Goal: Information Seeking & Learning: Check status

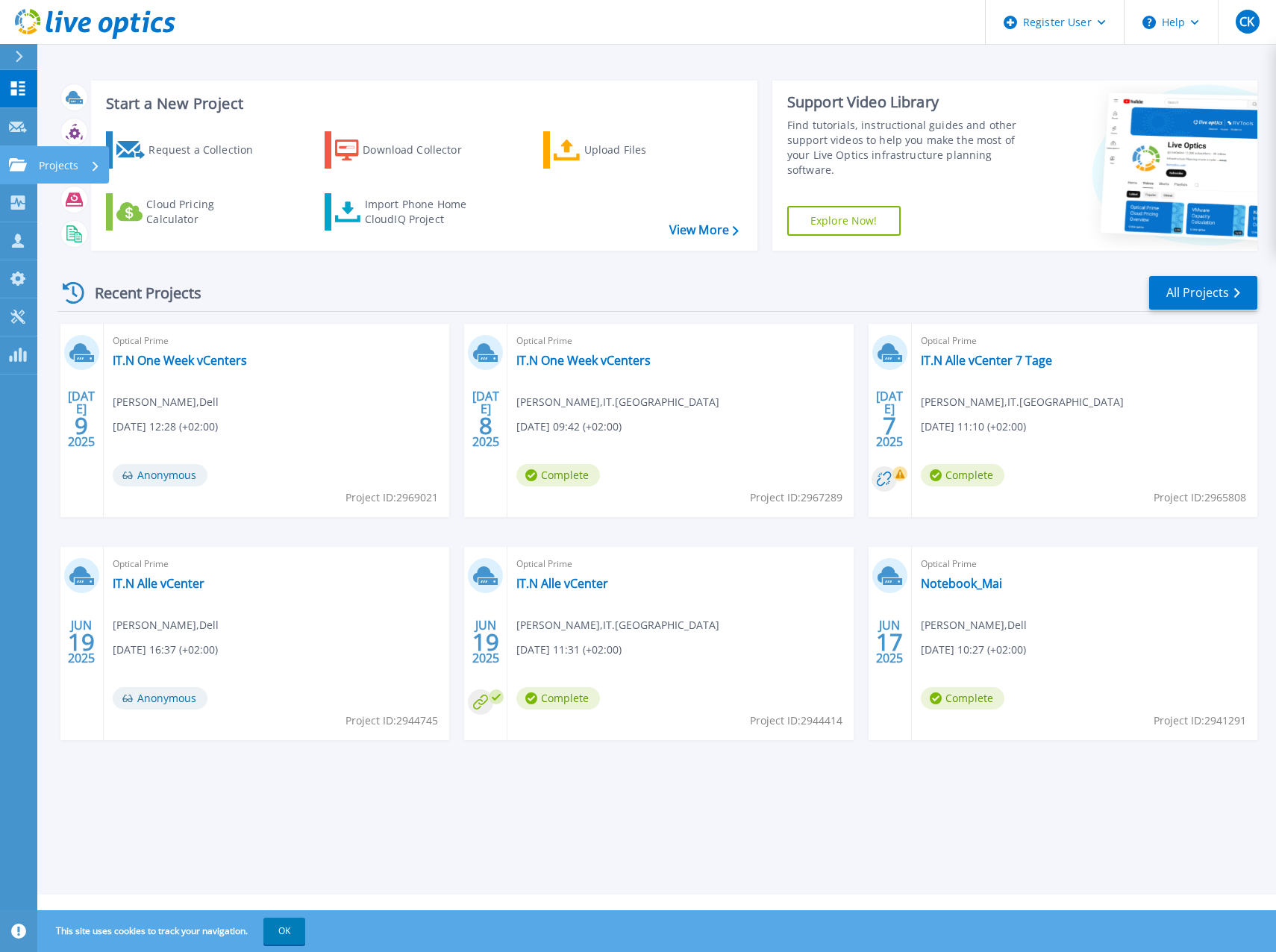
click at [21, 155] on link "Projects Projects" at bounding box center [19, 165] width 37 height 38
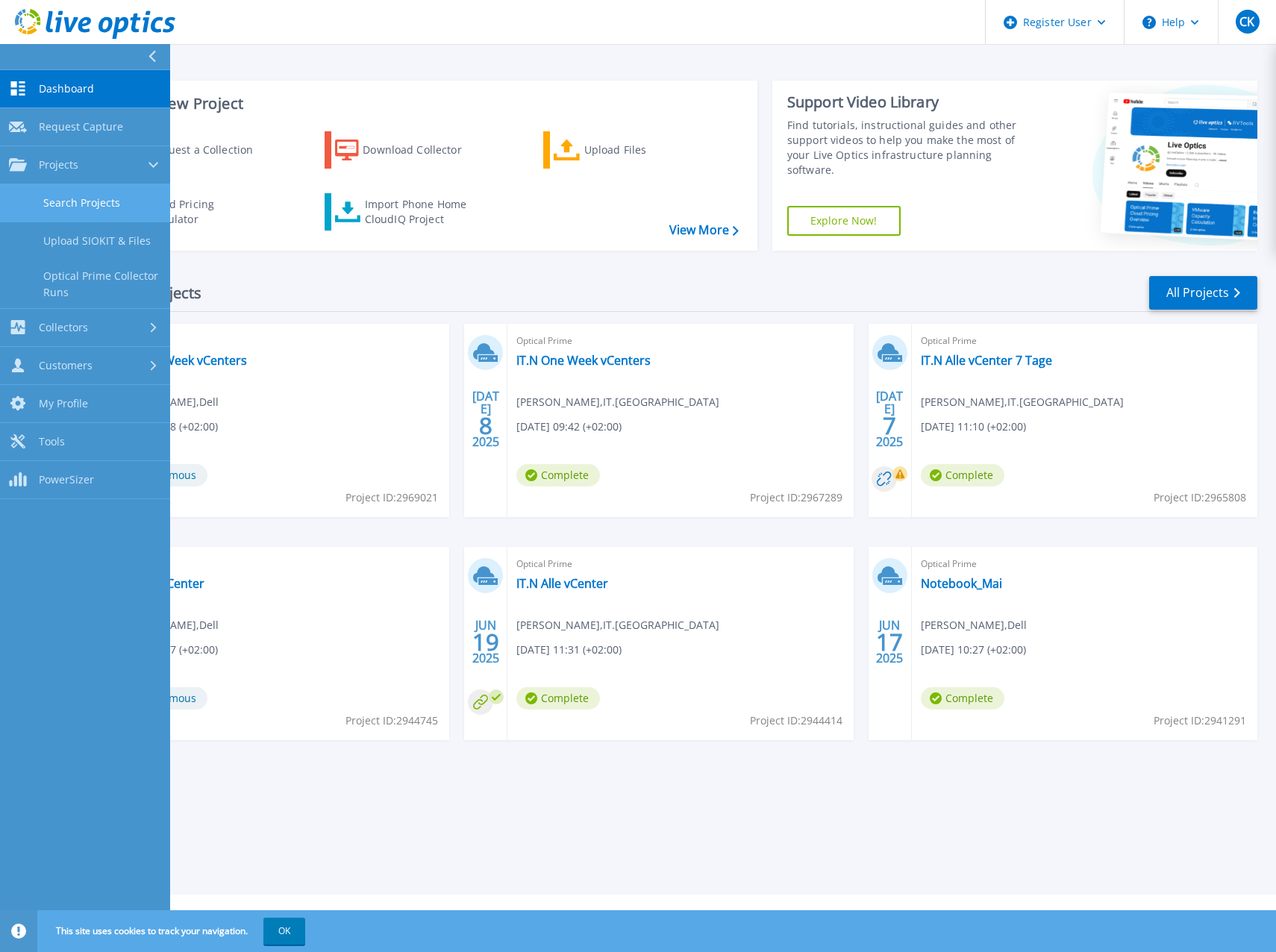
click at [104, 208] on link "Search Projects" at bounding box center [85, 203] width 170 height 38
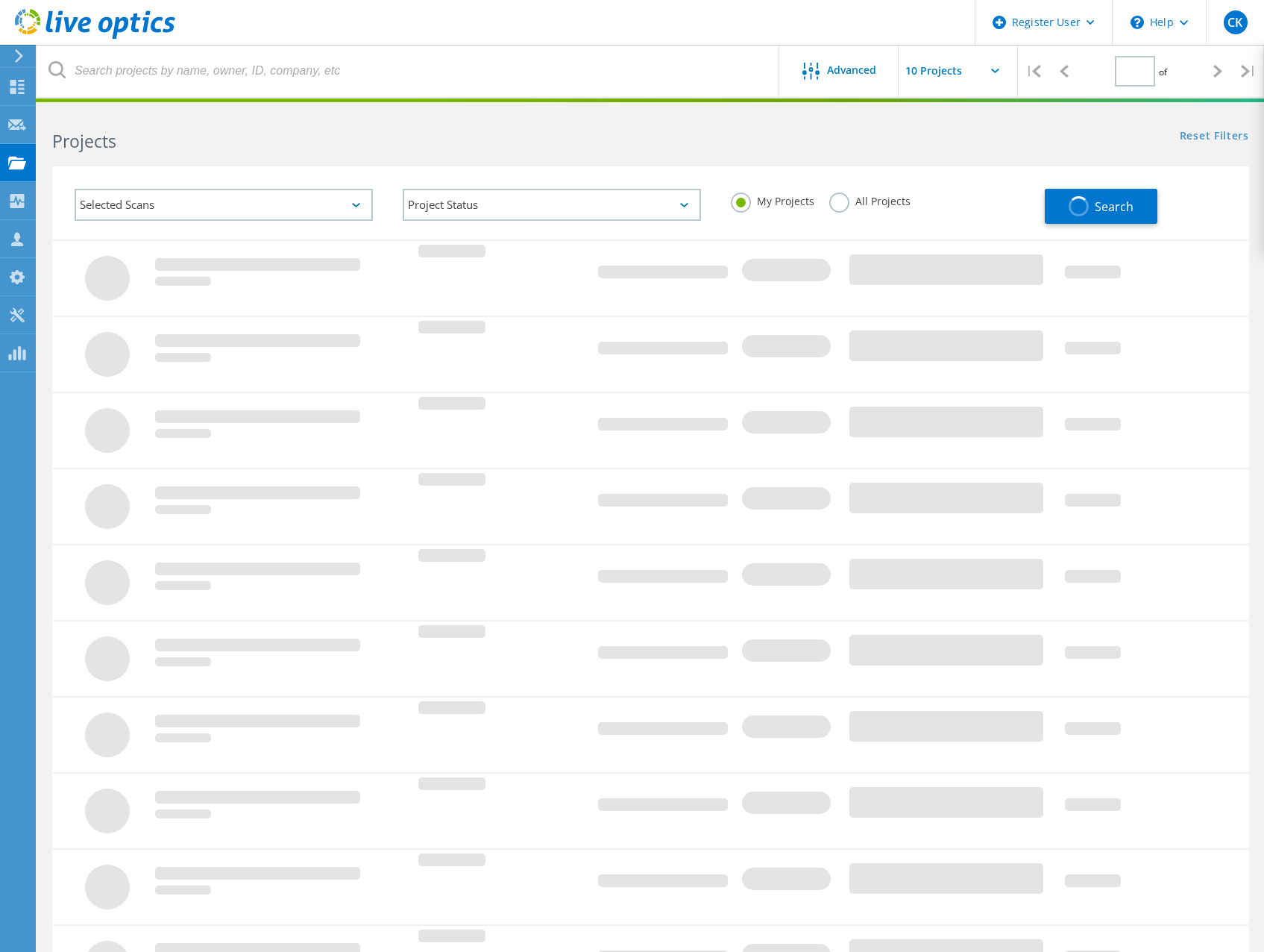
type input "1"
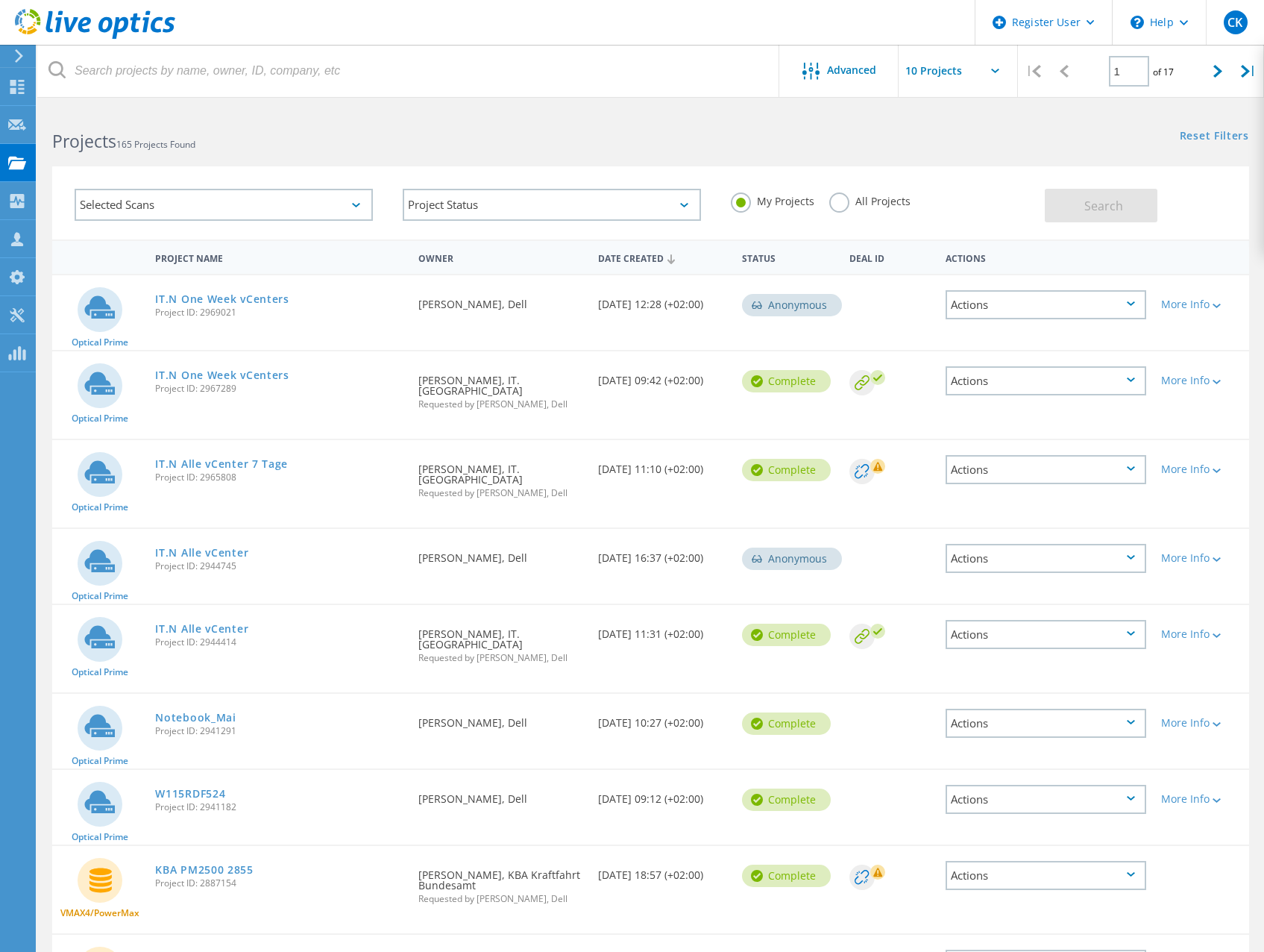
click at [838, 200] on label "All Projects" at bounding box center [870, 199] width 82 height 14
click at [0, 0] on input "All Projects" at bounding box center [0, 0] width 0 height 0
click at [1061, 204] on button "Search" at bounding box center [1101, 205] width 113 height 34
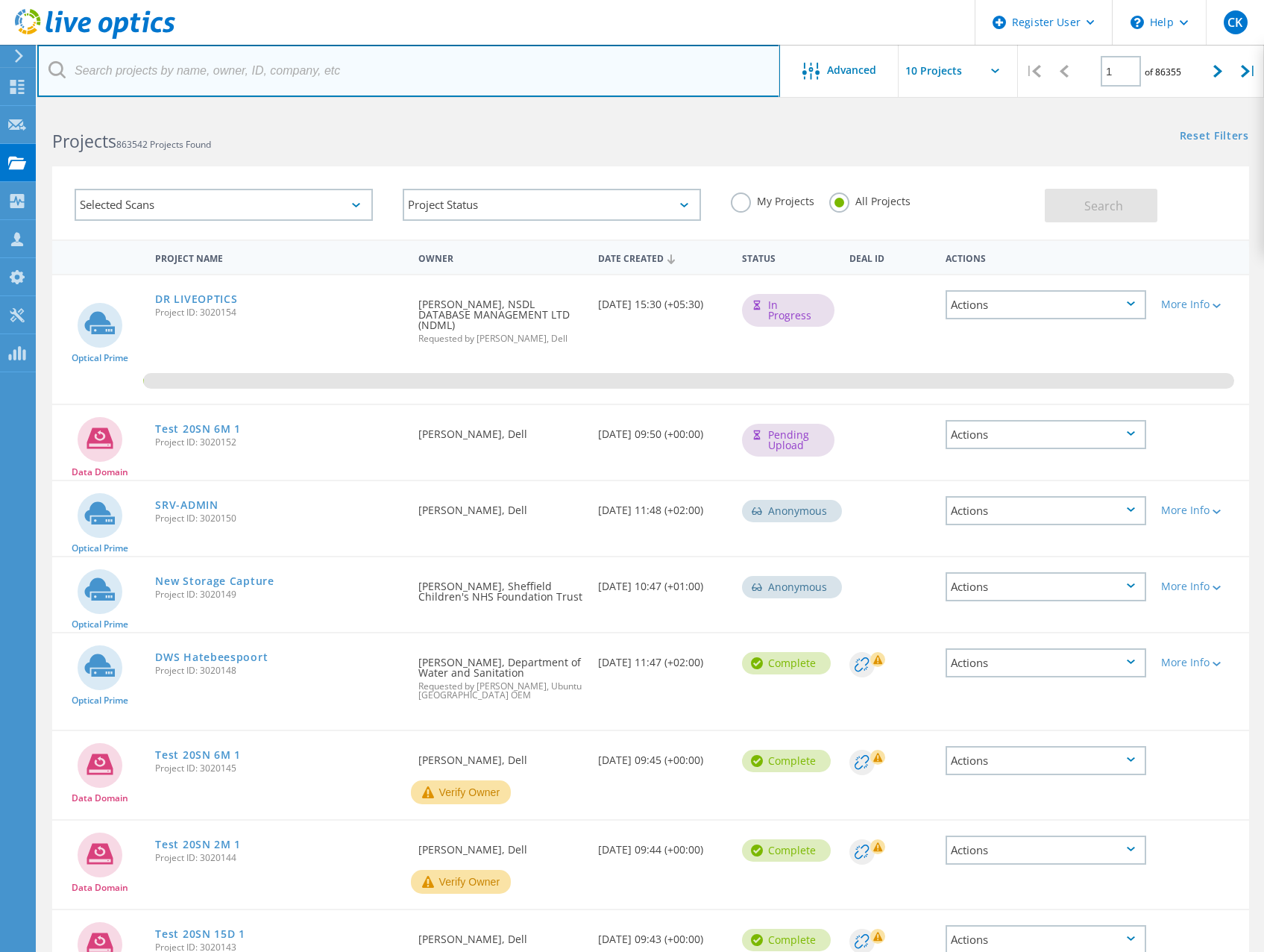
click at [201, 74] on input "text" at bounding box center [408, 71] width 743 height 52
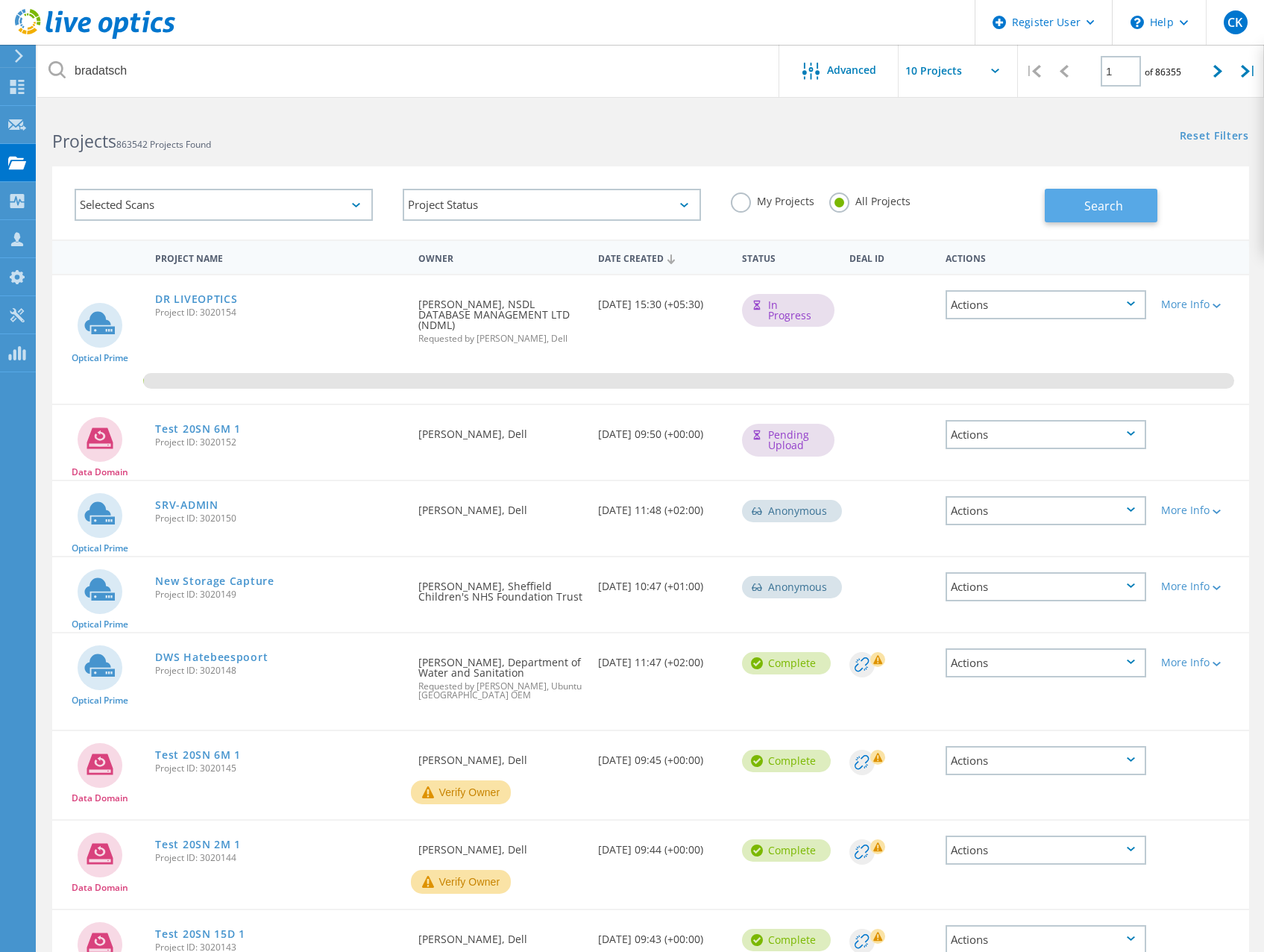
click at [1057, 191] on button "Search" at bounding box center [1101, 205] width 113 height 34
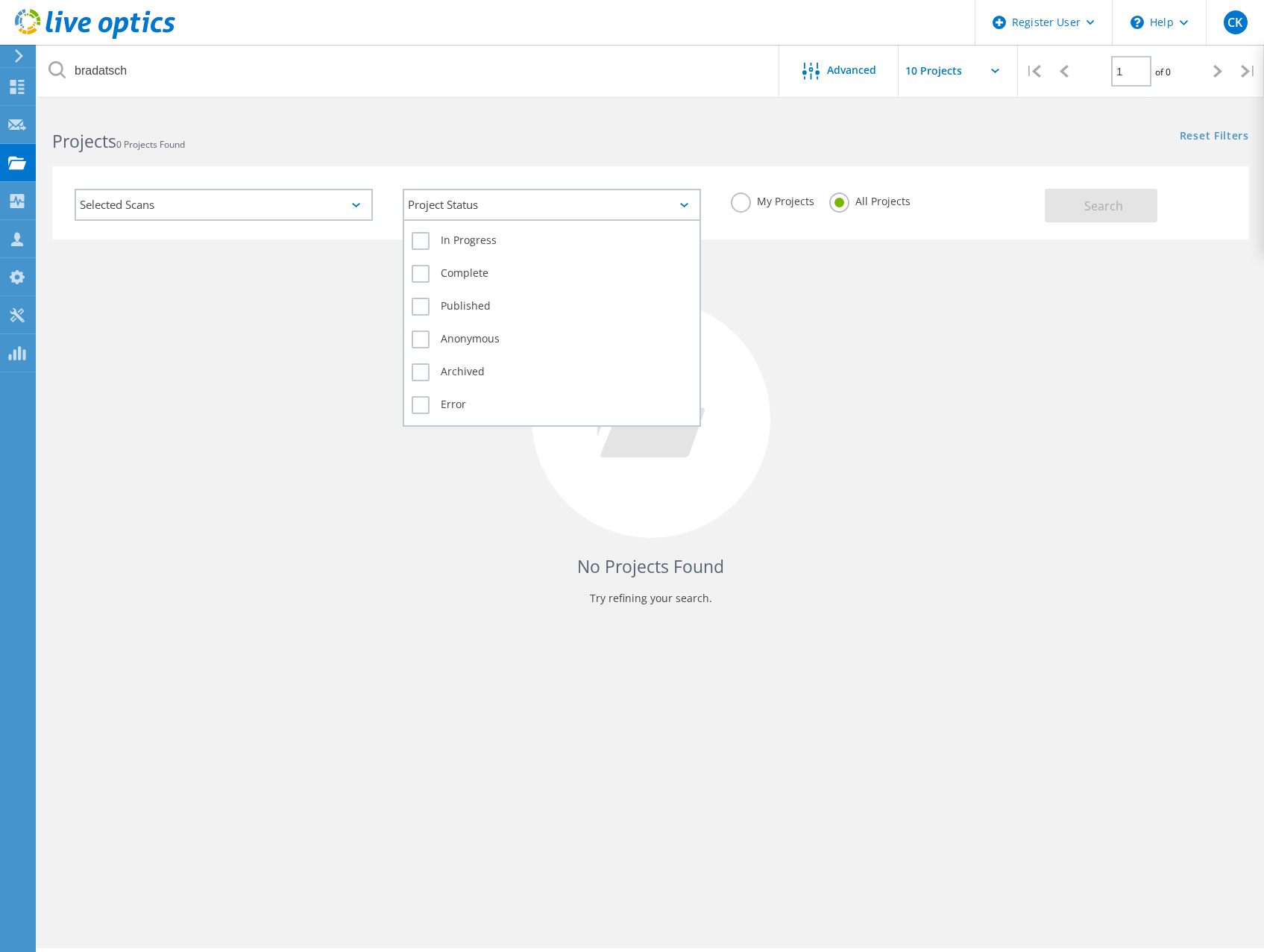
click at [515, 208] on div "Project Status" at bounding box center [552, 204] width 299 height 32
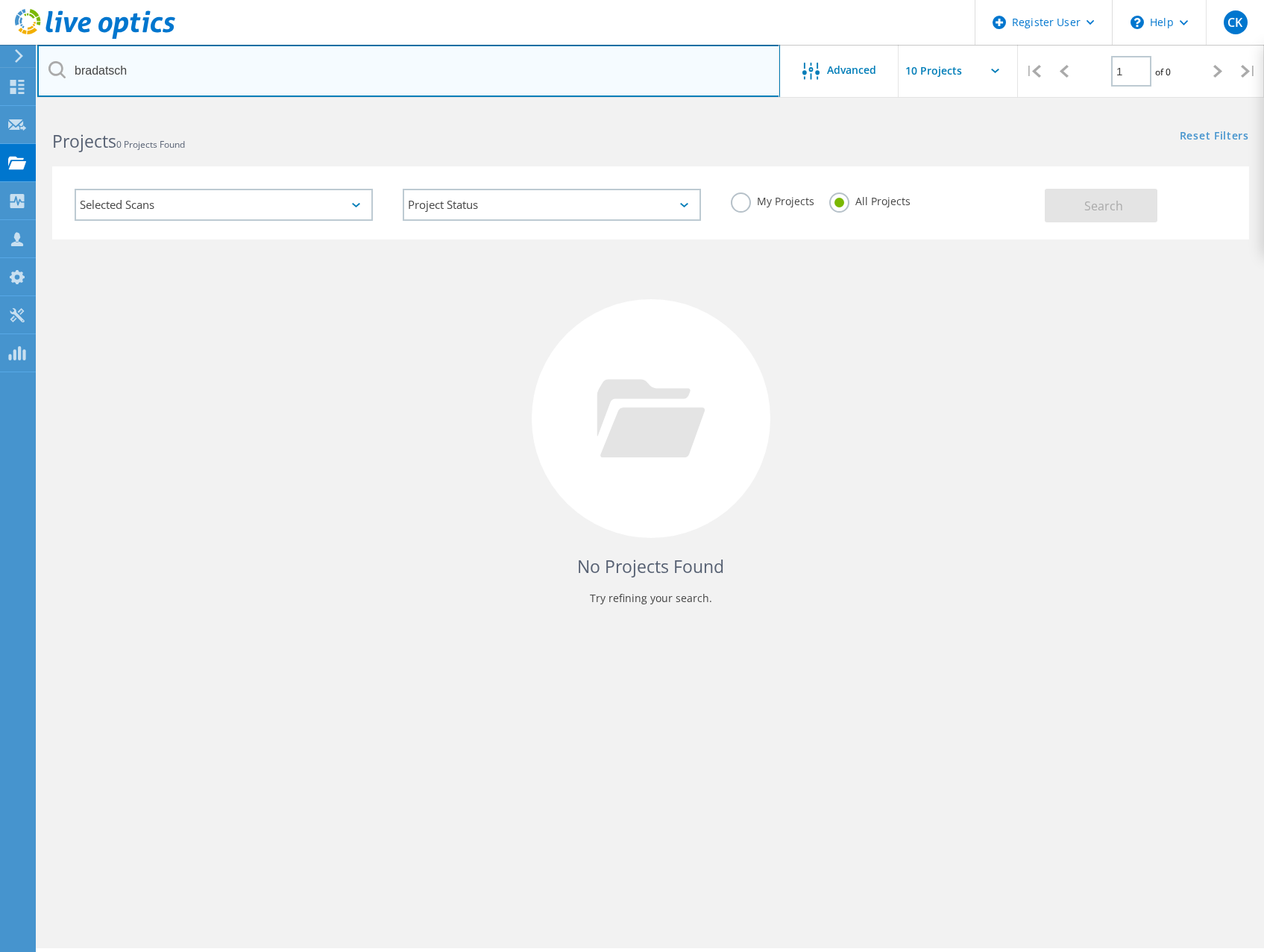
click at [170, 65] on input "bradatsch" at bounding box center [408, 71] width 743 height 52
drag, startPoint x: 172, startPoint y: 66, endPoint x: 13, endPoint y: 69, distance: 159.0
click at [13, 108] on div "Register User \n Help Explore Helpful Articles Contact Support CK Dell User [PE…" at bounding box center [632, 551] width 1264 height 885
click at [165, 69] on input "bradatsch" at bounding box center [408, 71] width 743 height 52
type input "b"
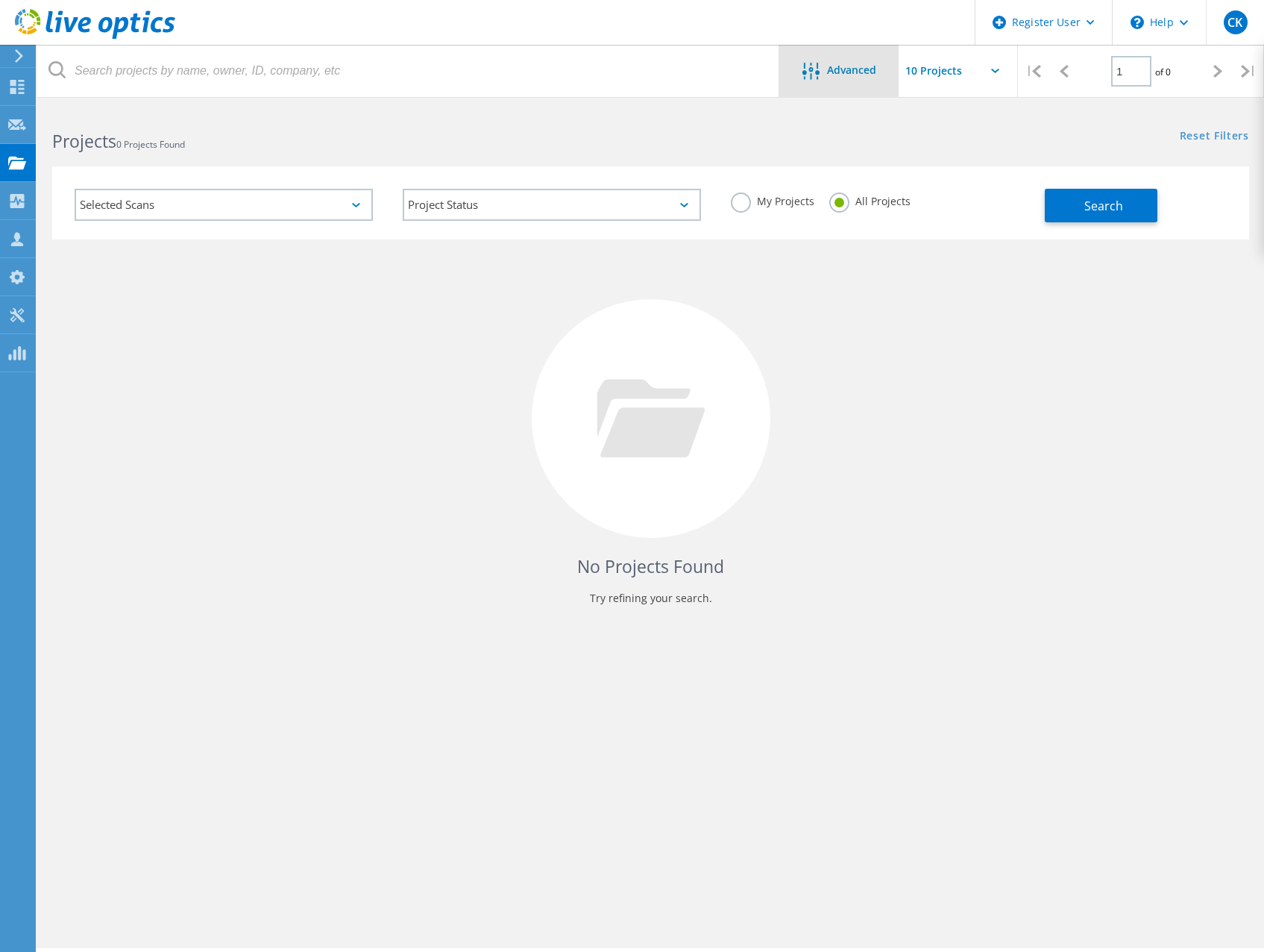
click at [849, 81] on div "Advanced" at bounding box center [839, 71] width 119 height 19
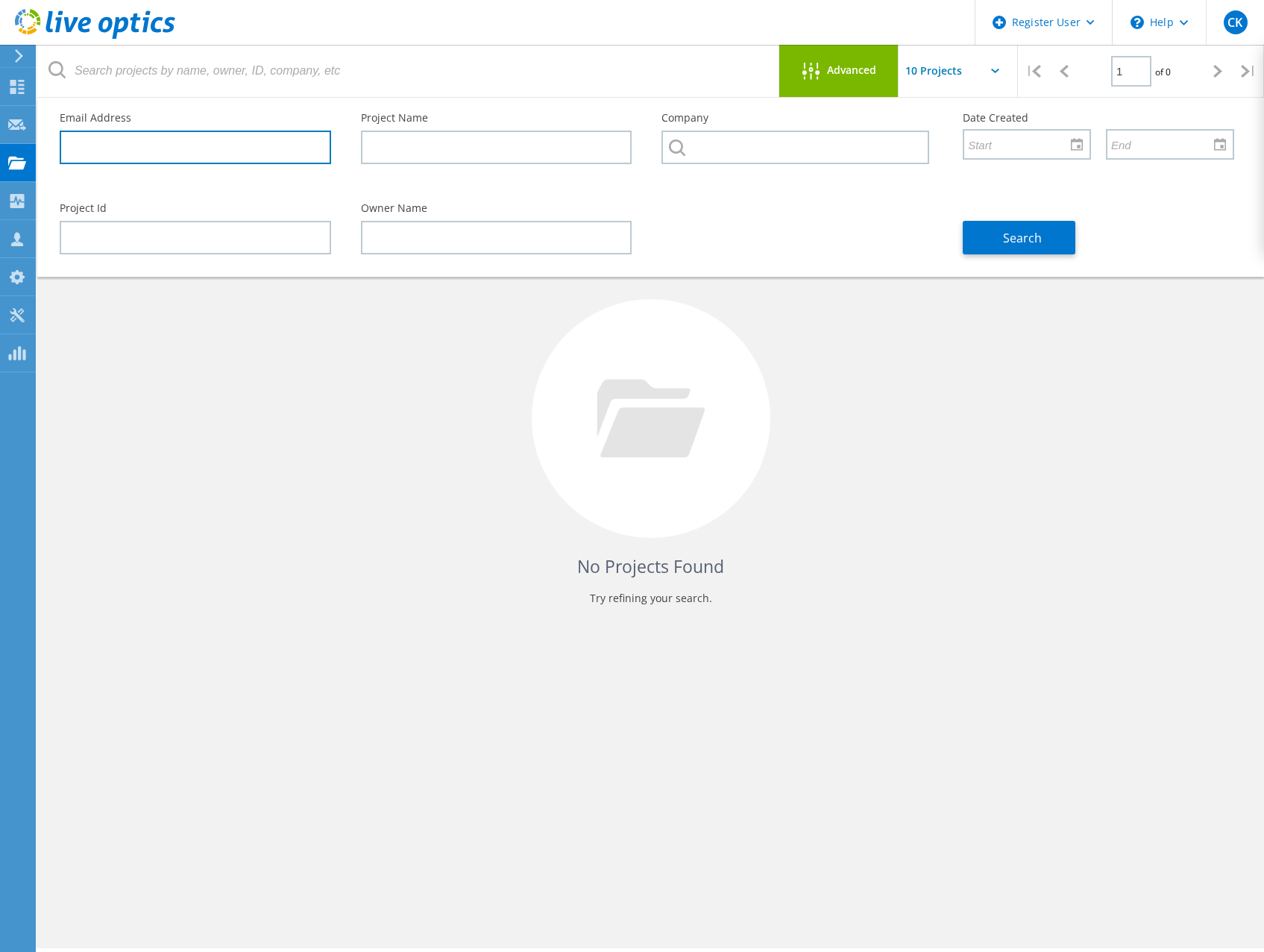
click at [249, 146] on input "text" at bounding box center [195, 147] width 272 height 34
paste input "[PERSON_NAME][EMAIL_ADDRESS][PERSON_NAME][DOMAIN_NAME]"
type input "[PERSON_NAME][EMAIL_ADDRESS][PERSON_NAME][DOMAIN_NAME]"
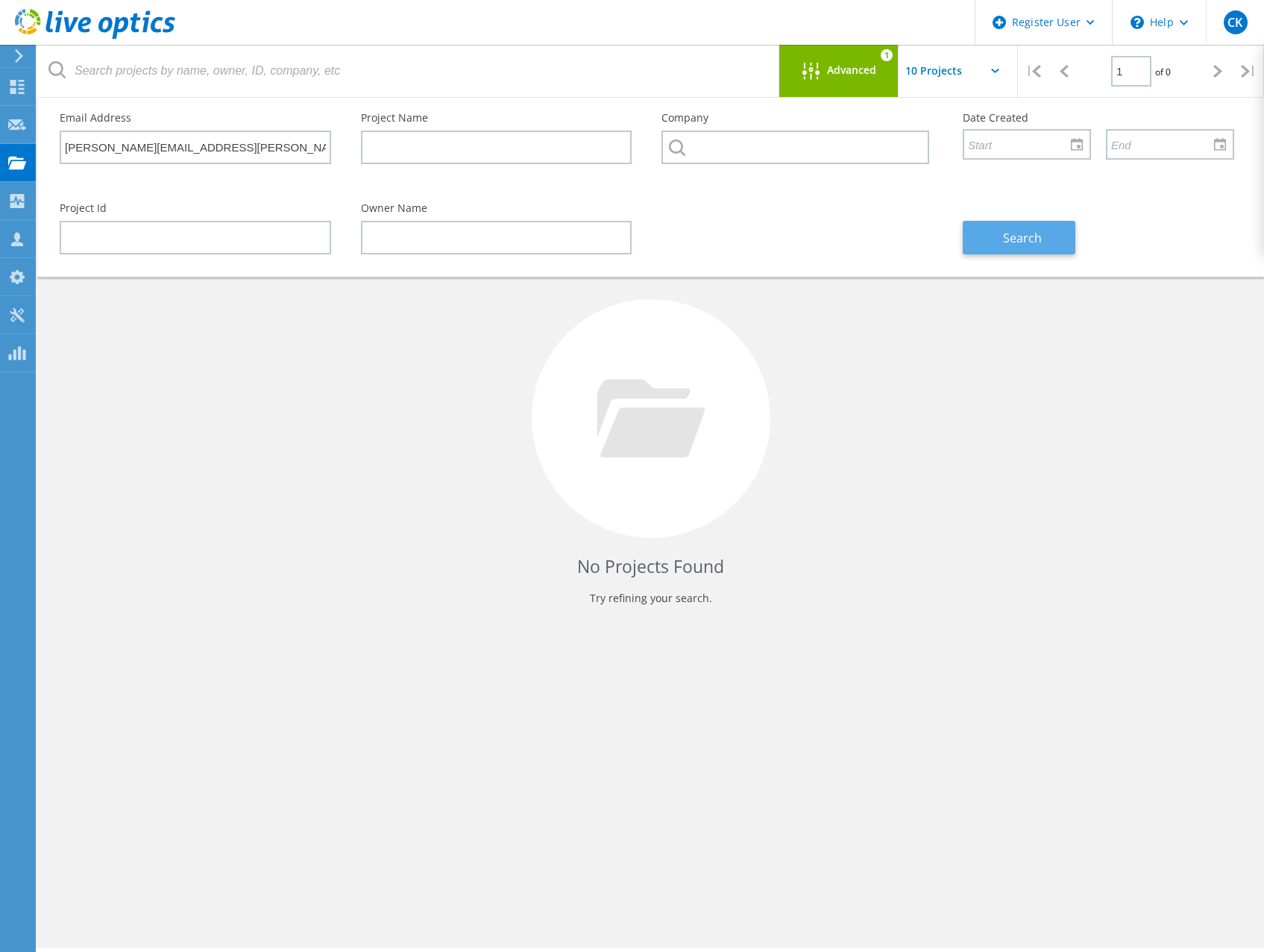
click at [1018, 240] on span "Search" at bounding box center [1023, 238] width 39 height 17
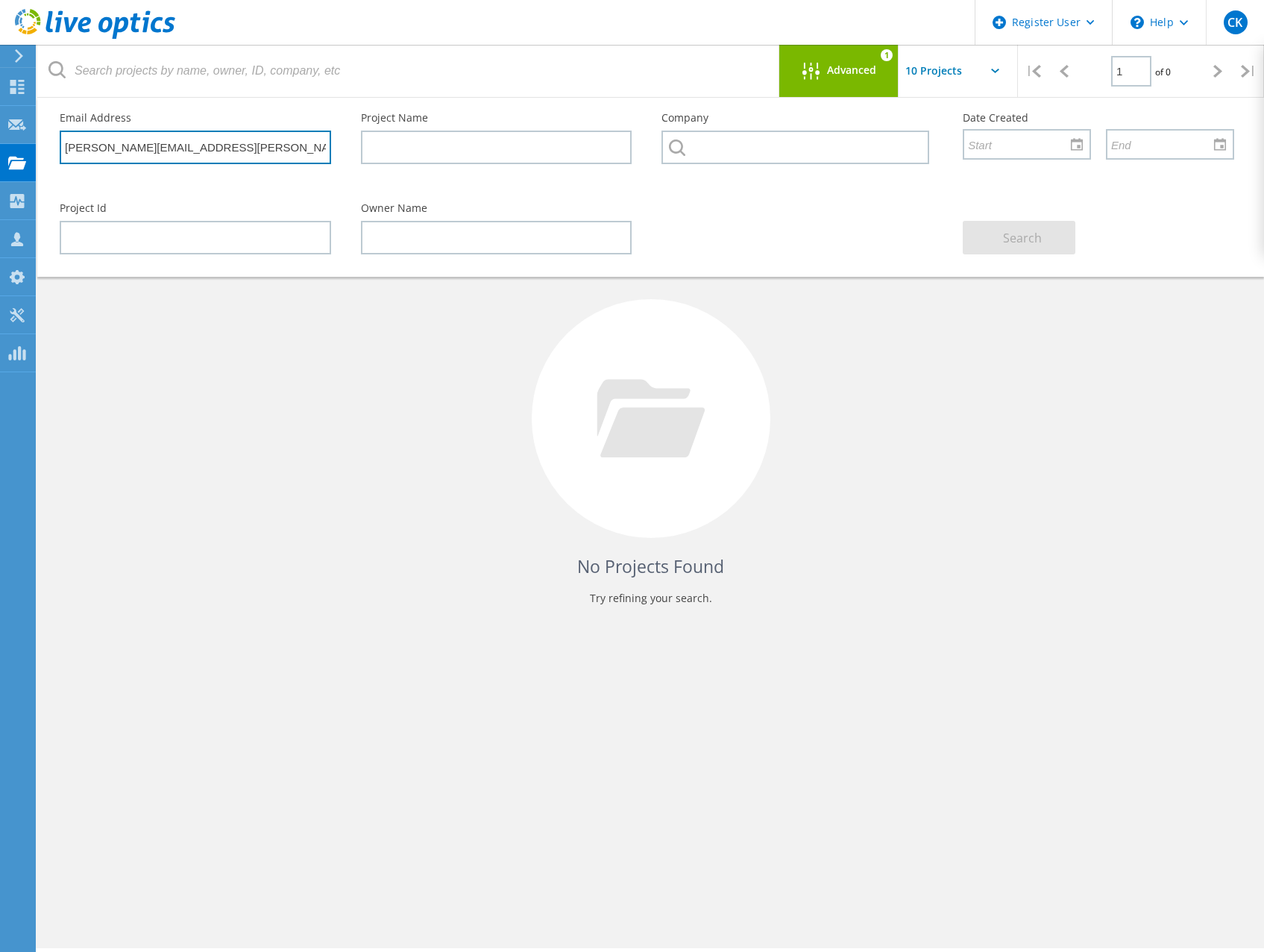
drag, startPoint x: 267, startPoint y: 146, endPoint x: -148, endPoint y: 145, distance: 415.0
click at [0, 145] on html "Register User \n Help Explore Helpful Articles Contact Support CK Dell User [PE…" at bounding box center [632, 496] width 1264 height 992
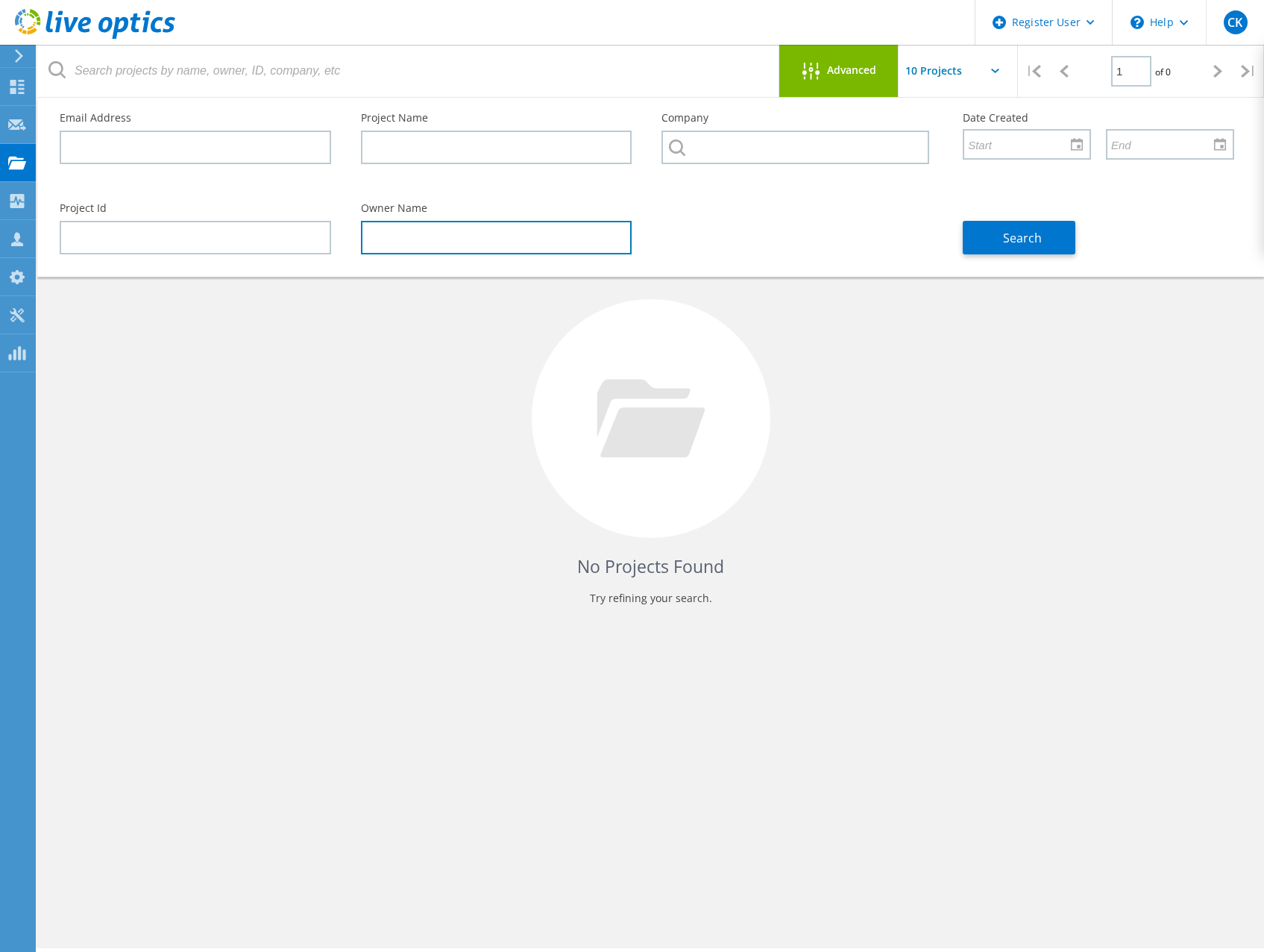
click at [447, 239] on input "text" at bounding box center [496, 238] width 272 height 34
paste input "[PERSON_NAME]"
type input "[PERSON_NAME]"
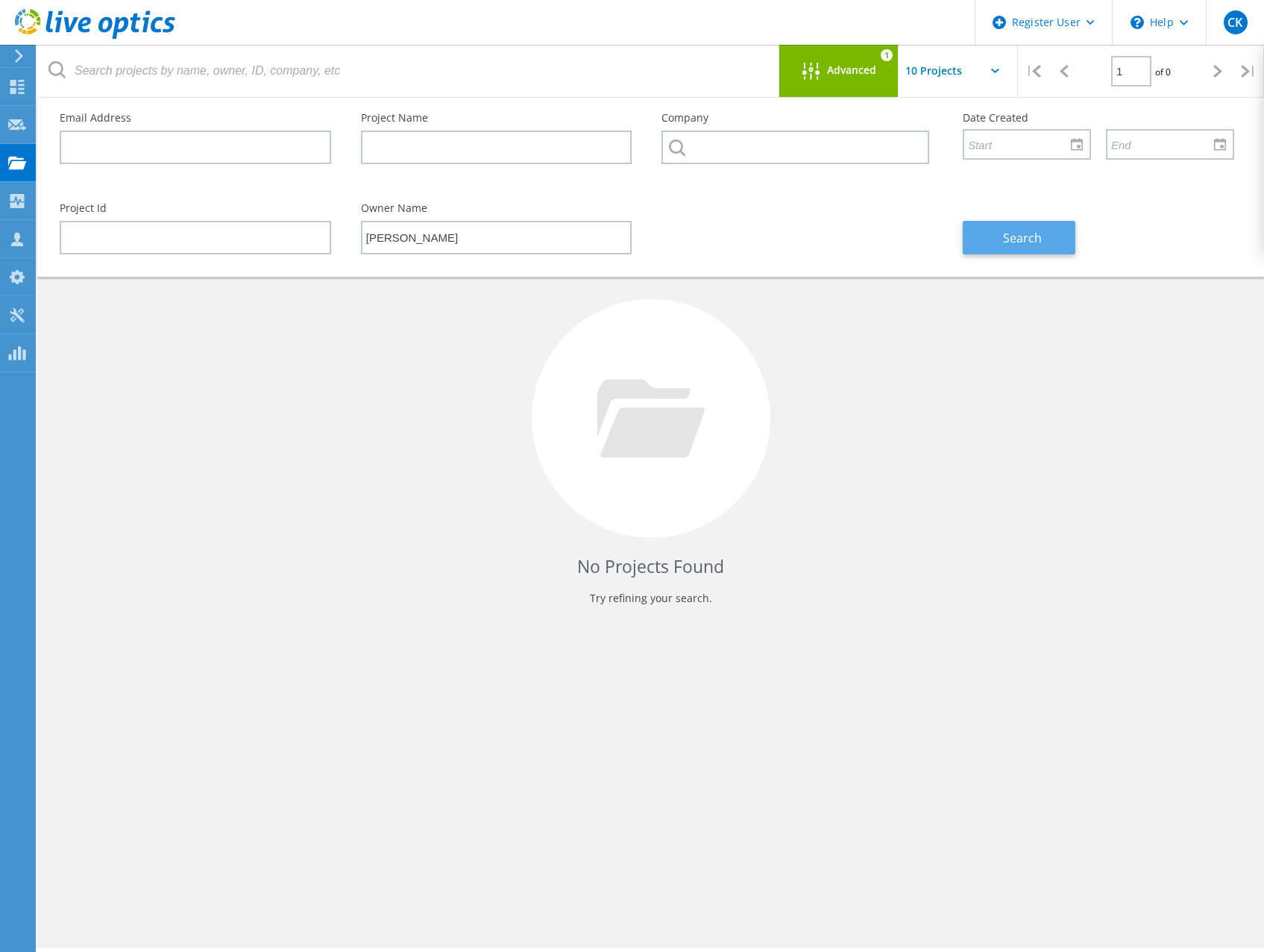
click at [1048, 242] on button "Search" at bounding box center [1019, 238] width 113 height 34
click at [684, 150] on icon at bounding box center [678, 148] width 17 height 17
click at [693, 146] on input "text" at bounding box center [796, 147] width 267 height 34
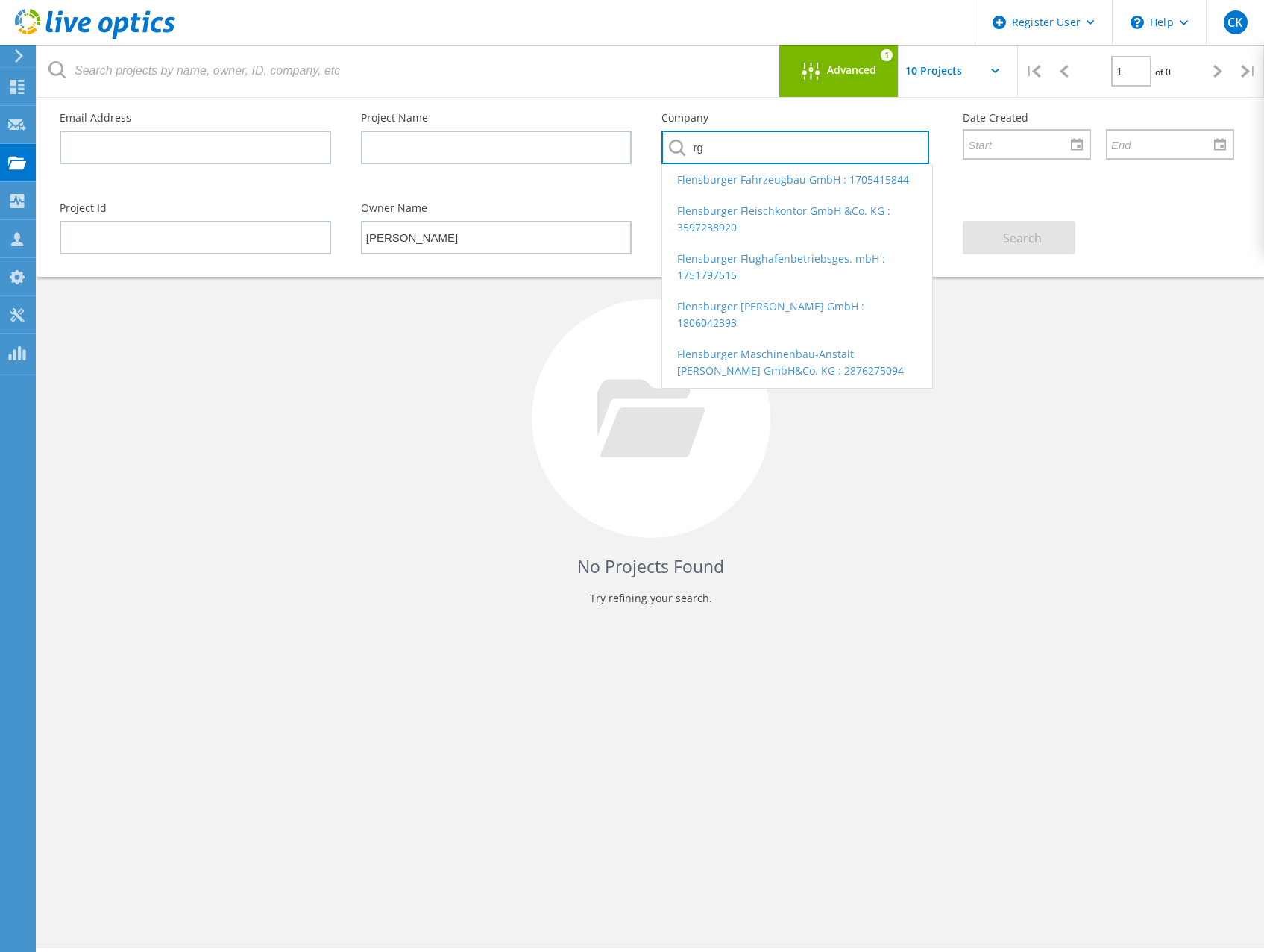
type input "g"
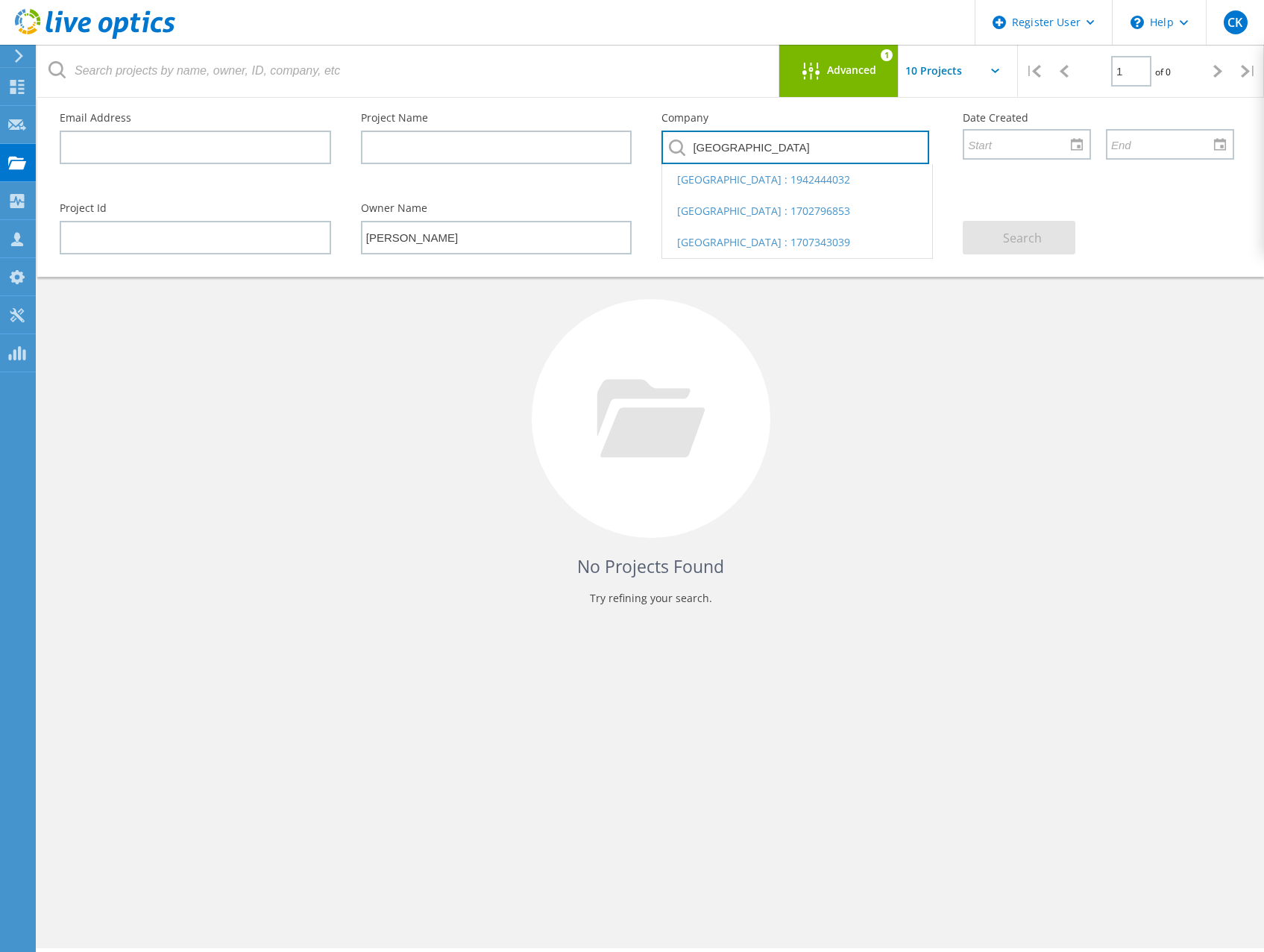
click at [778, 150] on input "[GEOGRAPHIC_DATA]" at bounding box center [796, 147] width 267 height 34
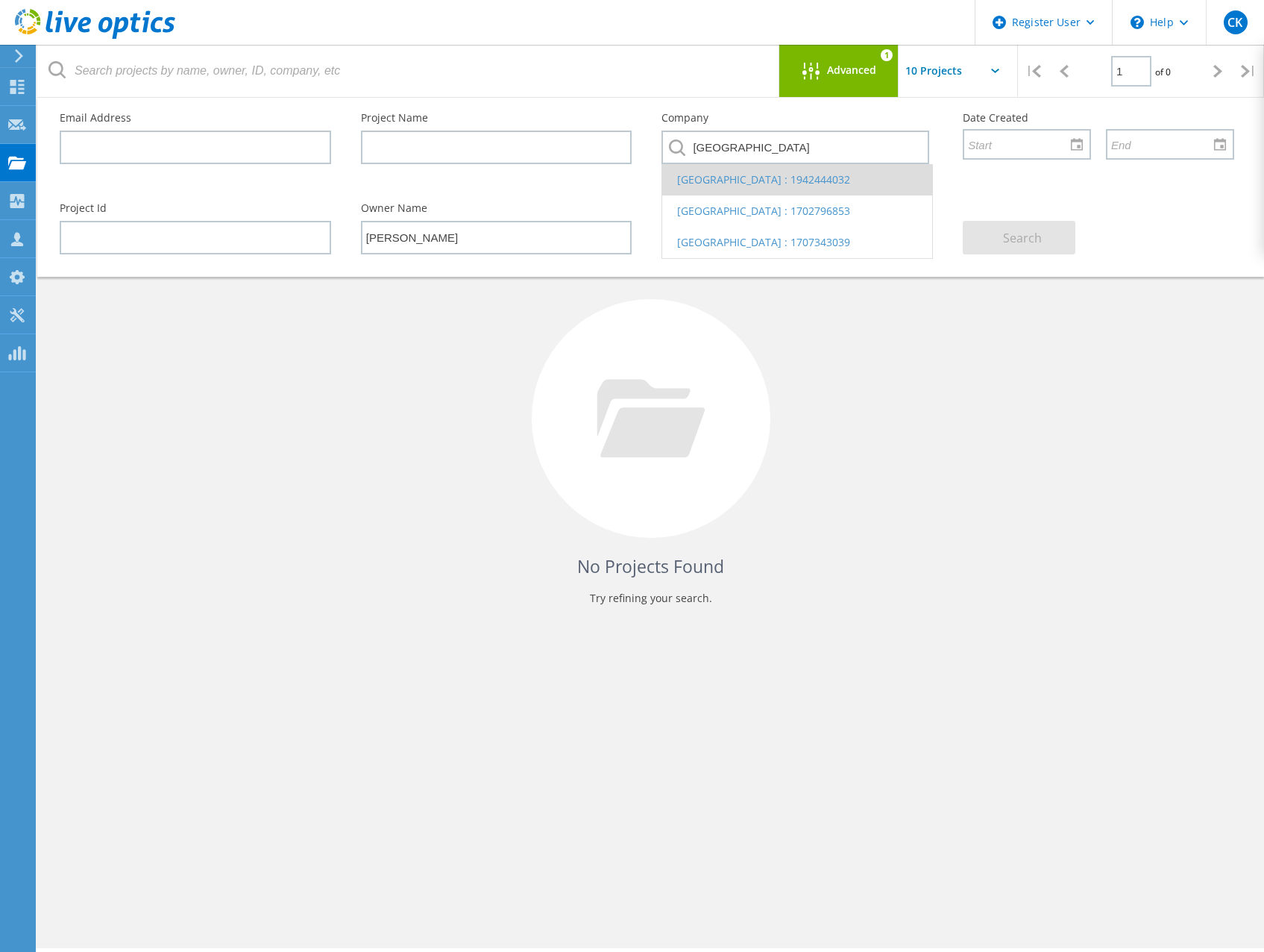
click at [775, 182] on li "[GEOGRAPHIC_DATA] : 1942444032" at bounding box center [797, 179] width 270 height 31
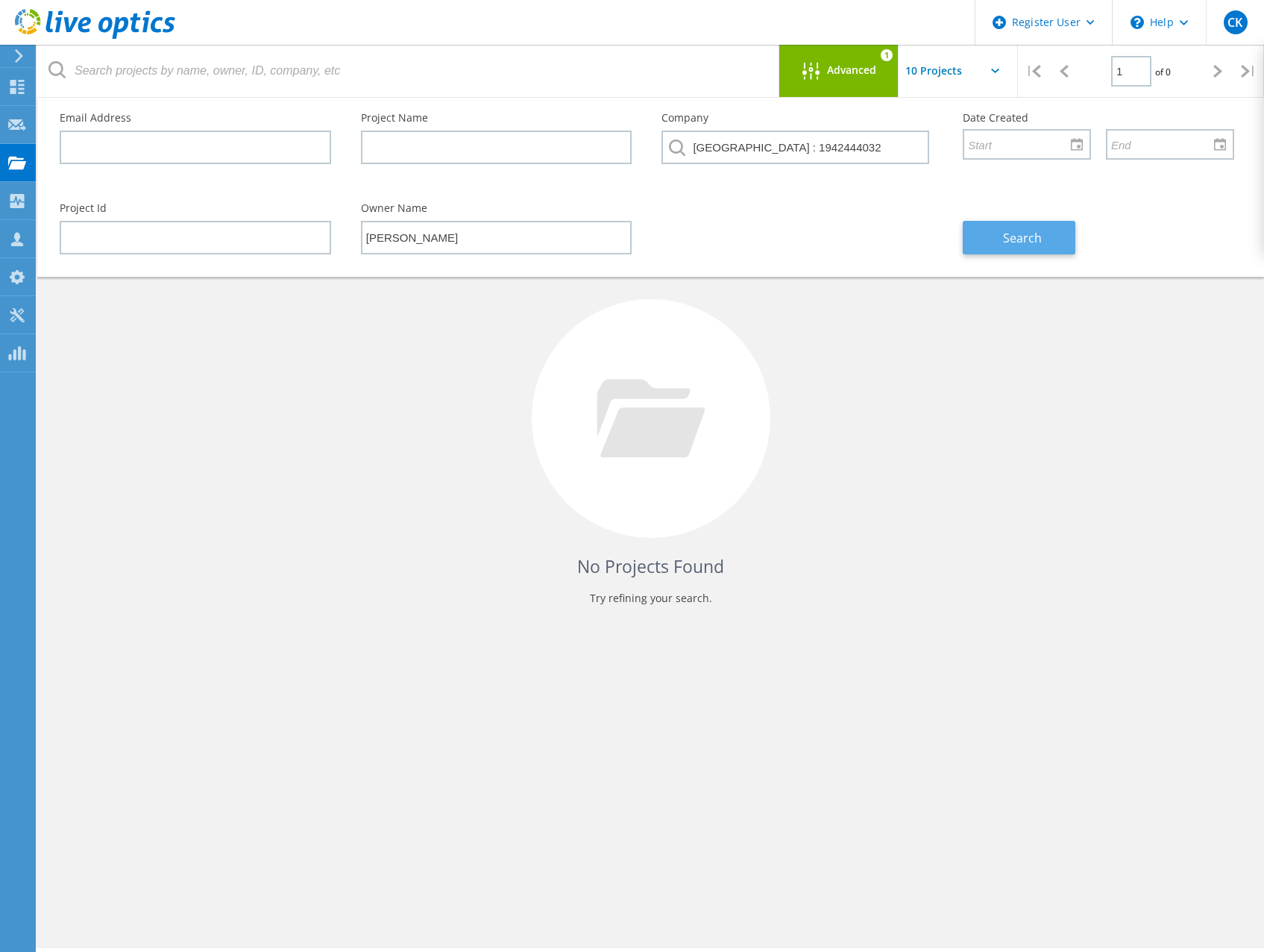
click at [1042, 243] on button "Search" at bounding box center [1019, 238] width 113 height 34
drag, startPoint x: 905, startPoint y: 146, endPoint x: 651, endPoint y: 150, distance: 254.0
click at [653, 148] on div "Company [GEOGRAPHIC_DATA] : 1942444032" at bounding box center [797, 142] width 301 height 90
paste input "[GEOGRAPHIC_DATA]"
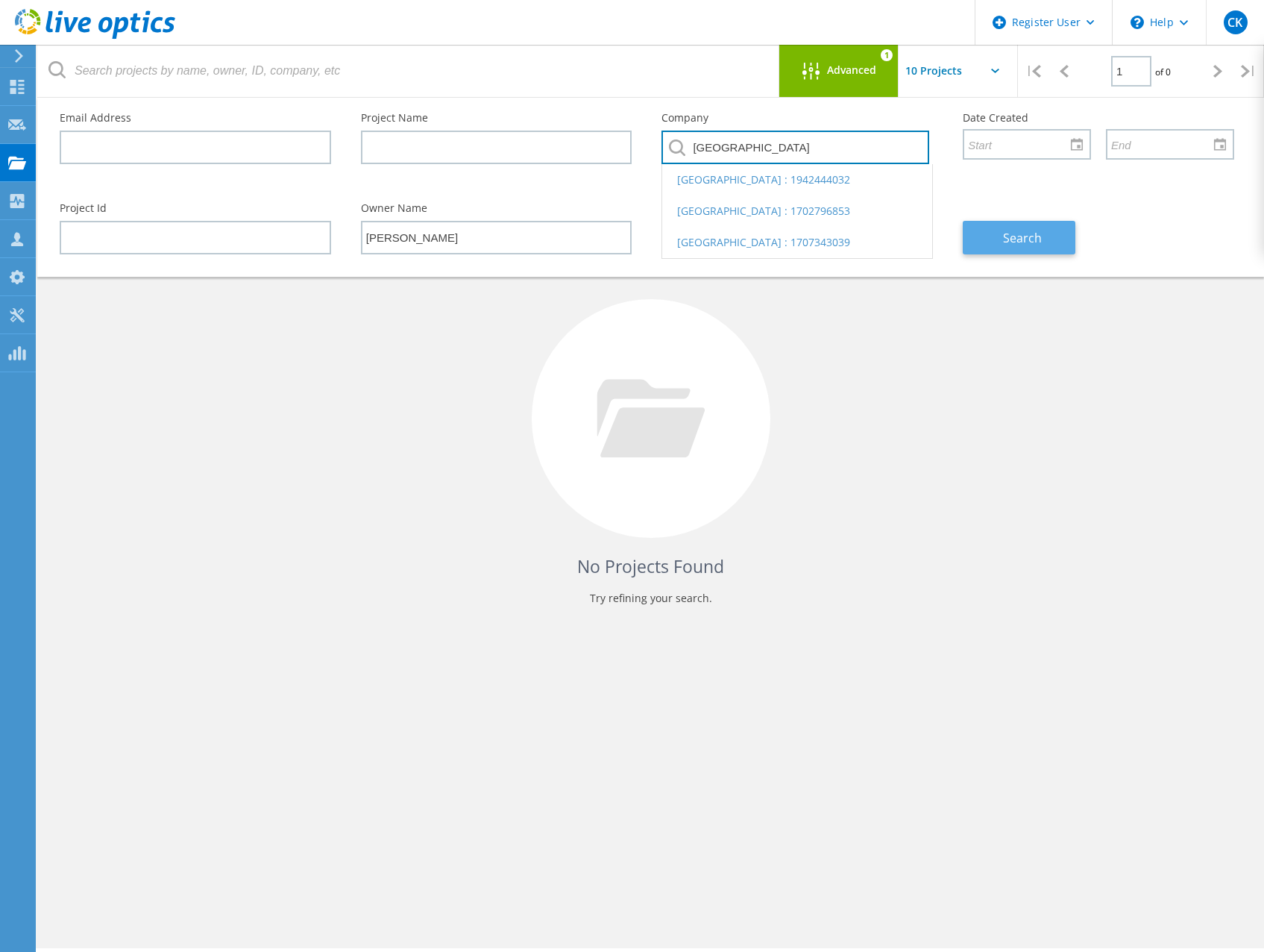
type input "[GEOGRAPHIC_DATA]"
click at [1038, 234] on span "Search" at bounding box center [1023, 238] width 39 height 17
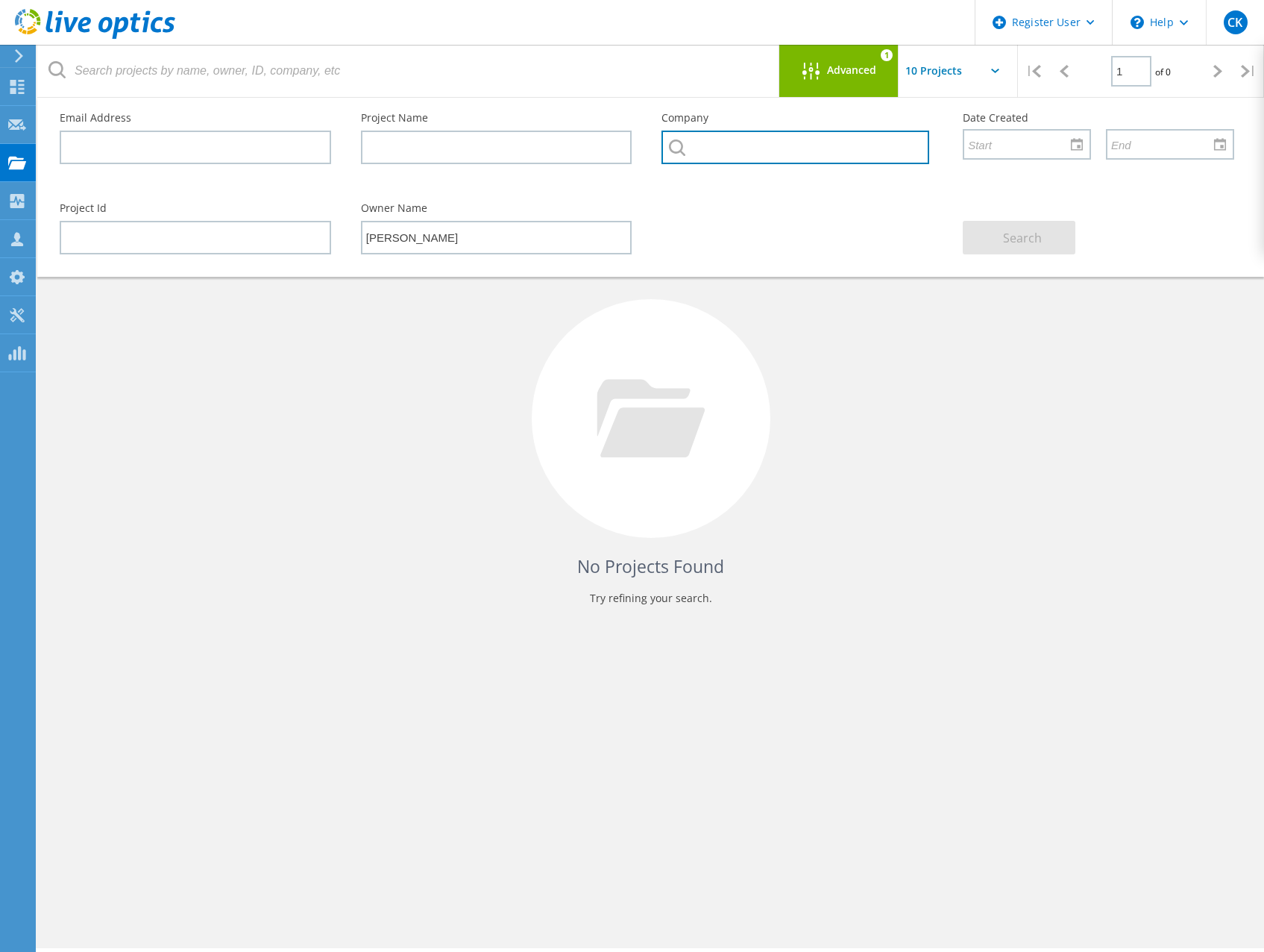
click at [728, 141] on input "text" at bounding box center [796, 147] width 267 height 34
paste input "[GEOGRAPHIC_DATA]"
type input "[GEOGRAPHIC_DATA]"
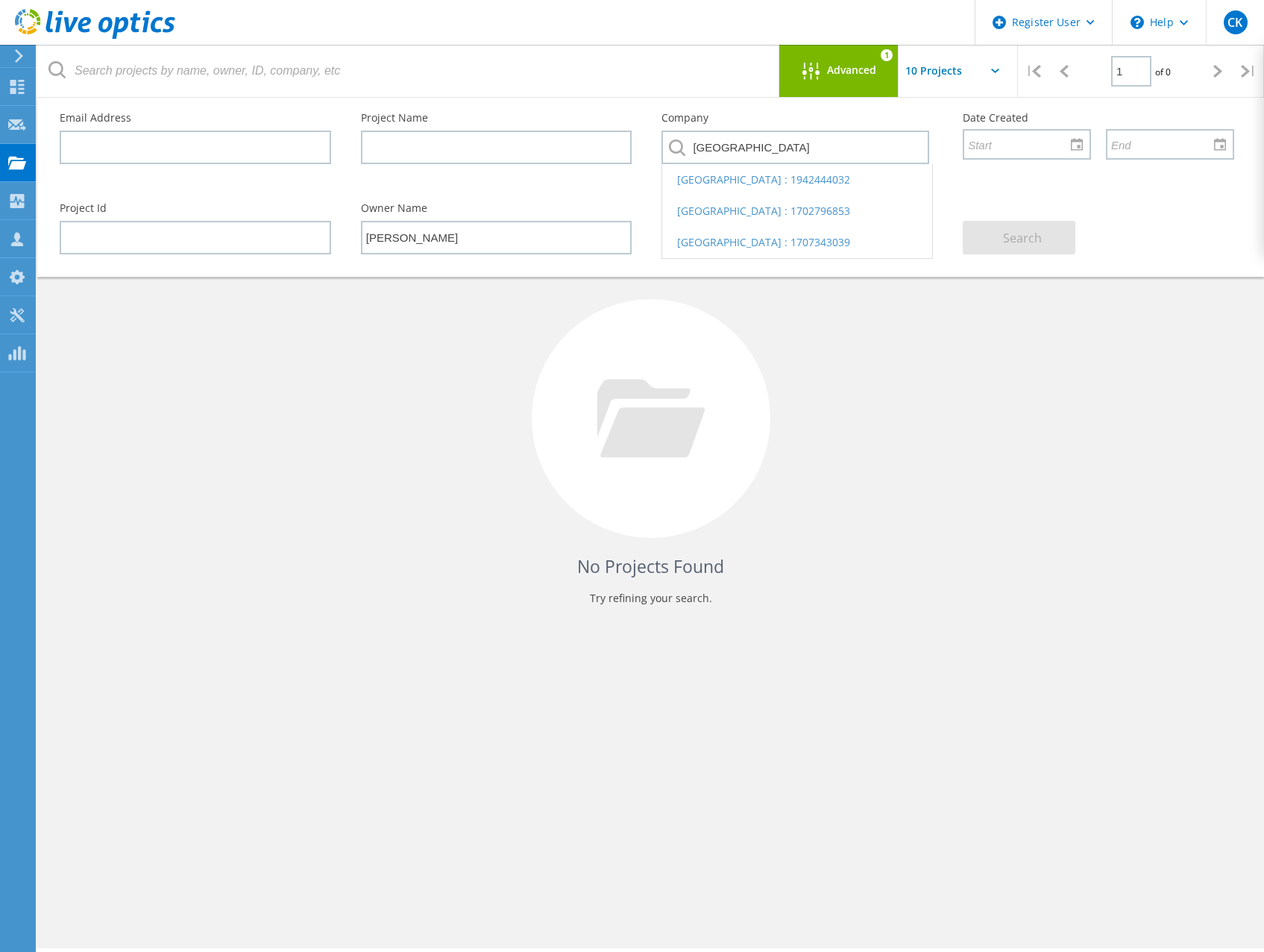
click at [737, 217] on li "[GEOGRAPHIC_DATA] : 1702796853" at bounding box center [797, 210] width 270 height 31
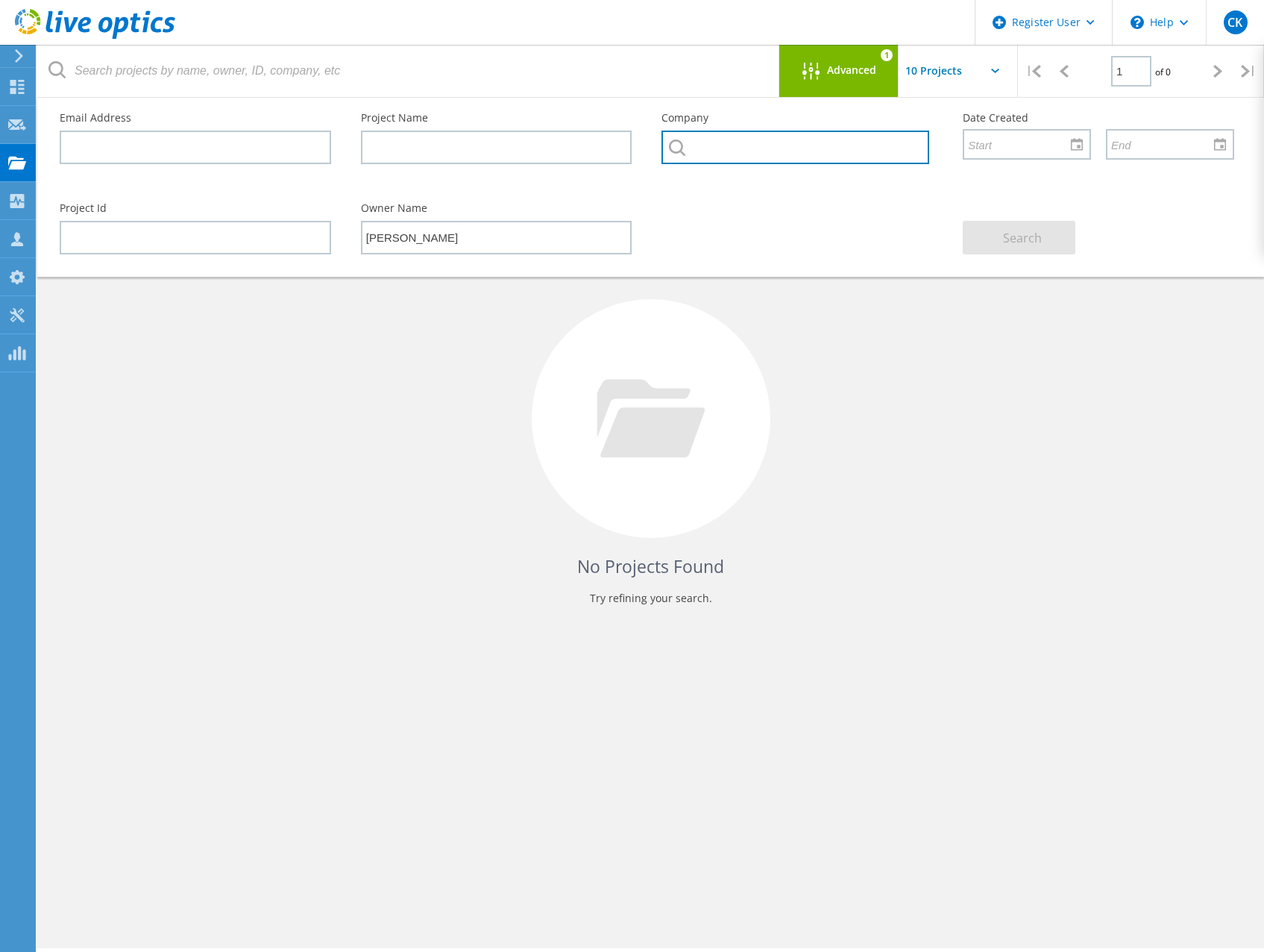
click at [792, 145] on input "text" at bounding box center [796, 147] width 267 height 34
paste input "[GEOGRAPHIC_DATA]"
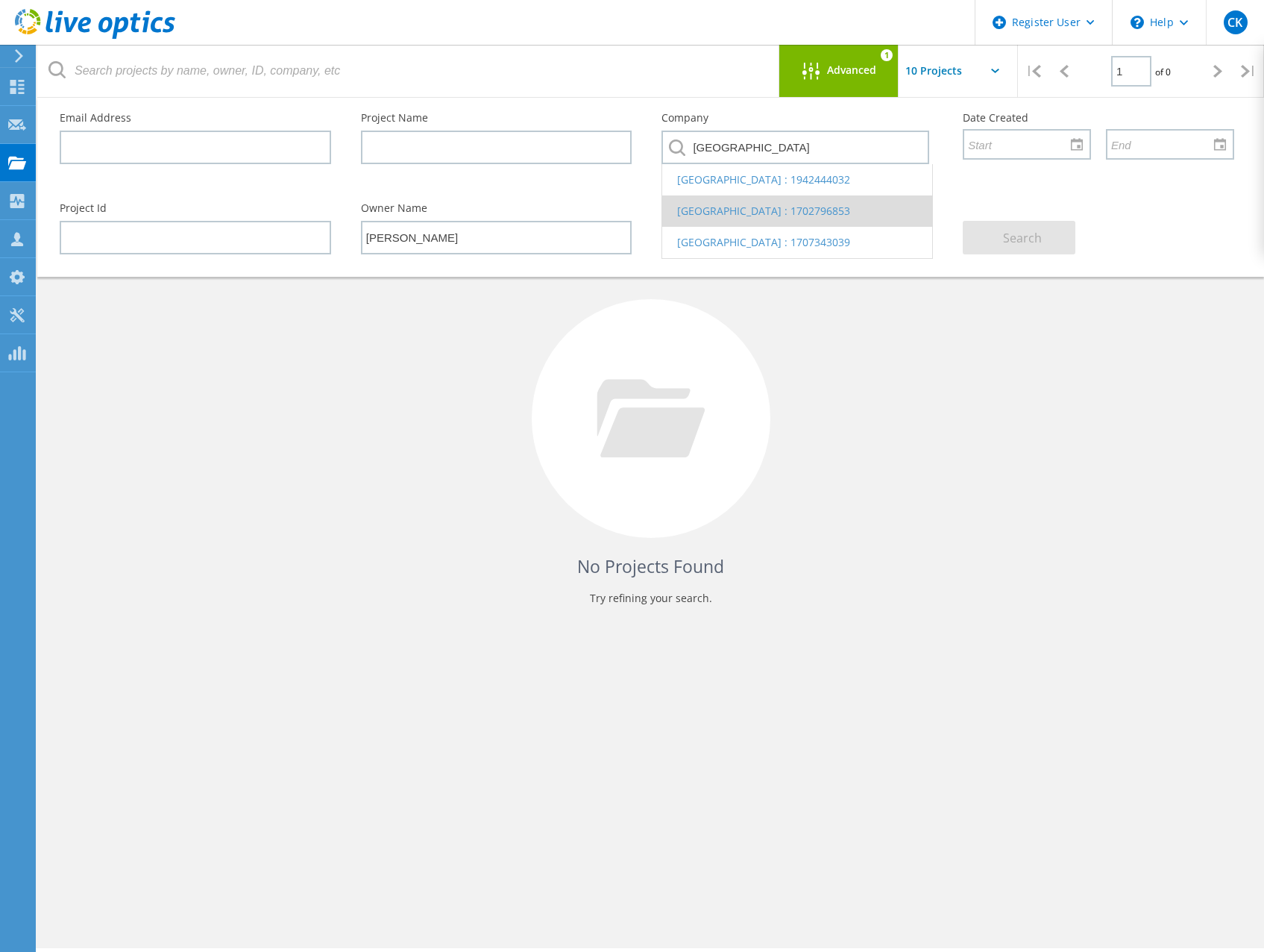
click at [772, 211] on li "[GEOGRAPHIC_DATA] : 1702796853" at bounding box center [797, 210] width 270 height 31
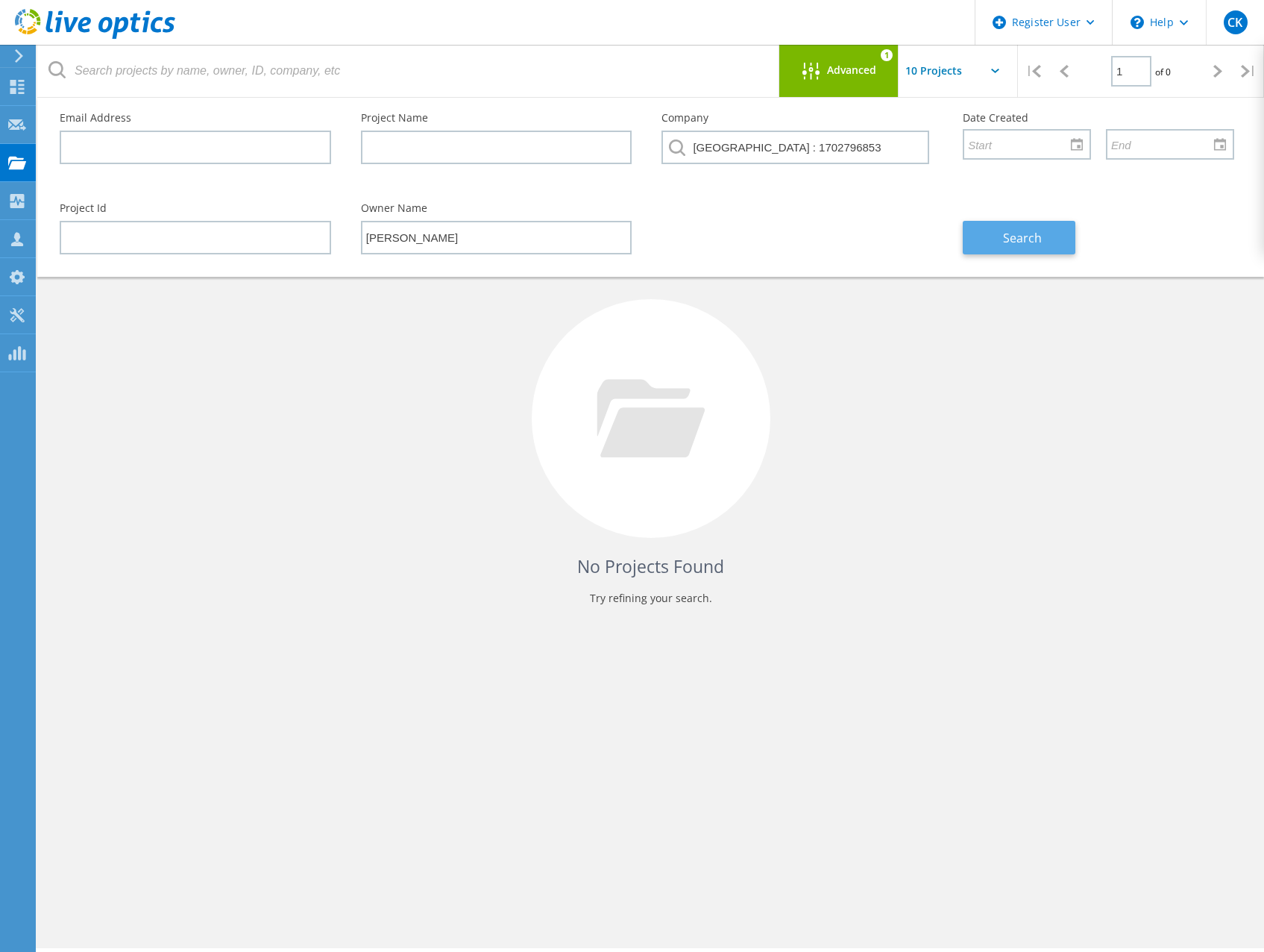
click at [1008, 242] on span "Search" at bounding box center [1023, 238] width 39 height 17
drag, startPoint x: 884, startPoint y: 148, endPoint x: 579, endPoint y: 141, distance: 305.1
click at [579, 140] on div "Email Address Project Name Company [GEOGRAPHIC_DATA] : 1702796853 Date Created" at bounding box center [647, 142] width 1204 height 90
paste input "[GEOGRAPHIC_DATA]"
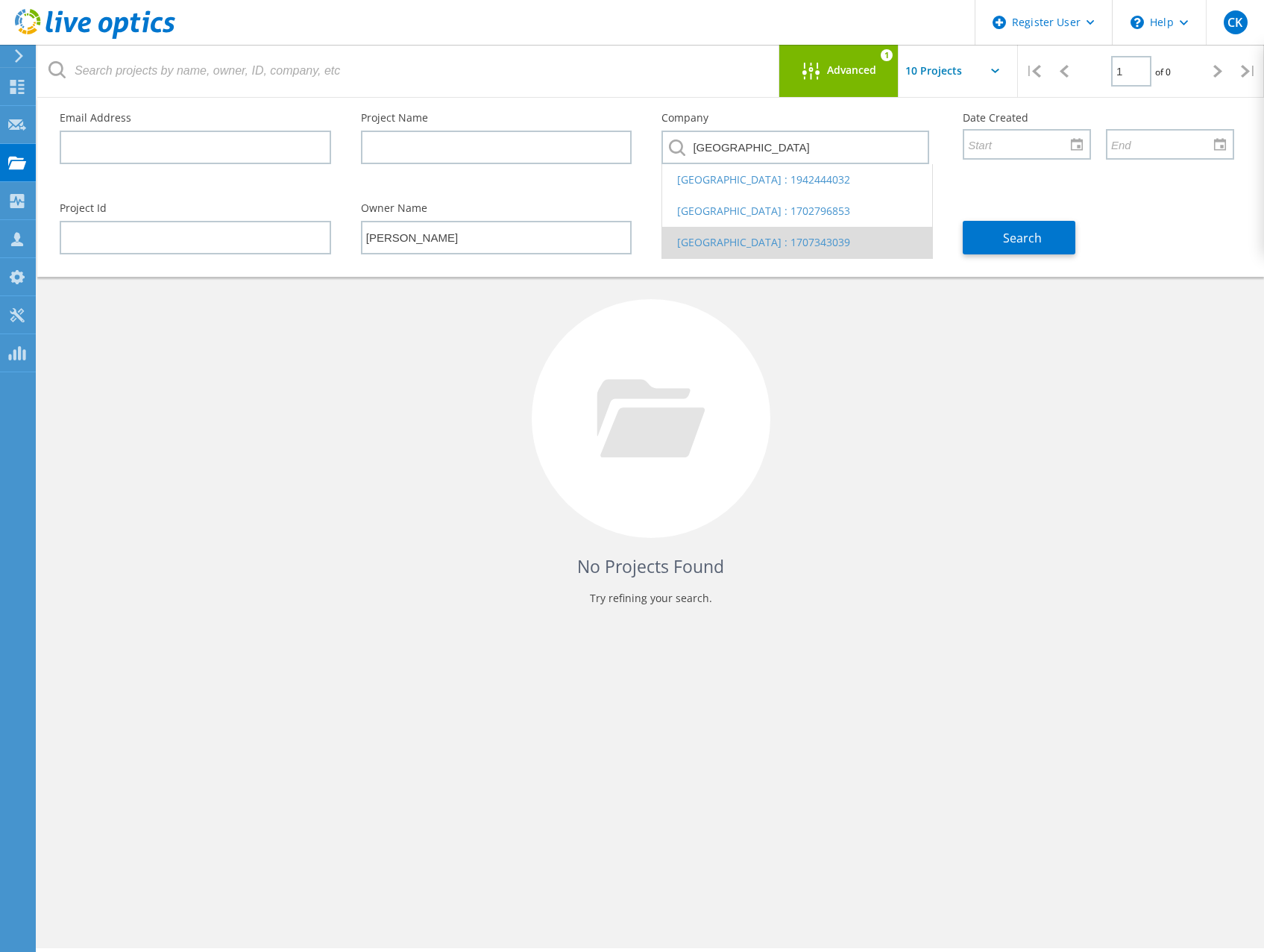
click at [697, 246] on li "[GEOGRAPHIC_DATA] : 1707343039" at bounding box center [797, 242] width 270 height 31
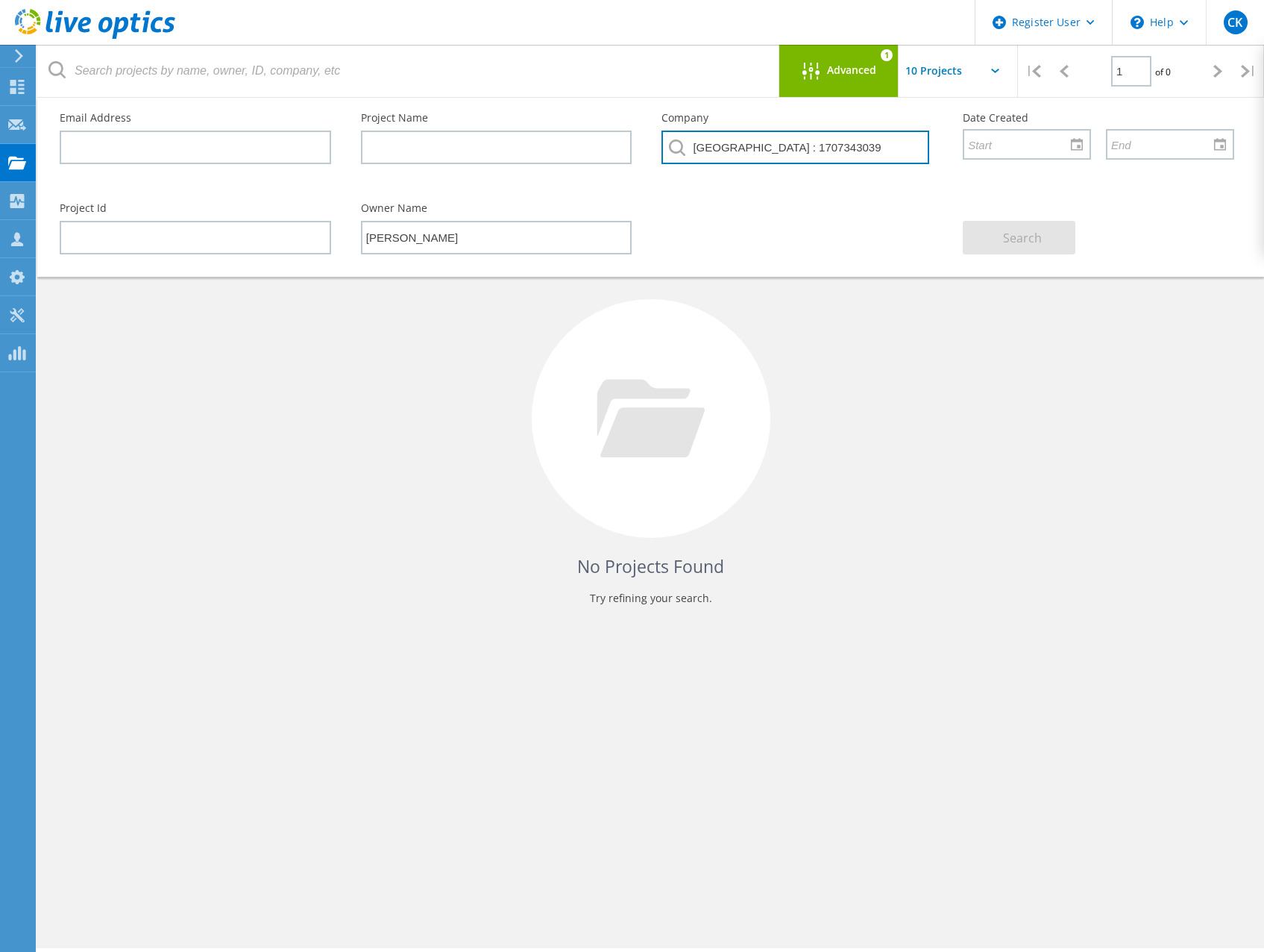
click at [886, 146] on input "[GEOGRAPHIC_DATA] : 1707343039" at bounding box center [796, 147] width 267 height 34
click at [879, 227] on div "Project Id Owner Name [PERSON_NAME] Search" at bounding box center [647, 228] width 1204 height 82
drag, startPoint x: 902, startPoint y: 143, endPoint x: 584, endPoint y: 147, distance: 318.0
click at [585, 141] on div "Email Address Project Name Company [GEOGRAPHIC_DATA] : 1707343039 Date Created" at bounding box center [647, 142] width 1204 height 90
click at [899, 250] on div "Project Id Owner Name [PERSON_NAME] Search" at bounding box center [647, 228] width 1204 height 82
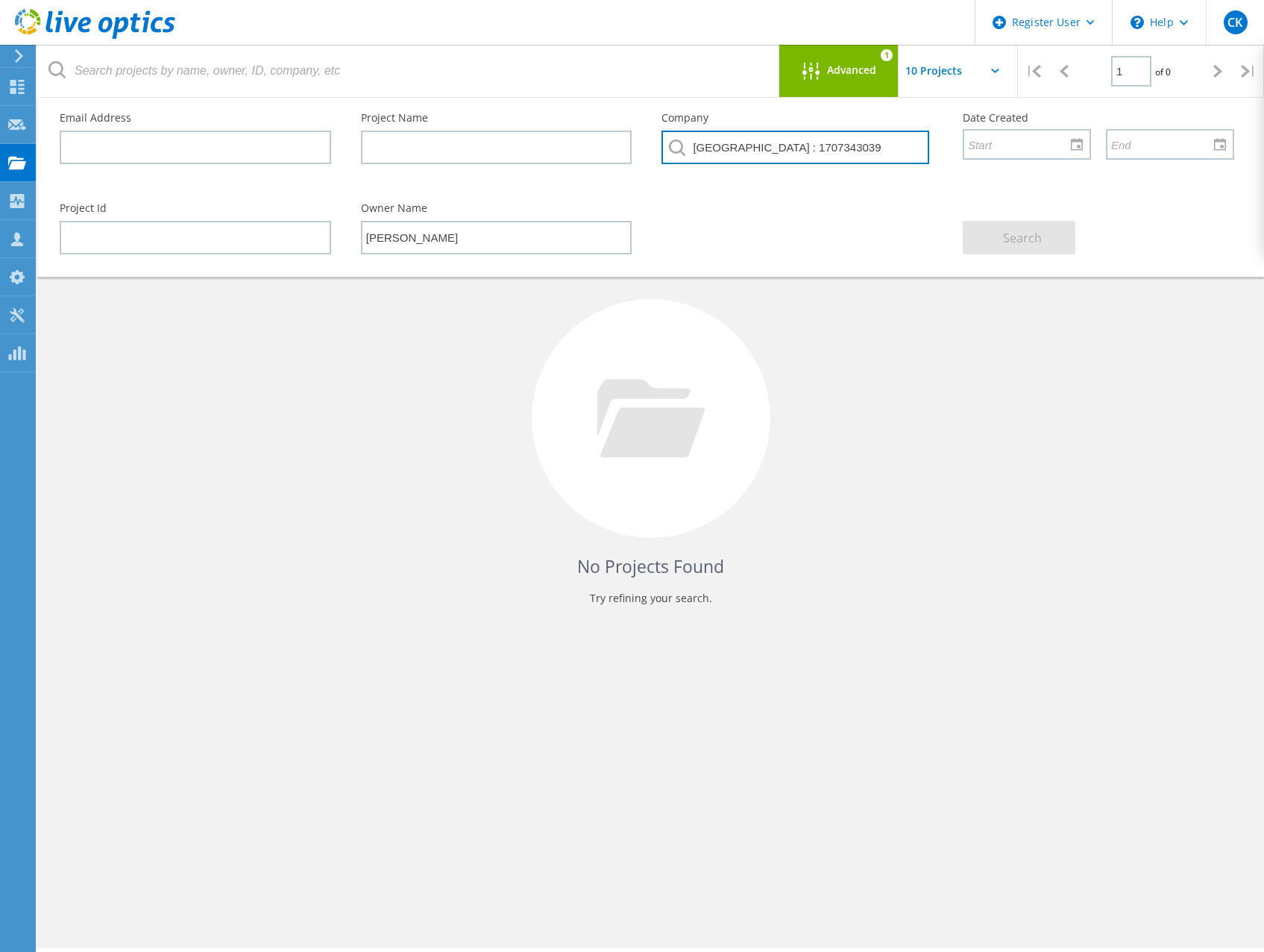
click at [896, 145] on input "[GEOGRAPHIC_DATA] : 1707343039" at bounding box center [796, 147] width 267 height 34
drag, startPoint x: 907, startPoint y: 146, endPoint x: 548, endPoint y: 140, distance: 359.1
click at [548, 139] on div "Email Address Project Name Company [GEOGRAPHIC_DATA] : 1707343039 Date Created" at bounding box center [647, 142] width 1204 height 90
paste input "[GEOGRAPHIC_DATA]"
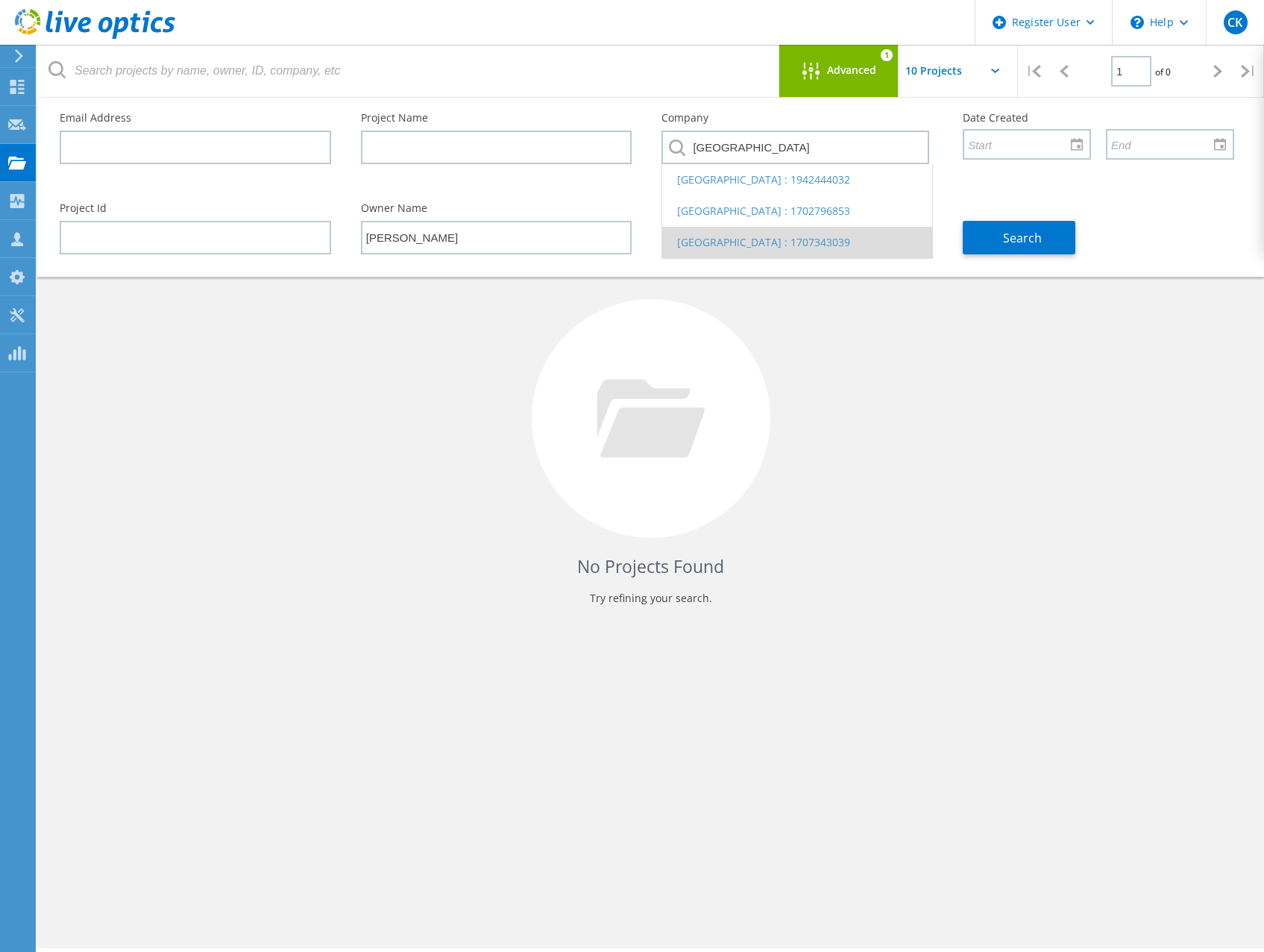
click at [691, 247] on li "[GEOGRAPHIC_DATA] : 1707343039" at bounding box center [797, 242] width 270 height 31
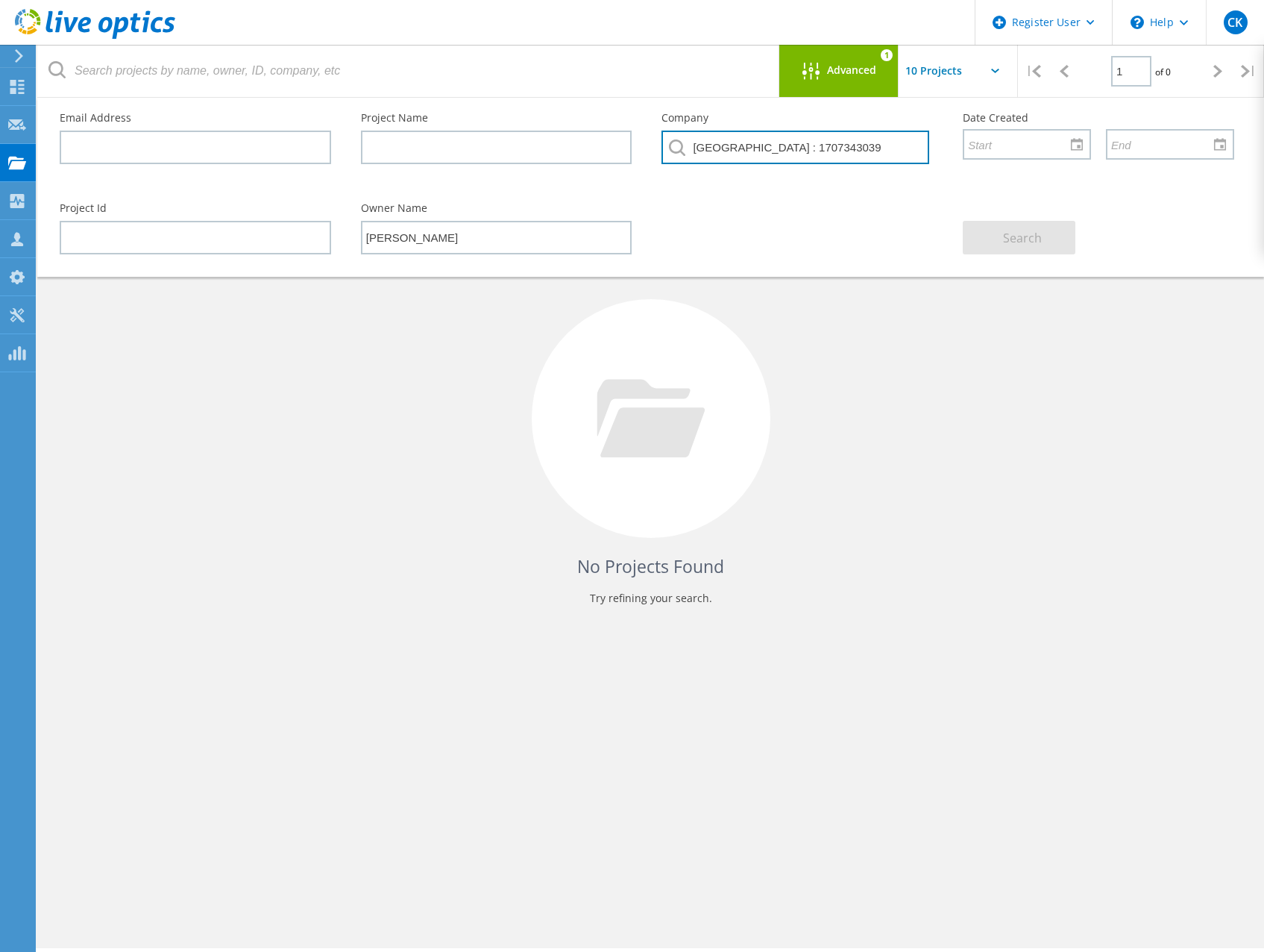
click at [879, 140] on input "[GEOGRAPHIC_DATA] : 1707343039" at bounding box center [796, 147] width 267 height 34
drag, startPoint x: 881, startPoint y: 140, endPoint x: 559, endPoint y: 165, distance: 323.0
click at [560, 164] on div "Email Address Project Name Company [GEOGRAPHIC_DATA] : 1707343039 Date Created" at bounding box center [647, 142] width 1204 height 90
paste input "[GEOGRAPHIC_DATA]"
type input "[GEOGRAPHIC_DATA]"
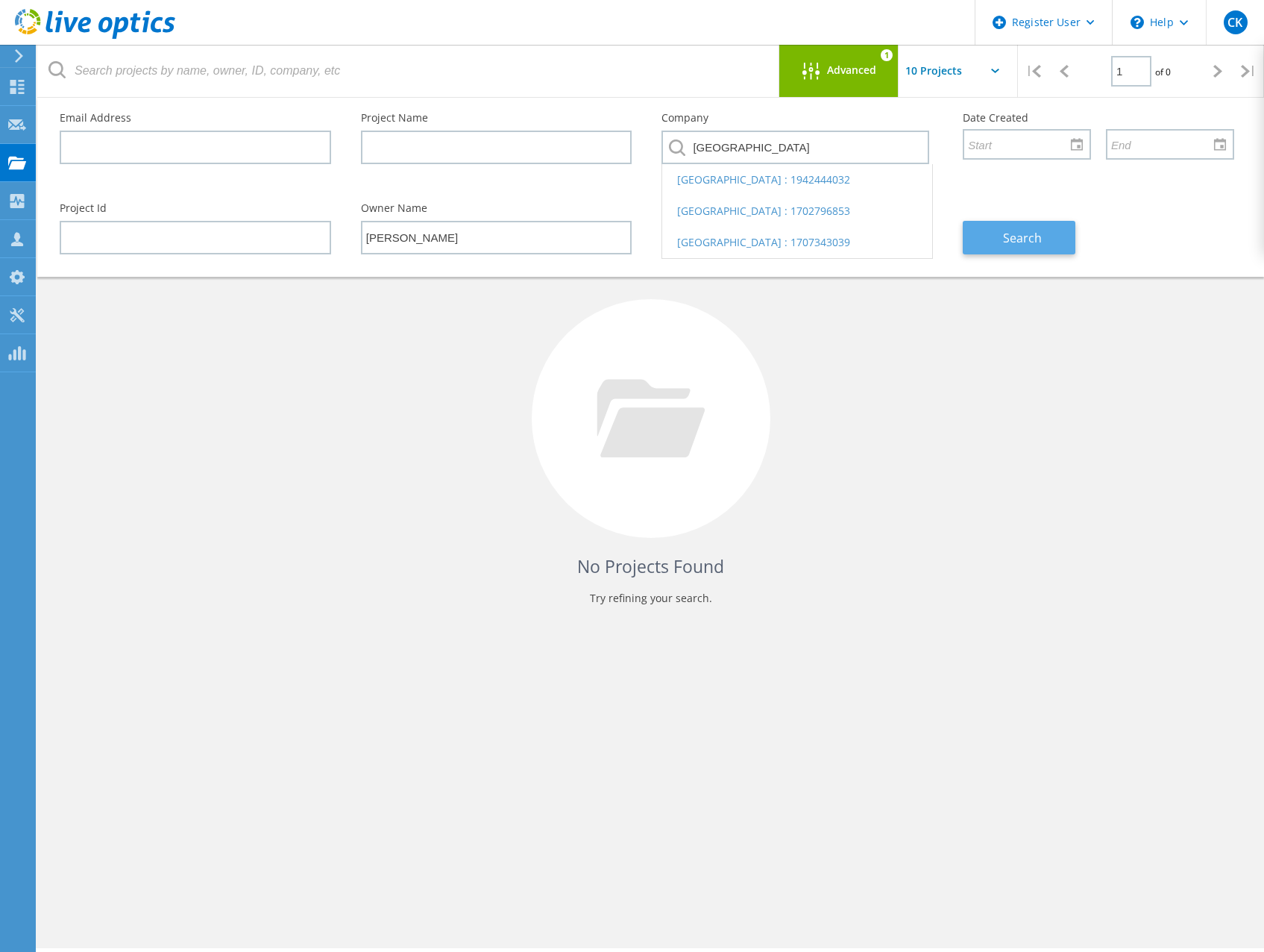
click at [1001, 237] on button "Search" at bounding box center [1019, 238] width 113 height 34
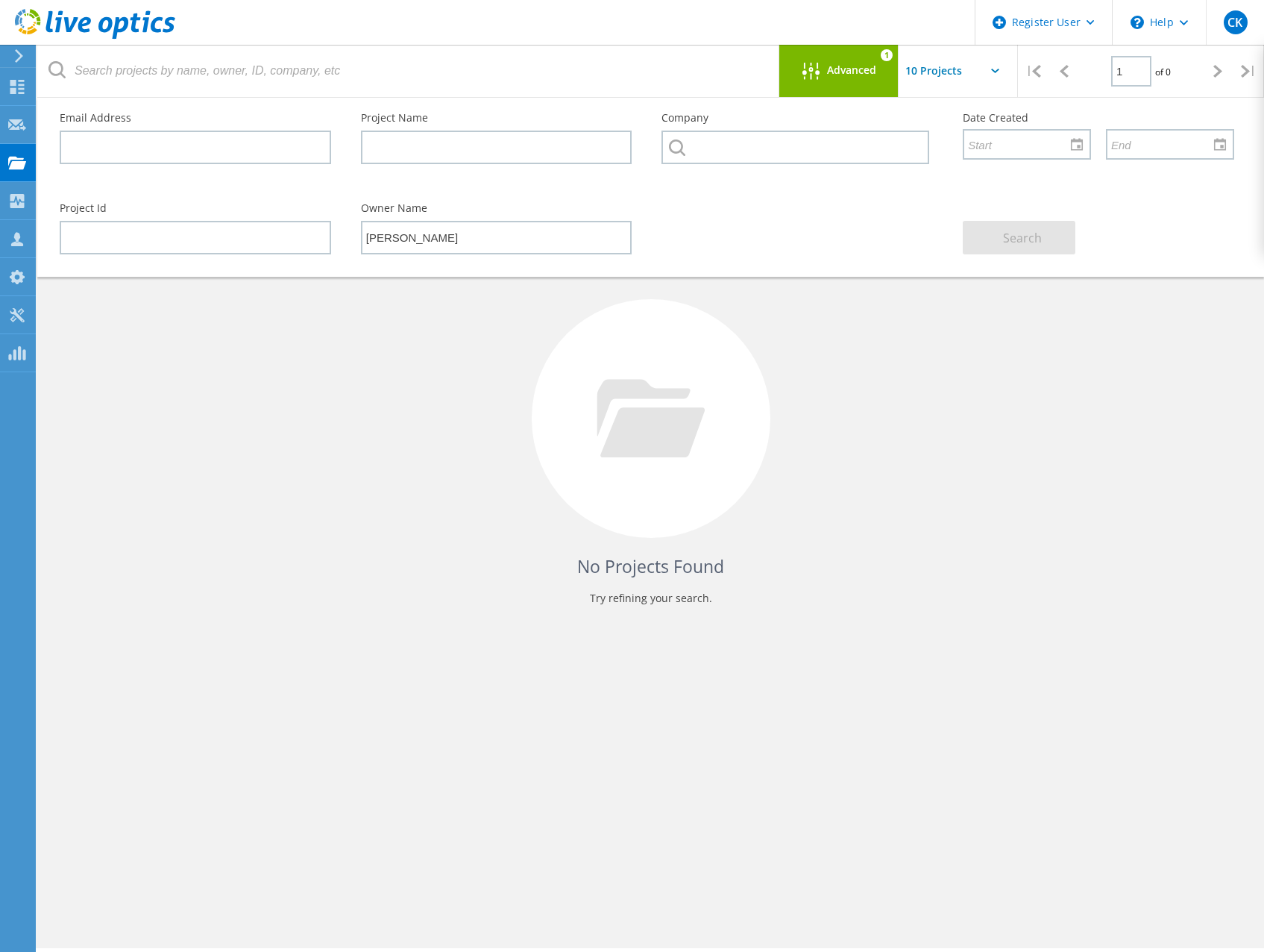
click at [821, 68] on div at bounding box center [814, 71] width 24 height 19
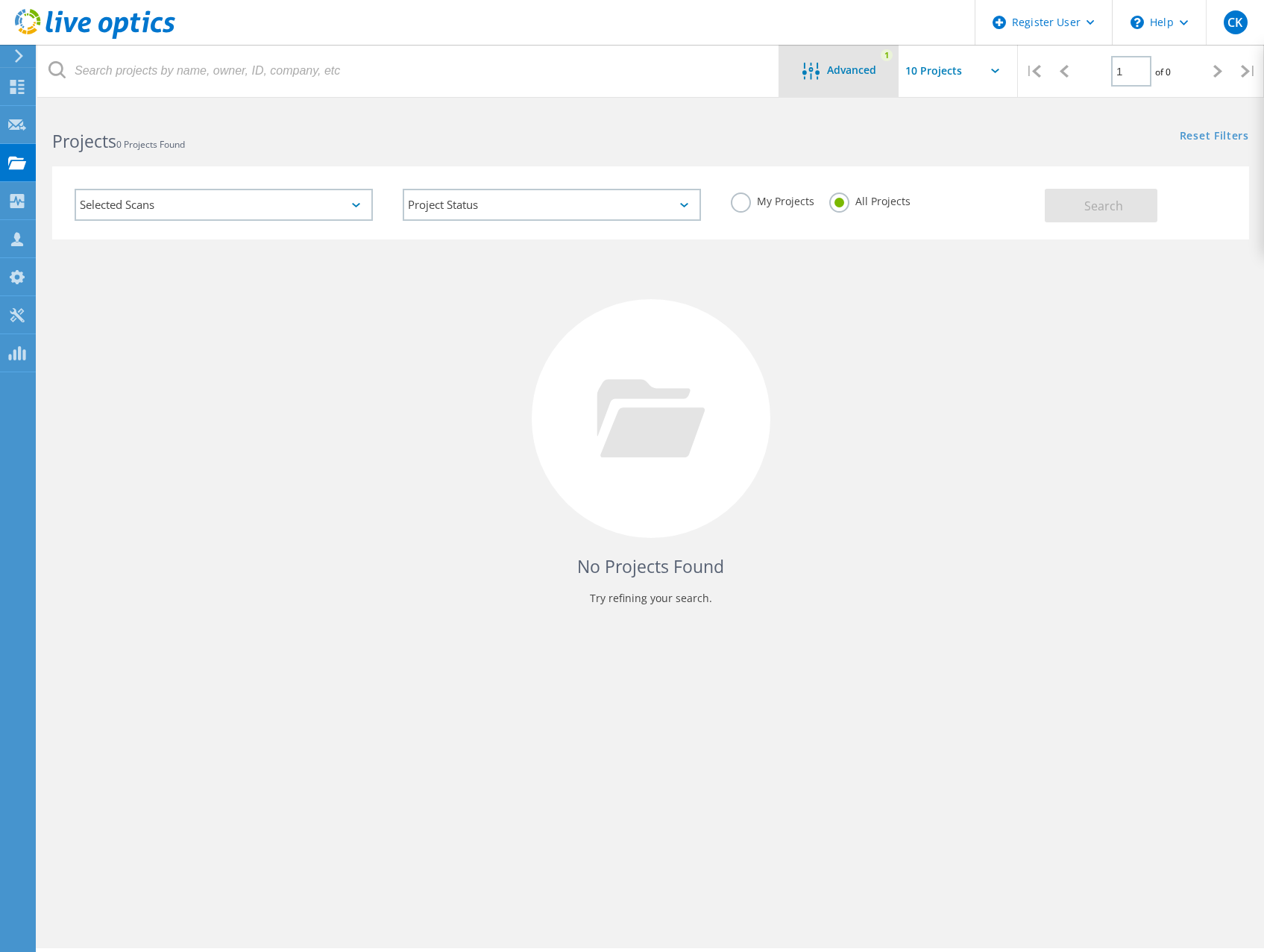
click at [844, 85] on div "Advanced 1" at bounding box center [839, 71] width 119 height 52
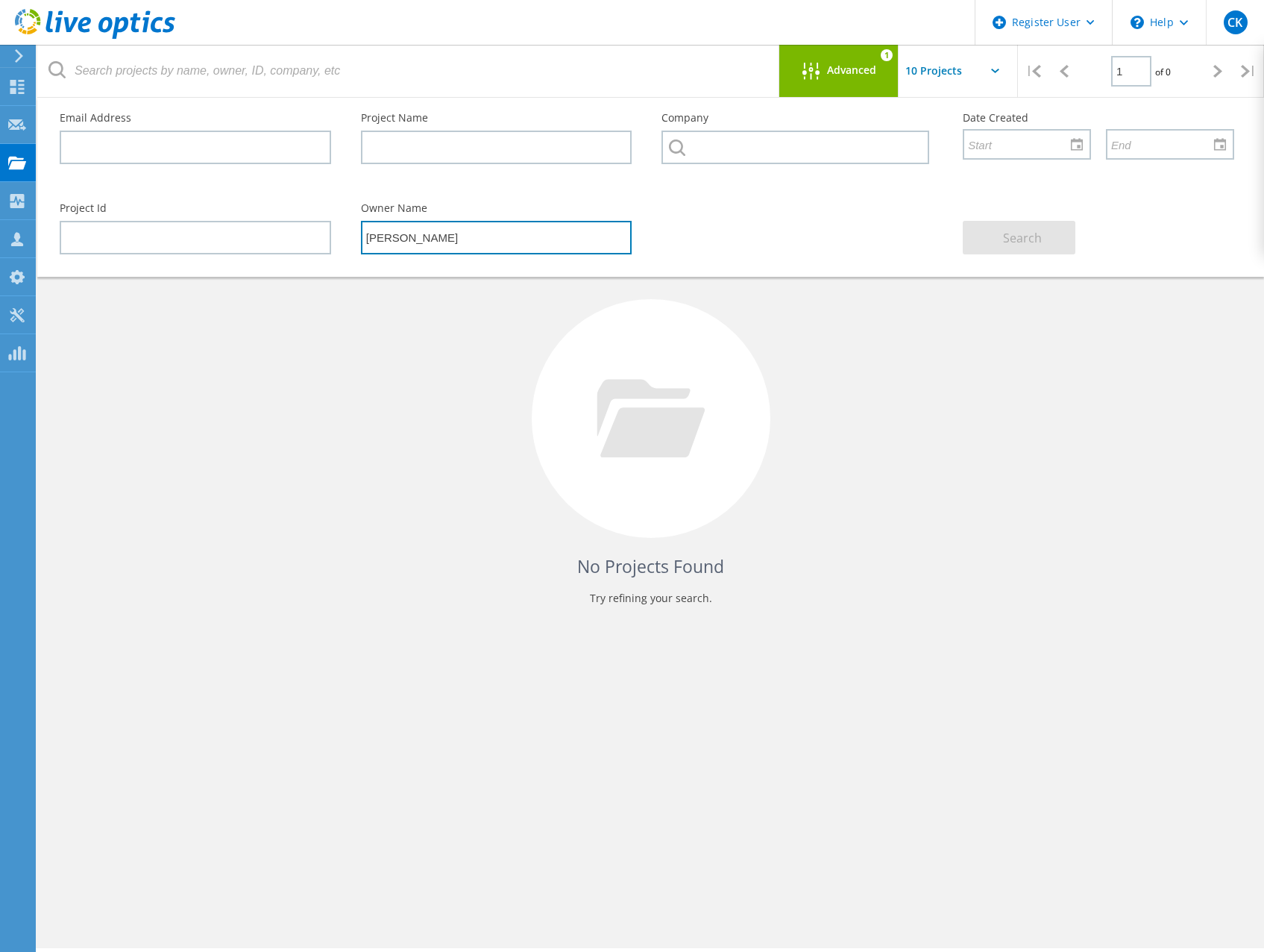
drag, startPoint x: 508, startPoint y: 236, endPoint x: 228, endPoint y: 226, distance: 280.2
click at [230, 219] on div "Project Id Owner Name [PERSON_NAME] Search" at bounding box center [647, 228] width 1204 height 82
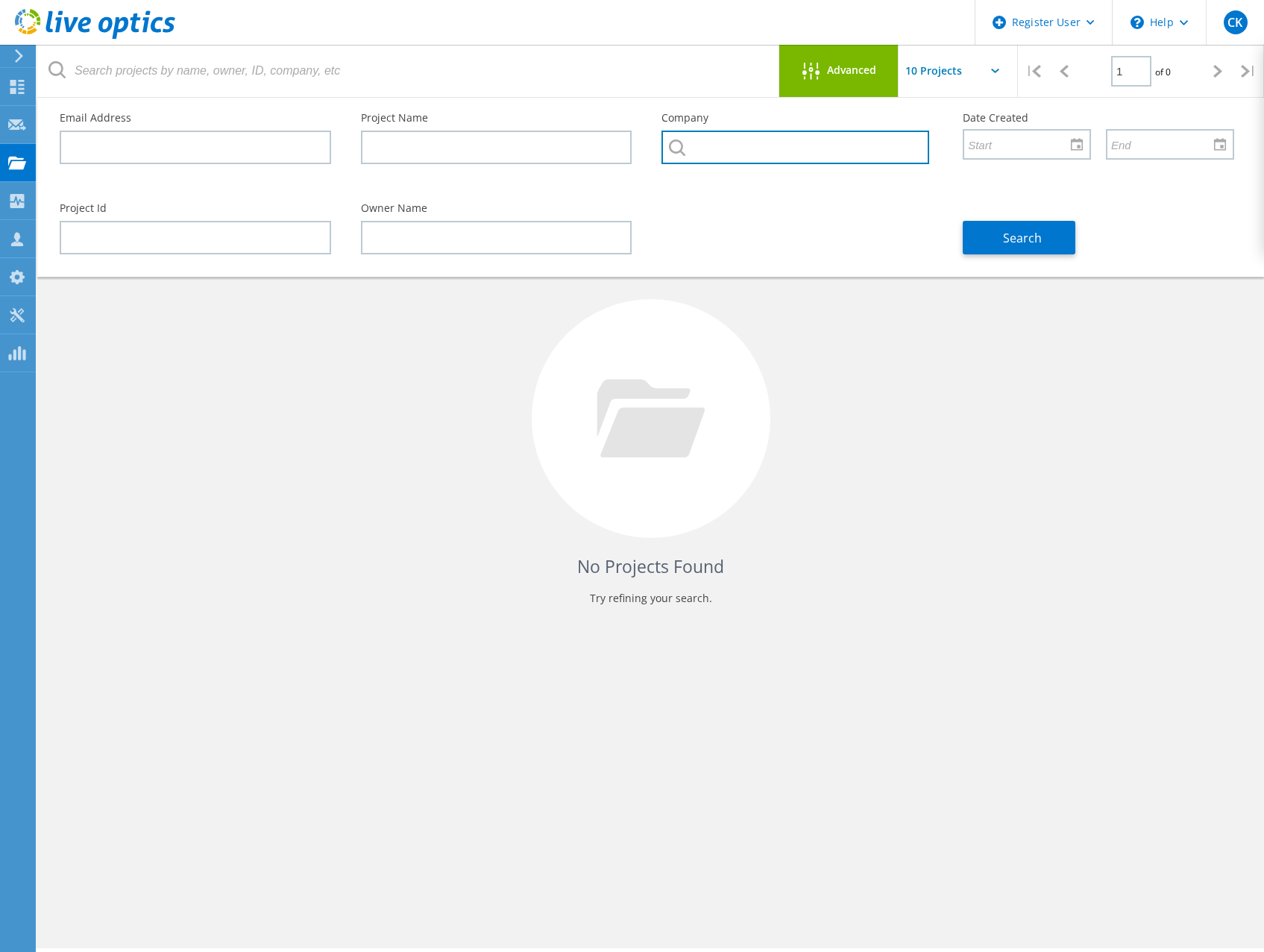
click at [731, 150] on input "text" at bounding box center [796, 147] width 267 height 34
paste input "[GEOGRAPHIC_DATA]"
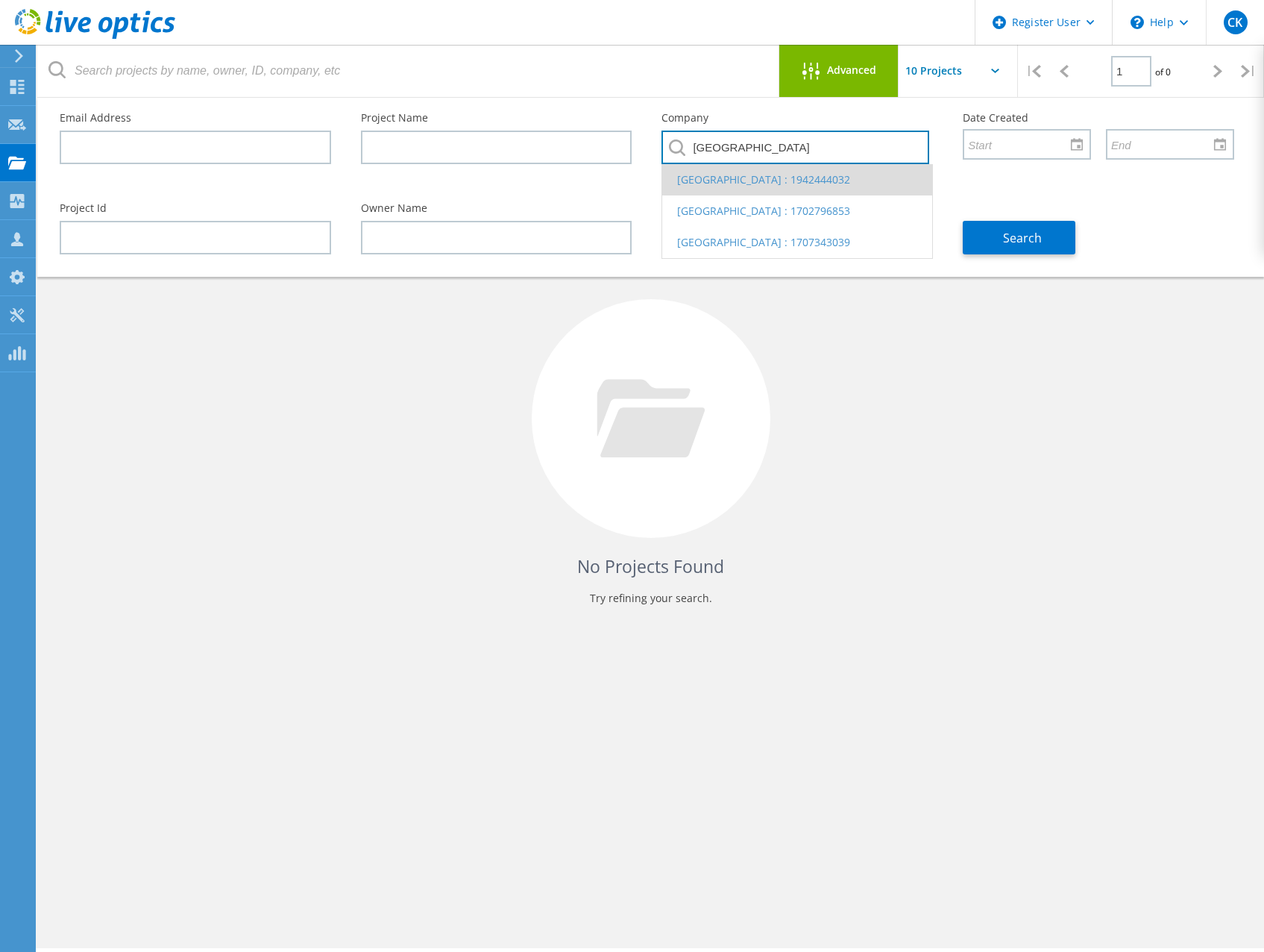
type input "[GEOGRAPHIC_DATA]"
click at [761, 175] on li "[GEOGRAPHIC_DATA] : 1942444032" at bounding box center [797, 179] width 270 height 31
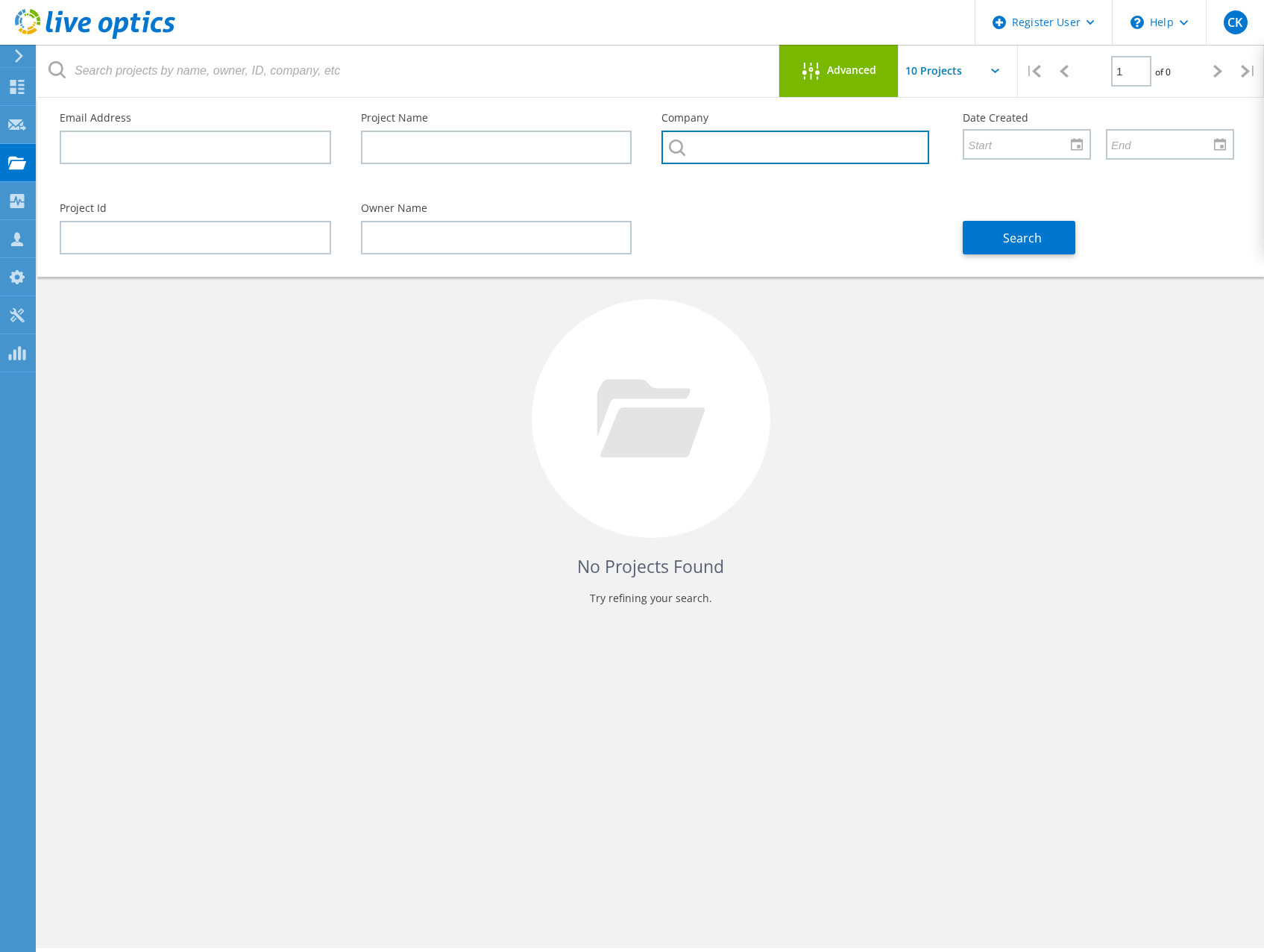
click at [814, 148] on input "text" at bounding box center [796, 147] width 267 height 34
paste input "[GEOGRAPHIC_DATA]"
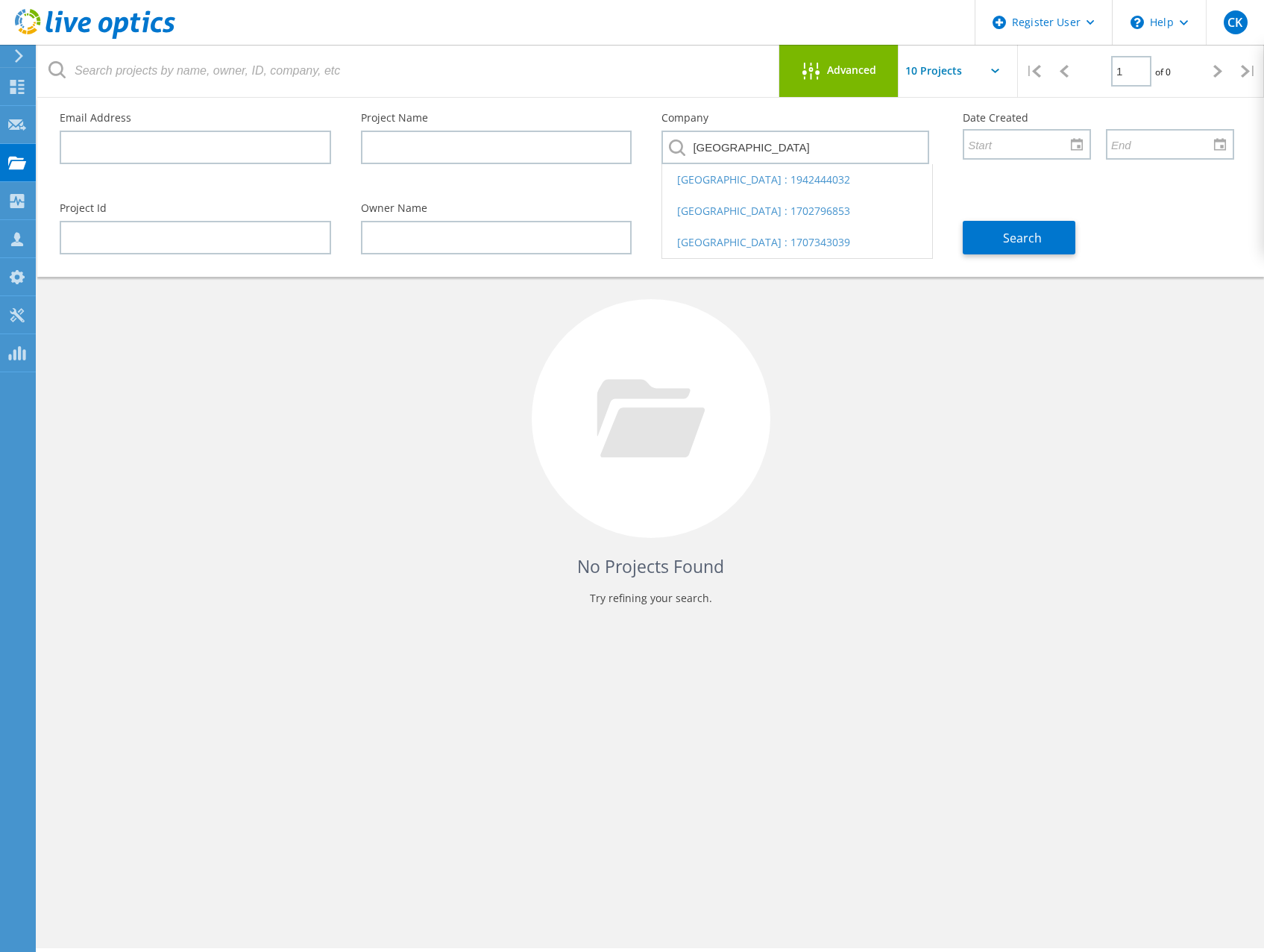
click at [780, 182] on li "[GEOGRAPHIC_DATA] : 1942444032" at bounding box center [797, 179] width 270 height 31
type input "[GEOGRAPHIC_DATA] : 1942444032"
click at [1009, 241] on span "Search" at bounding box center [1023, 238] width 39 height 17
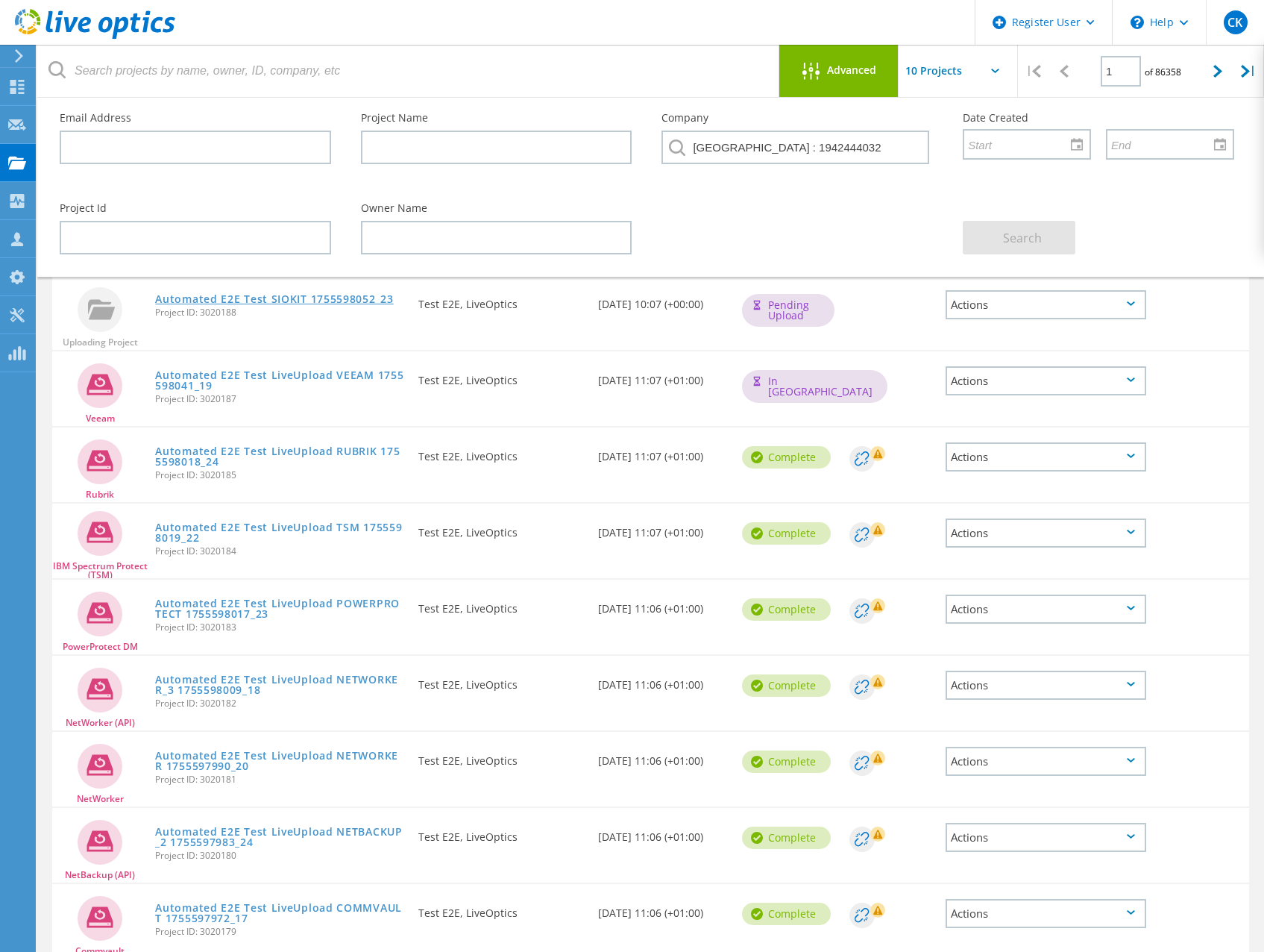
click at [349, 300] on link "Automated E2E Test SIOKIT 1755598052_23" at bounding box center [273, 299] width 238 height 10
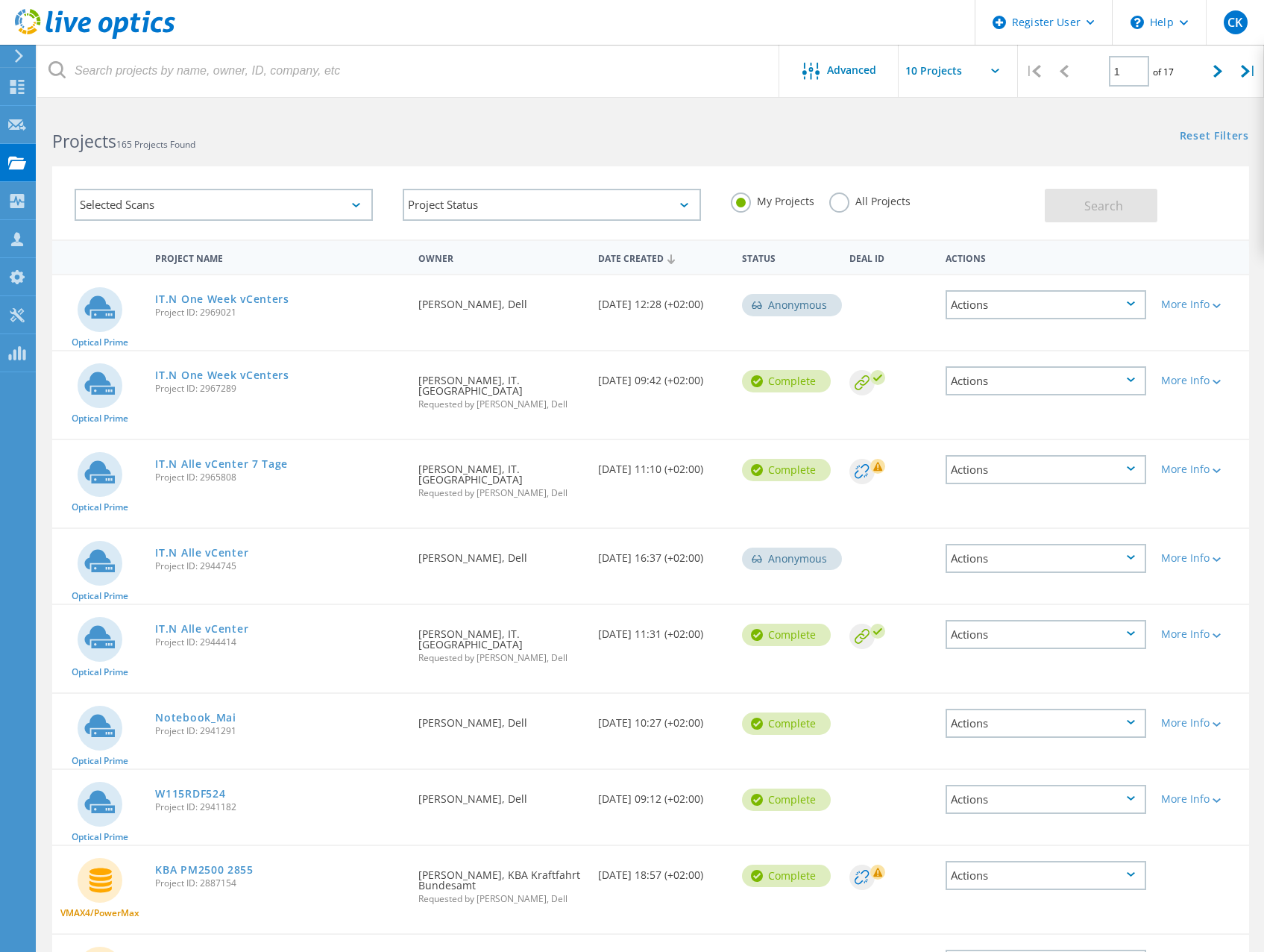
click at [841, 199] on label "All Projects" at bounding box center [870, 199] width 82 height 14
click at [0, 0] on input "All Projects" at bounding box center [0, 0] width 0 height 0
click at [1129, 215] on button "Search" at bounding box center [1101, 205] width 113 height 34
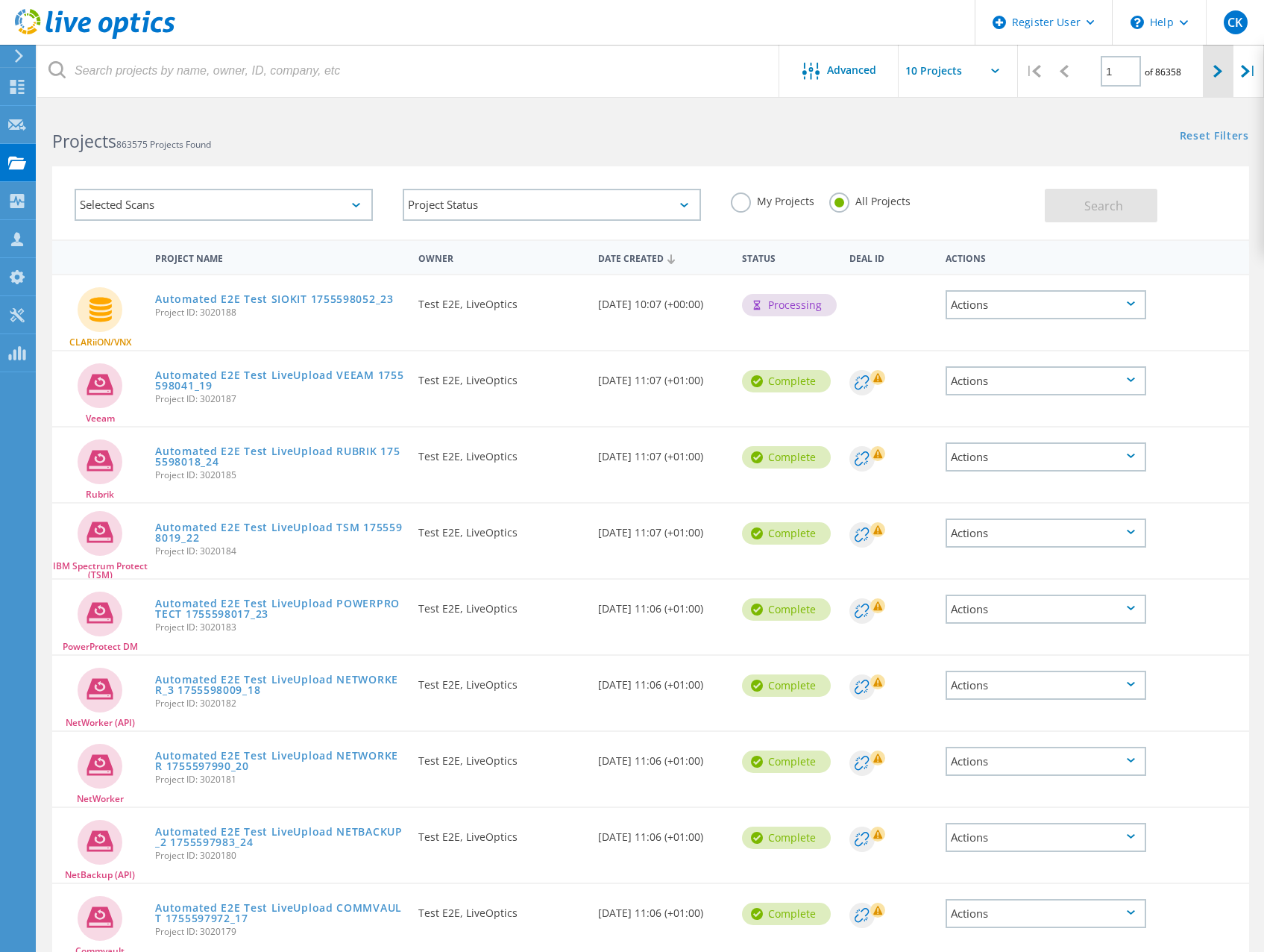
click at [1207, 77] on div at bounding box center [1219, 71] width 30 height 53
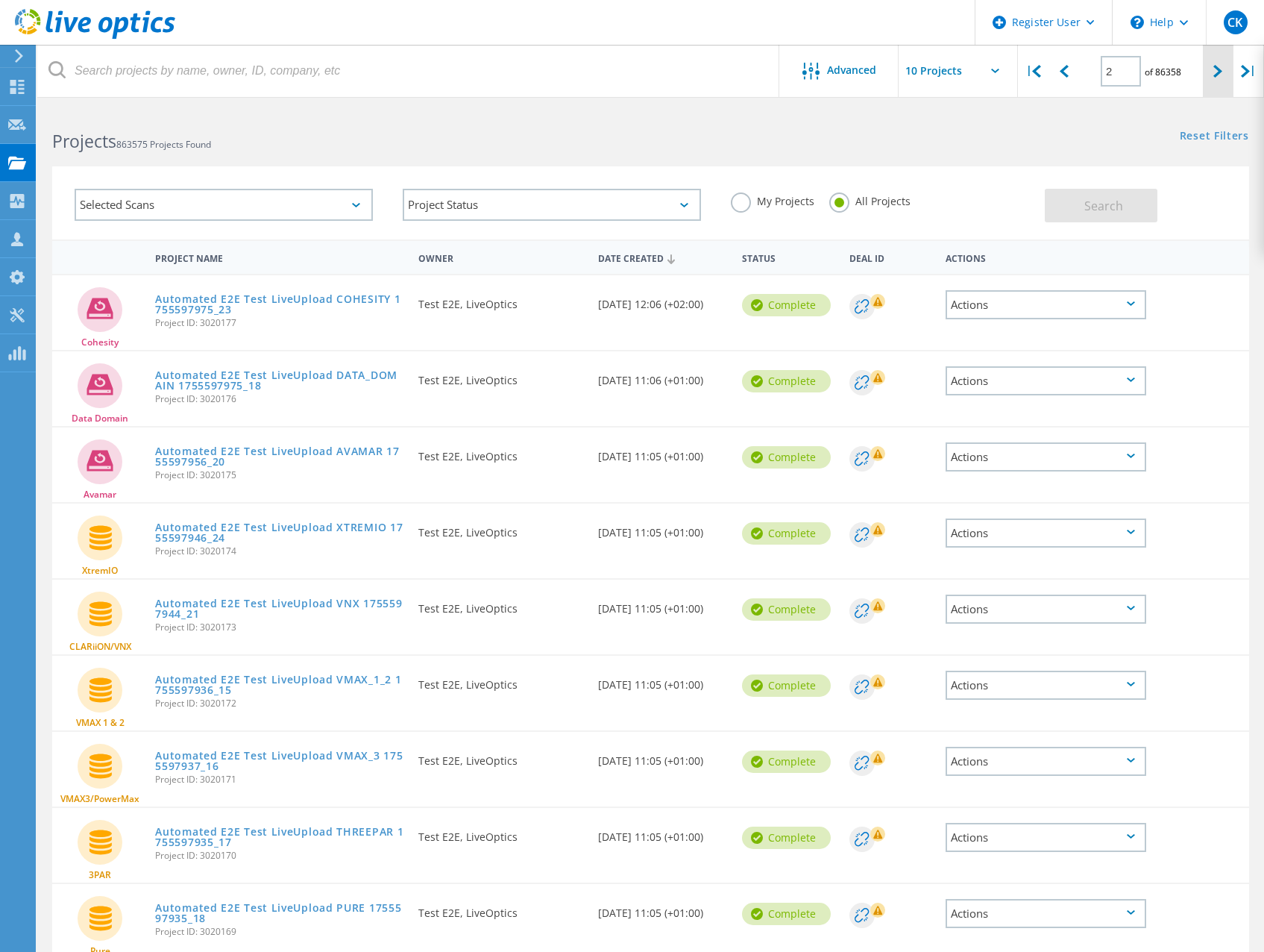
click at [1207, 77] on div at bounding box center [1219, 71] width 30 height 53
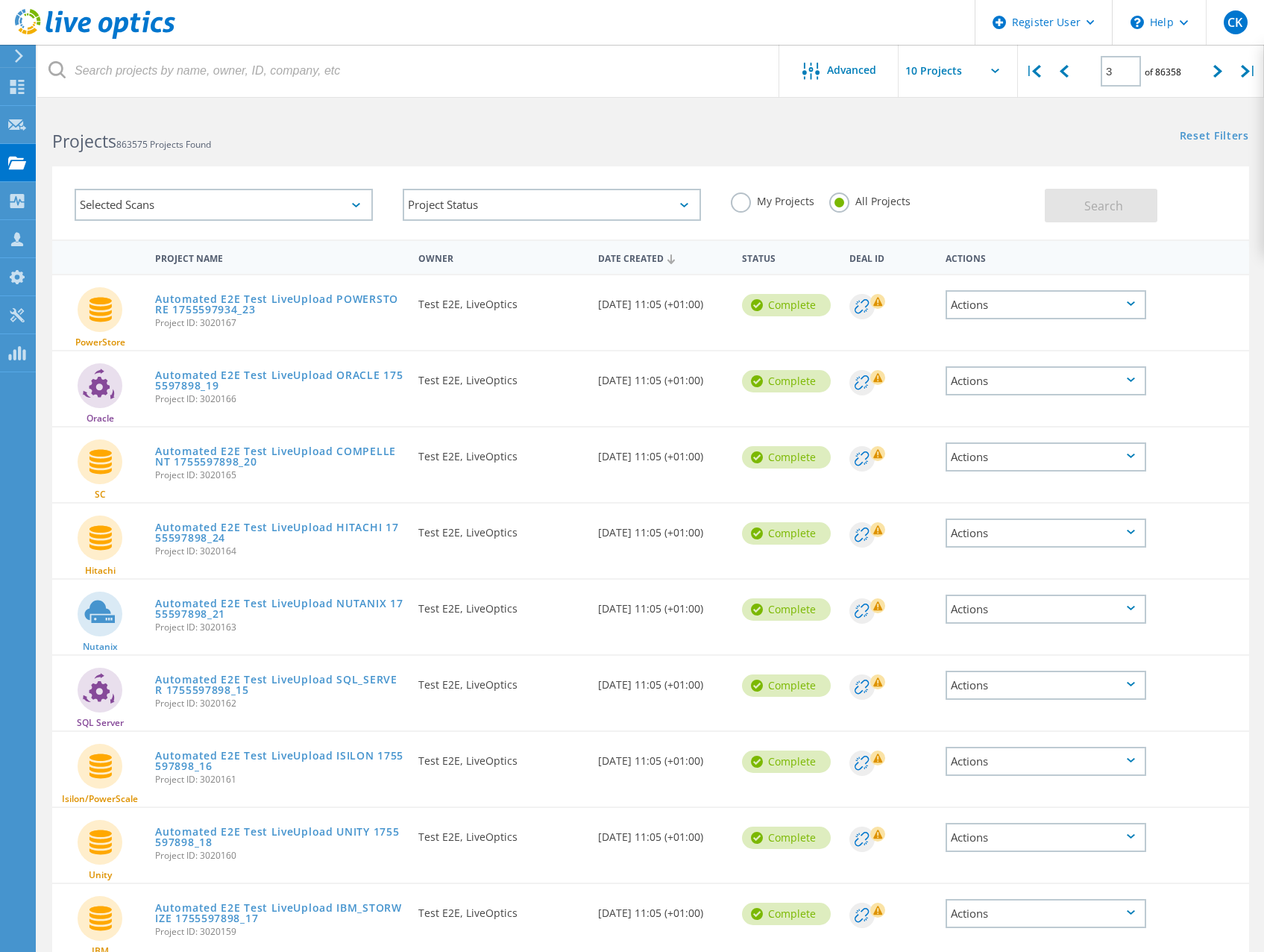
click at [312, 204] on div "Selected Scans" at bounding box center [224, 204] width 299 height 32
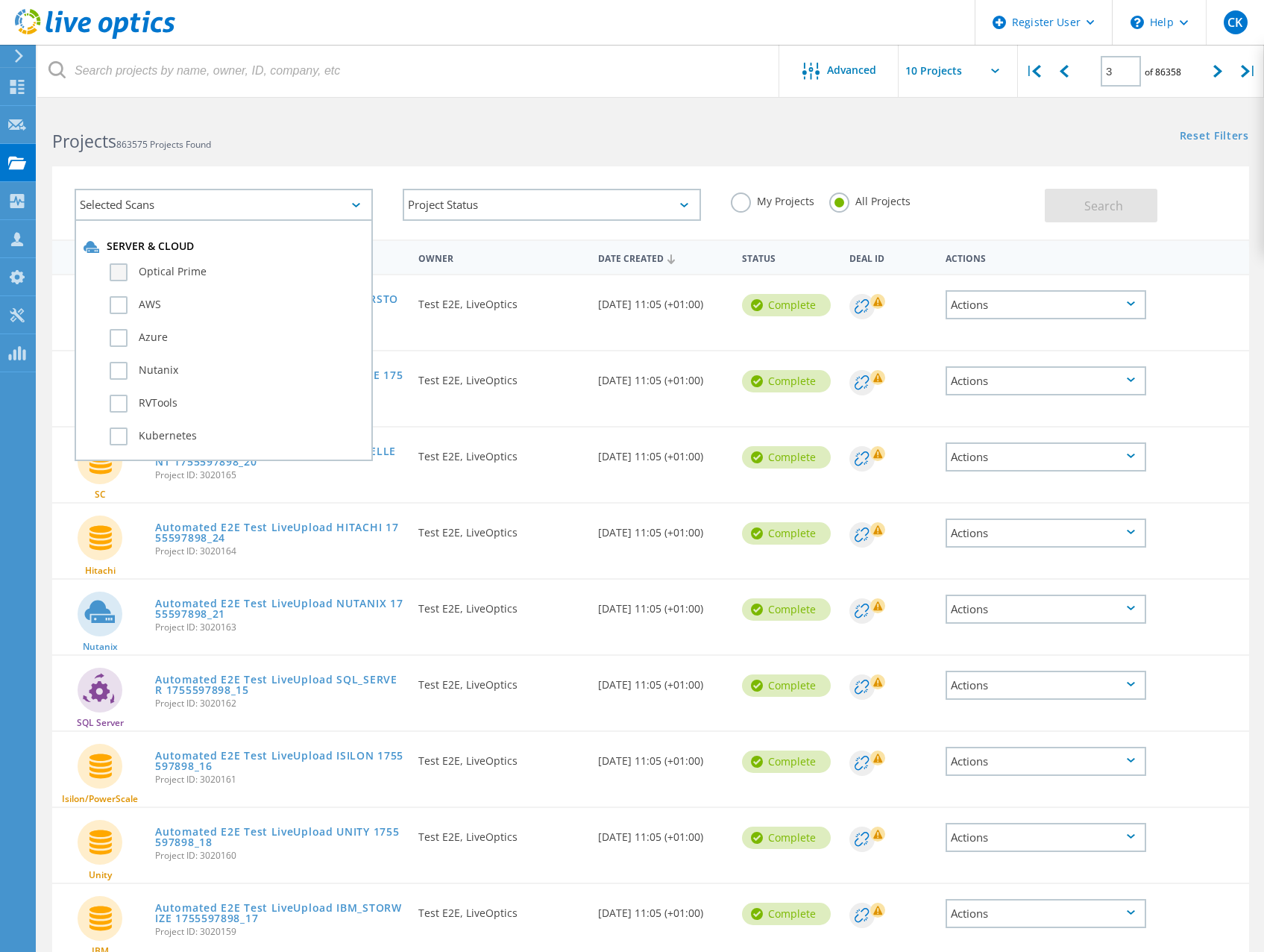
click at [124, 272] on label "Optical Prime" at bounding box center [236, 272] width 254 height 18
click at [0, 0] on input "Optical Prime" at bounding box center [0, 0] width 0 height 0
click at [1124, 209] on button "Search" at bounding box center [1101, 205] width 113 height 34
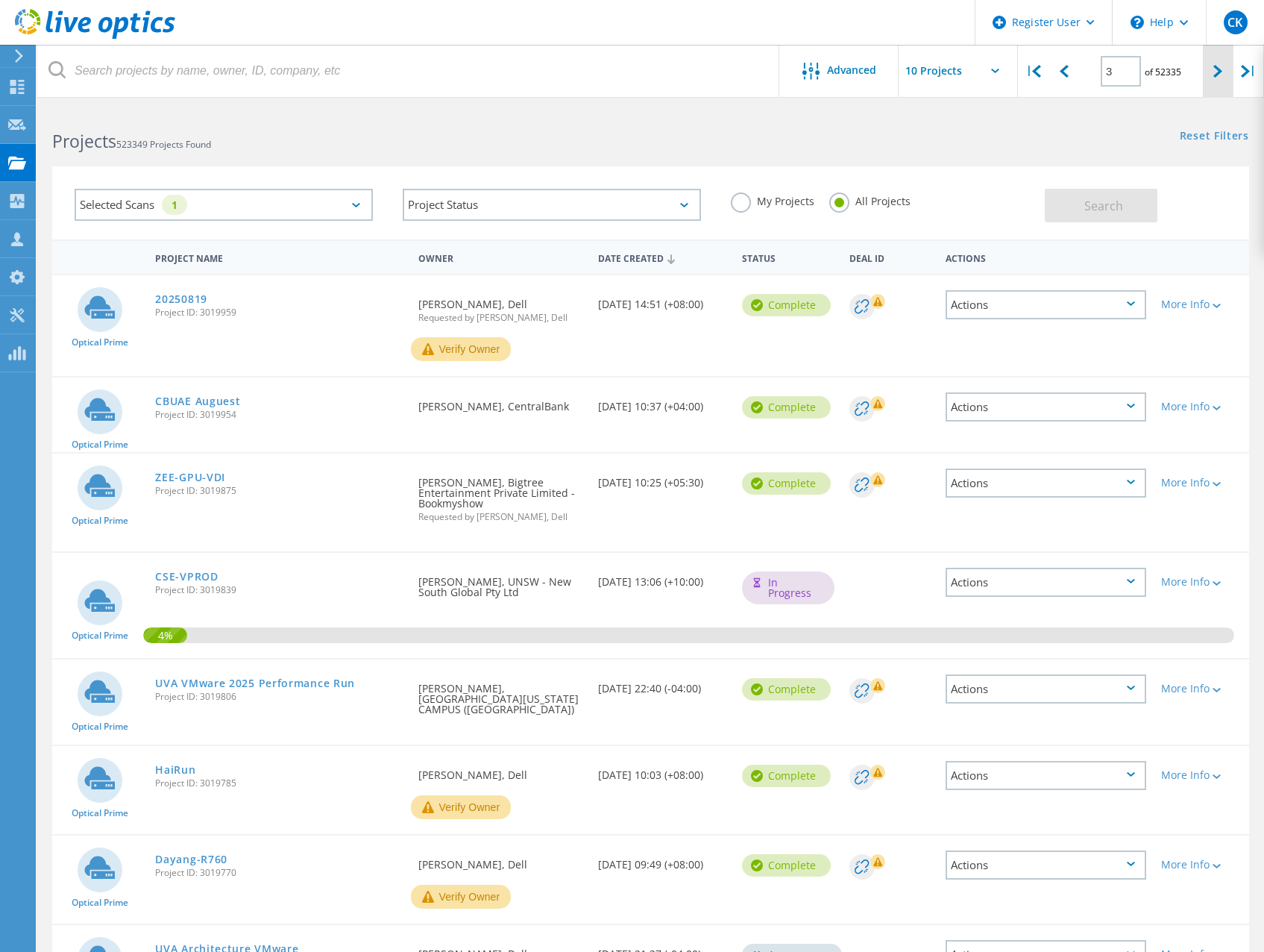
click at [1218, 67] on icon at bounding box center [1218, 71] width 9 height 13
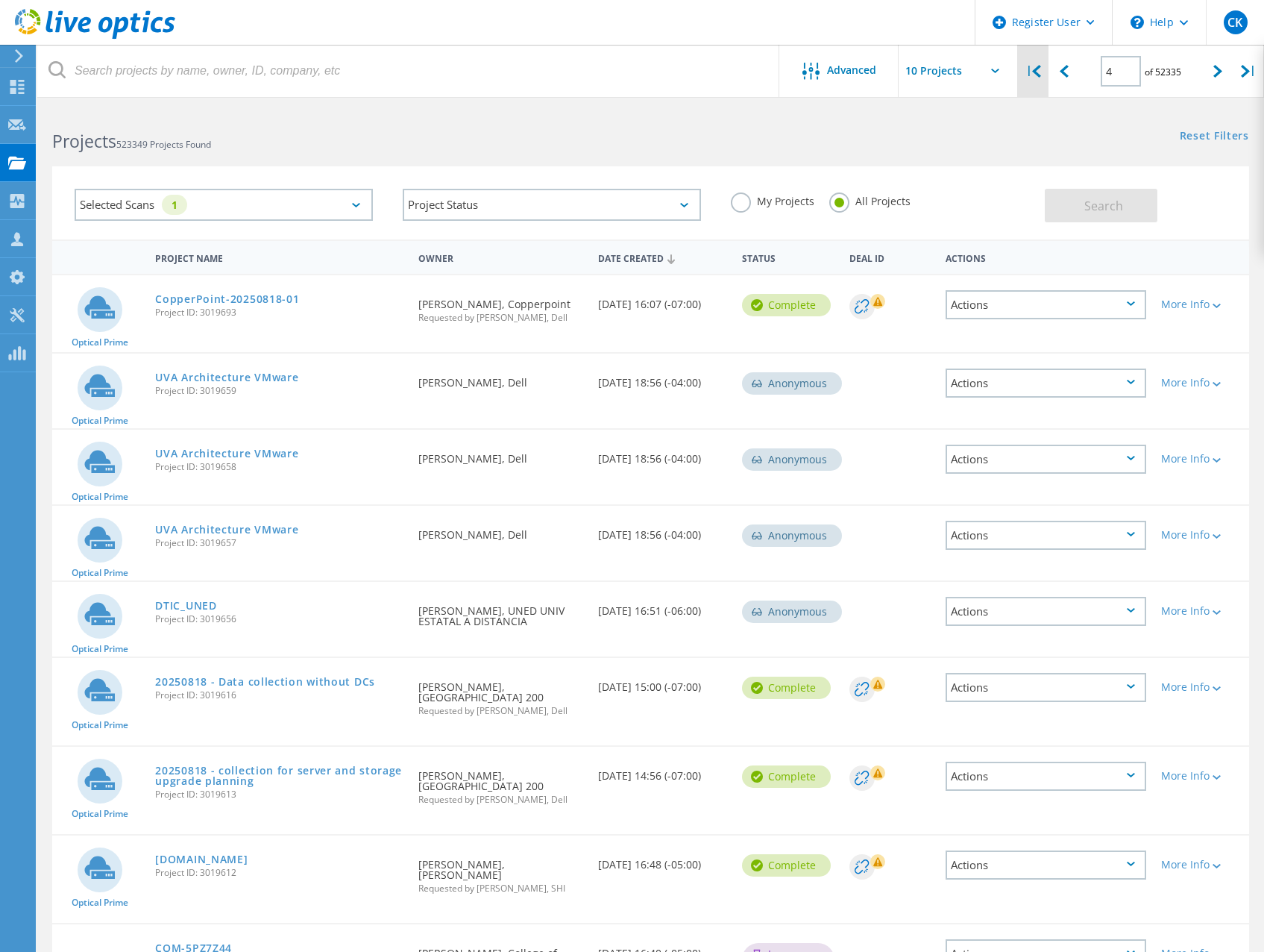
click at [1039, 75] on icon at bounding box center [1036, 71] width 9 height 13
type input "1"
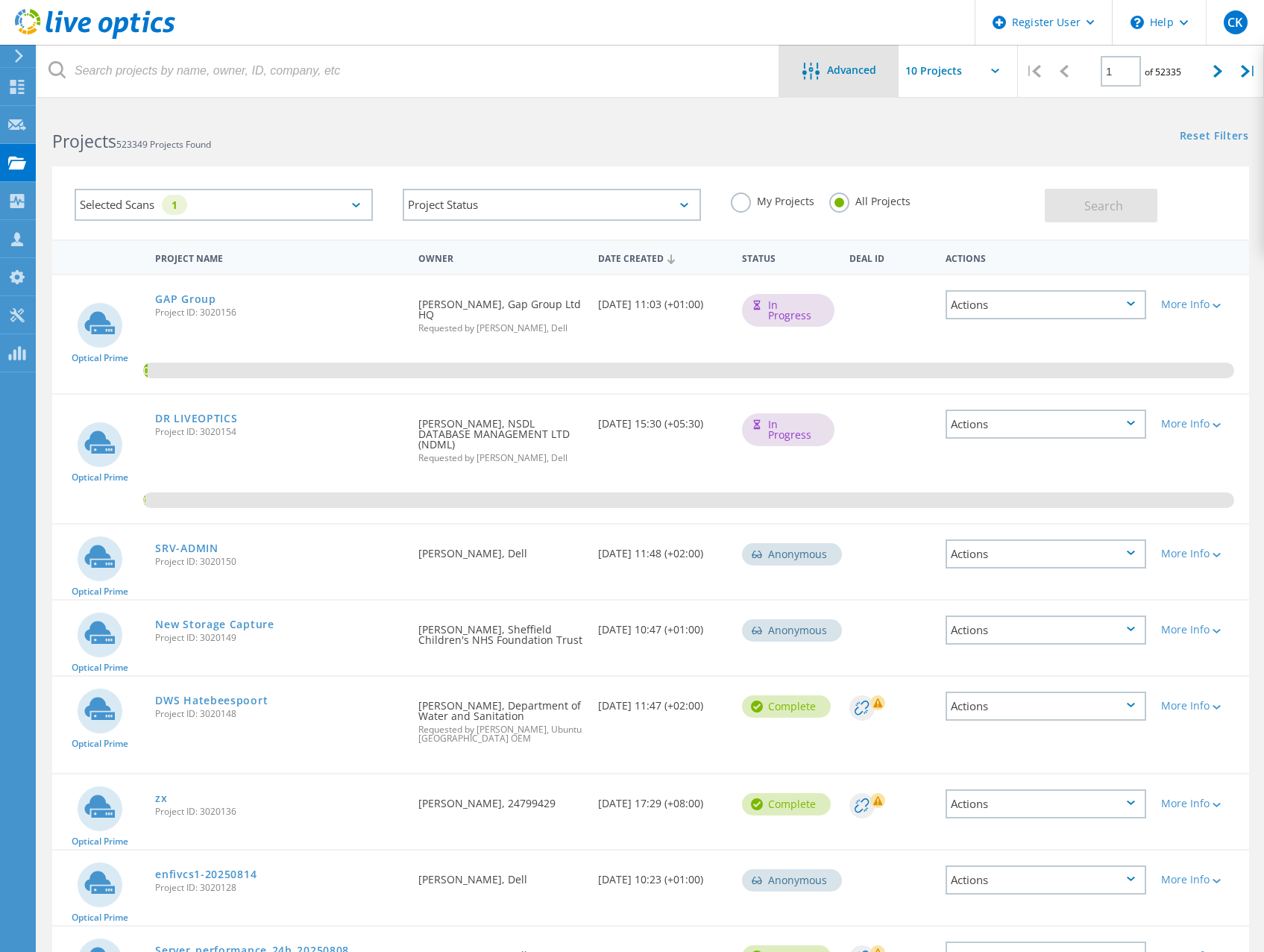
click at [844, 75] on span "Advanced" at bounding box center [852, 70] width 50 height 10
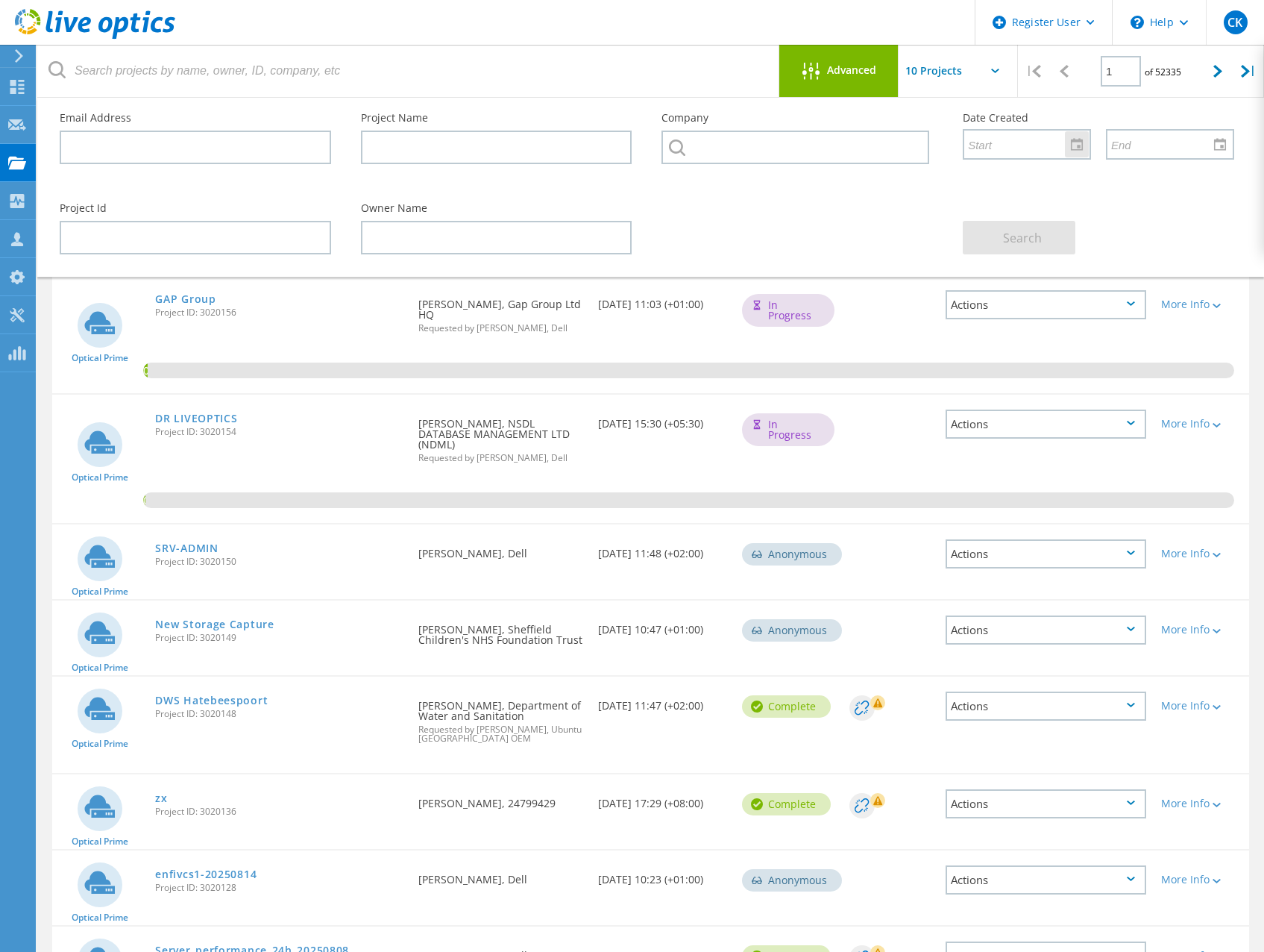
click at [1028, 143] on input "text" at bounding box center [1022, 144] width 115 height 29
click at [1073, 149] on div at bounding box center [1076, 144] width 24 height 26
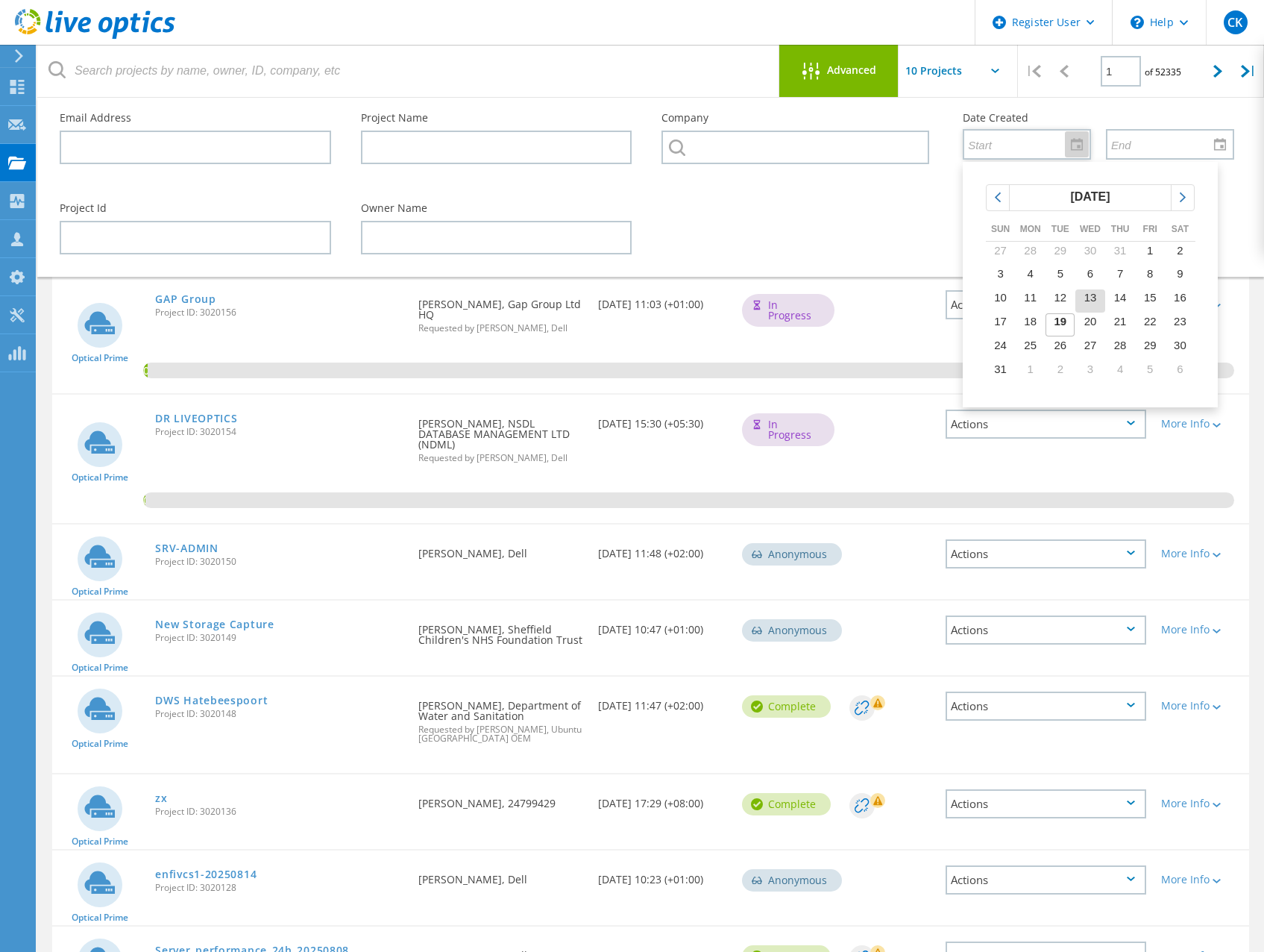
click at [1091, 294] on span "13" at bounding box center [1090, 297] width 13 height 13
type input "8/13/2025"
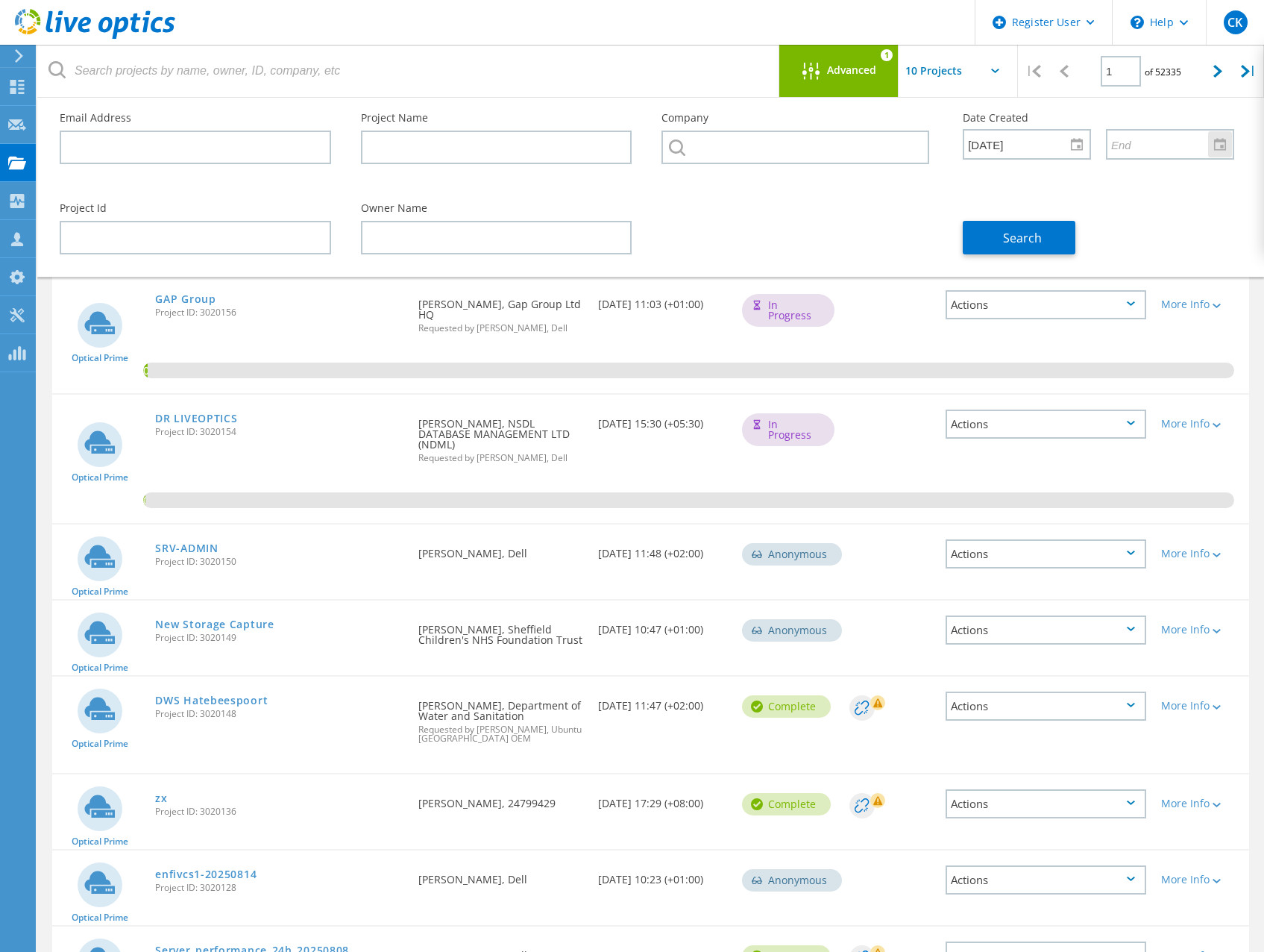
click at [1221, 148] on div at bounding box center [1220, 144] width 24 height 26
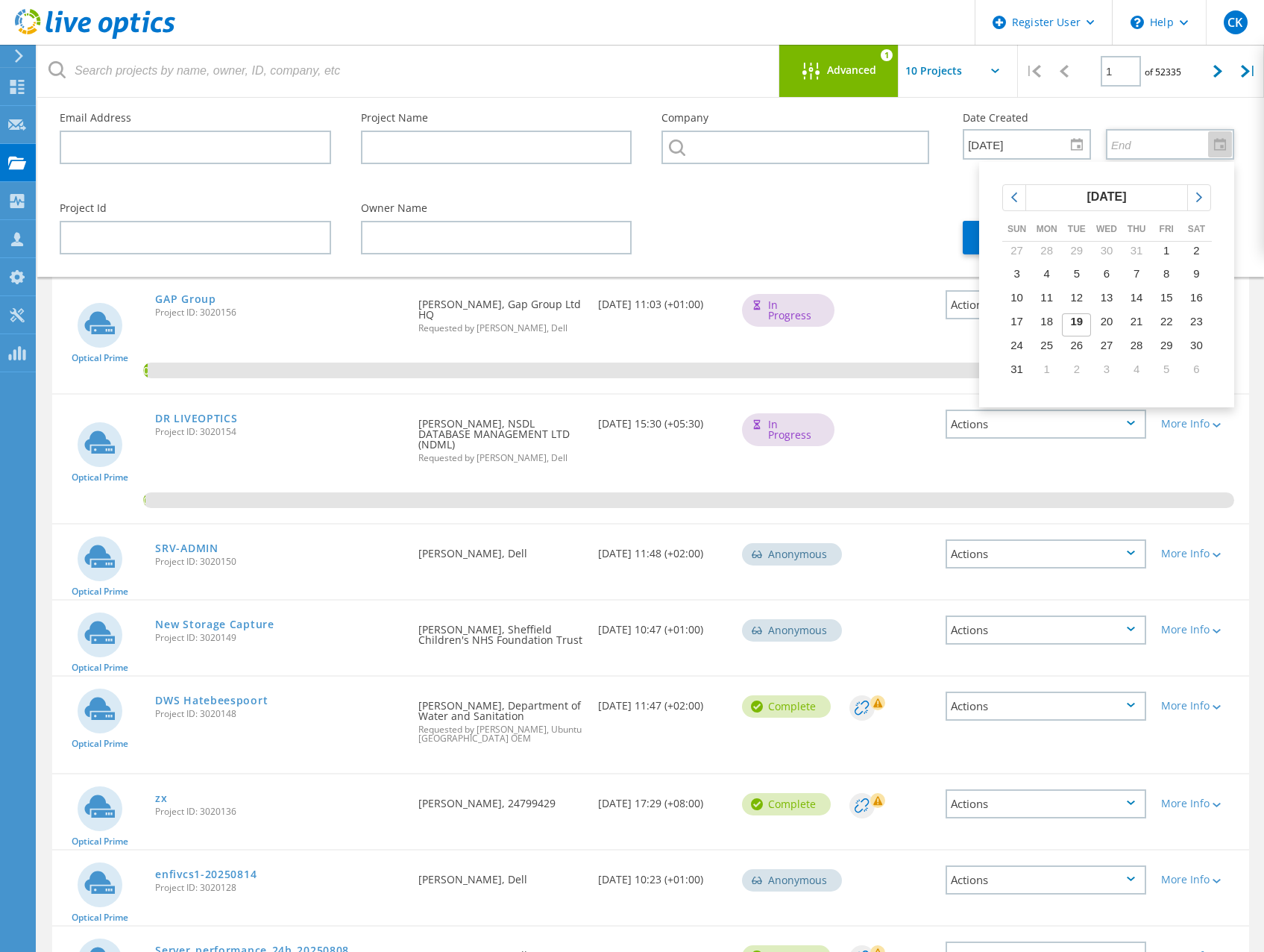
click at [1251, 131] on div "Email Address Project Name Company Date Created 8/13/2025 Sun Mon Tue Wed Thu F…" at bounding box center [650, 187] width 1227 height 179
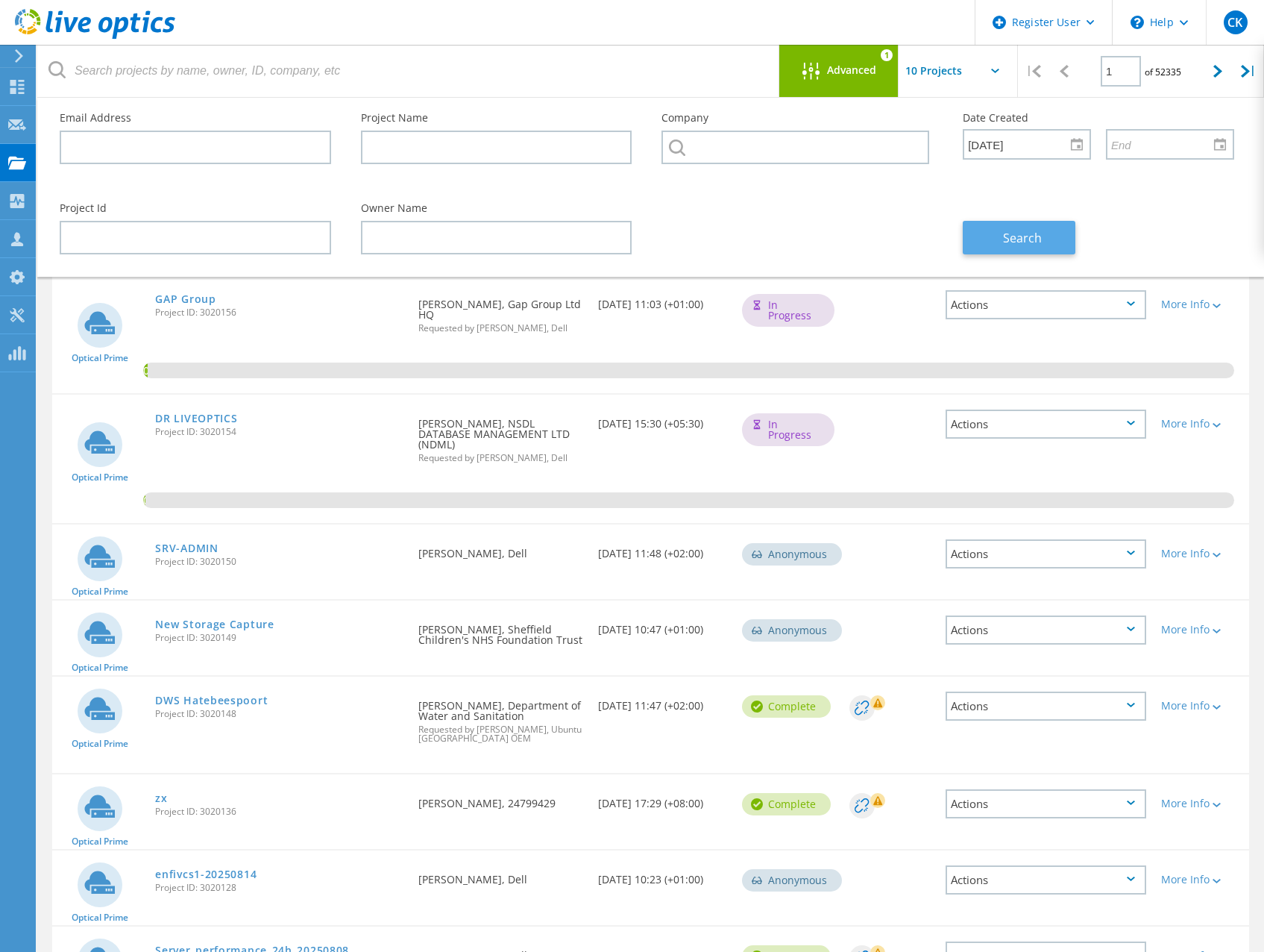
click at [1034, 237] on span "Search" at bounding box center [1023, 238] width 39 height 17
click at [988, 74] on input "text" at bounding box center [973, 71] width 149 height 52
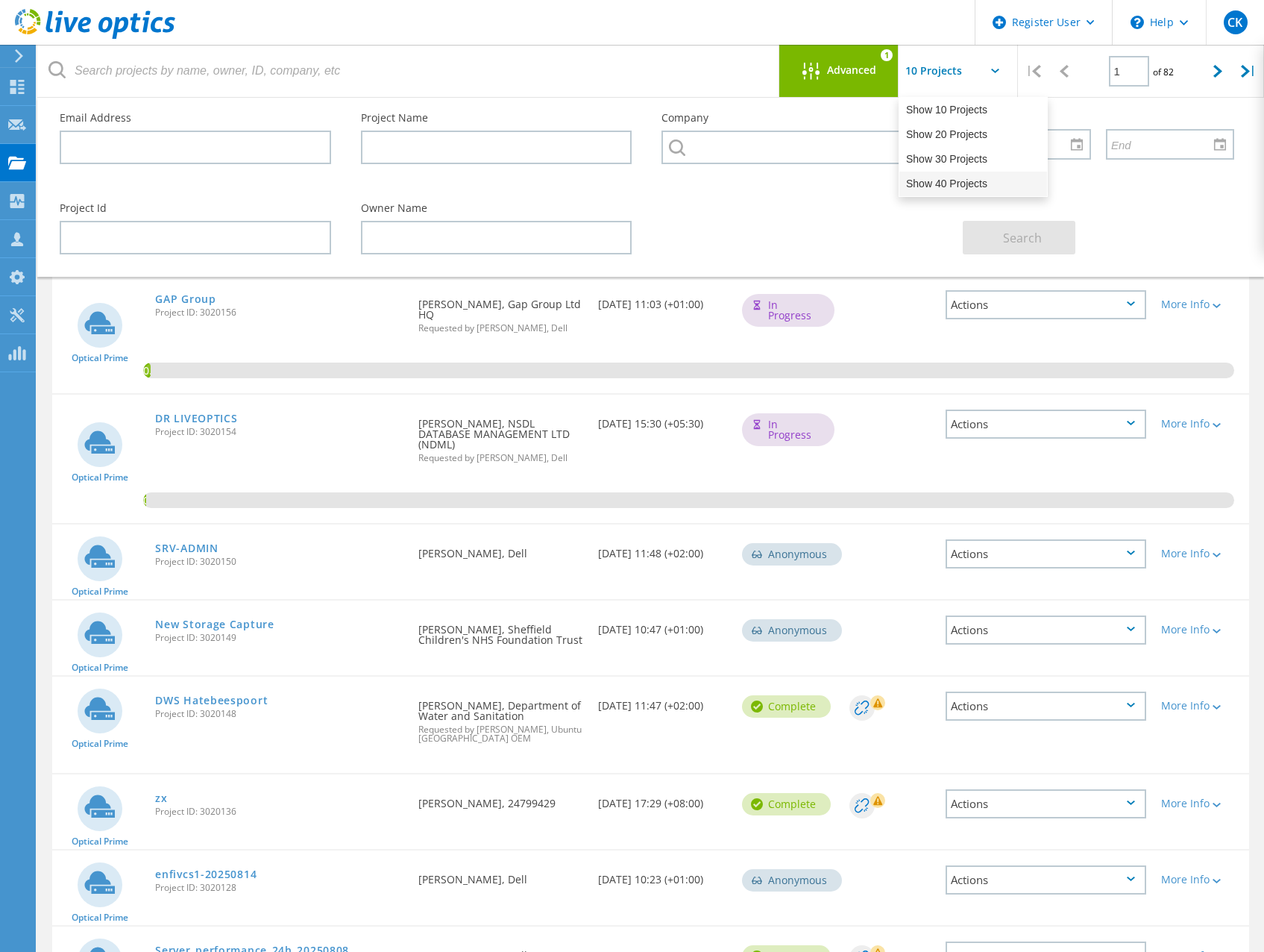
click at [967, 177] on div "Show 40 Projects" at bounding box center [974, 183] width 148 height 24
type input "Show 40 Projects"
click at [814, 17] on header "Register User \n Help Explore Helpful Articles Contact Support CK Dell User Car…" at bounding box center [632, 22] width 1264 height 45
click at [819, 56] on div "Advanced 1" at bounding box center [839, 71] width 119 height 52
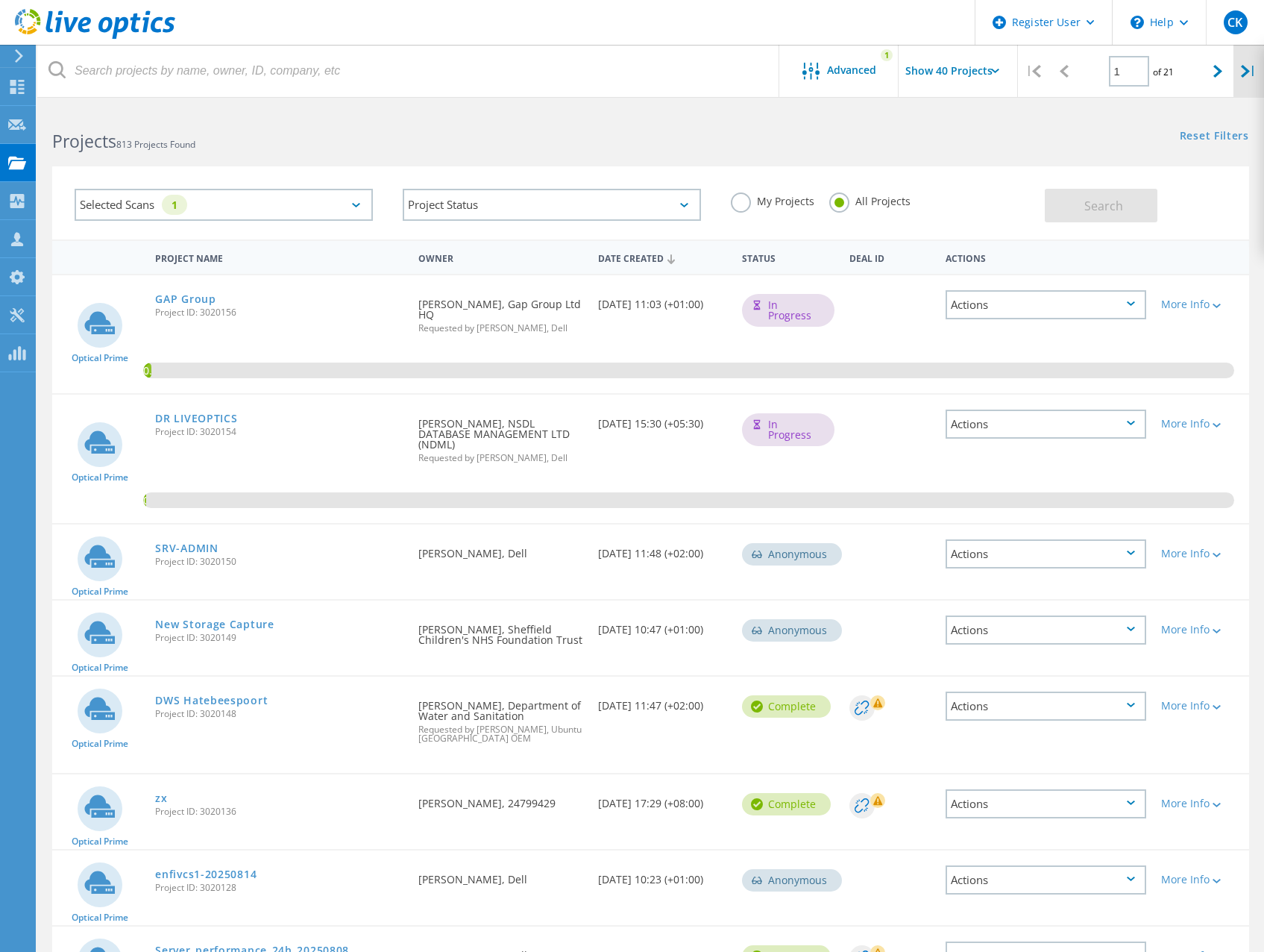
click at [1237, 72] on div "|" at bounding box center [1249, 71] width 30 height 53
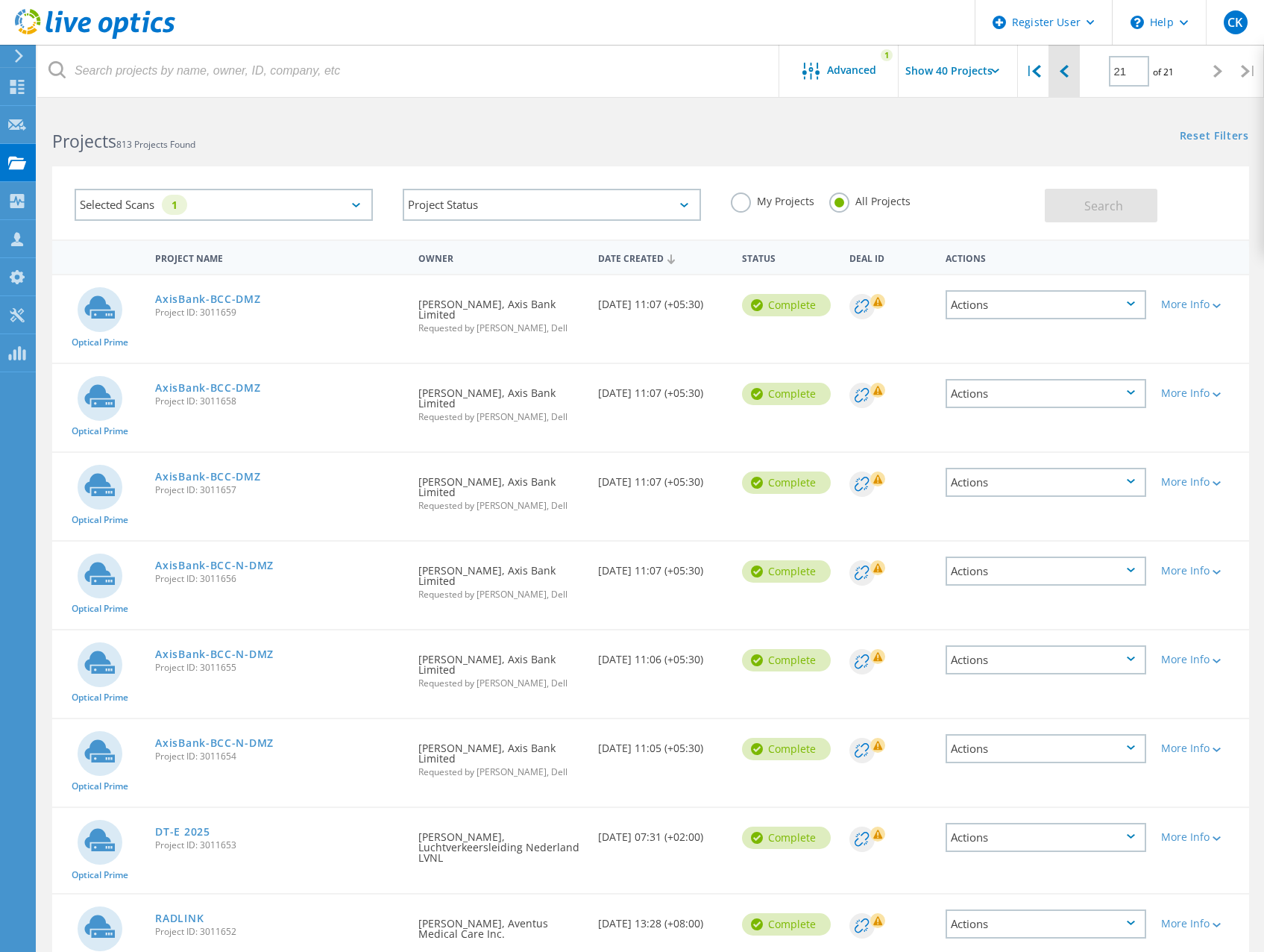
click at [1060, 75] on icon at bounding box center [1064, 71] width 9 height 13
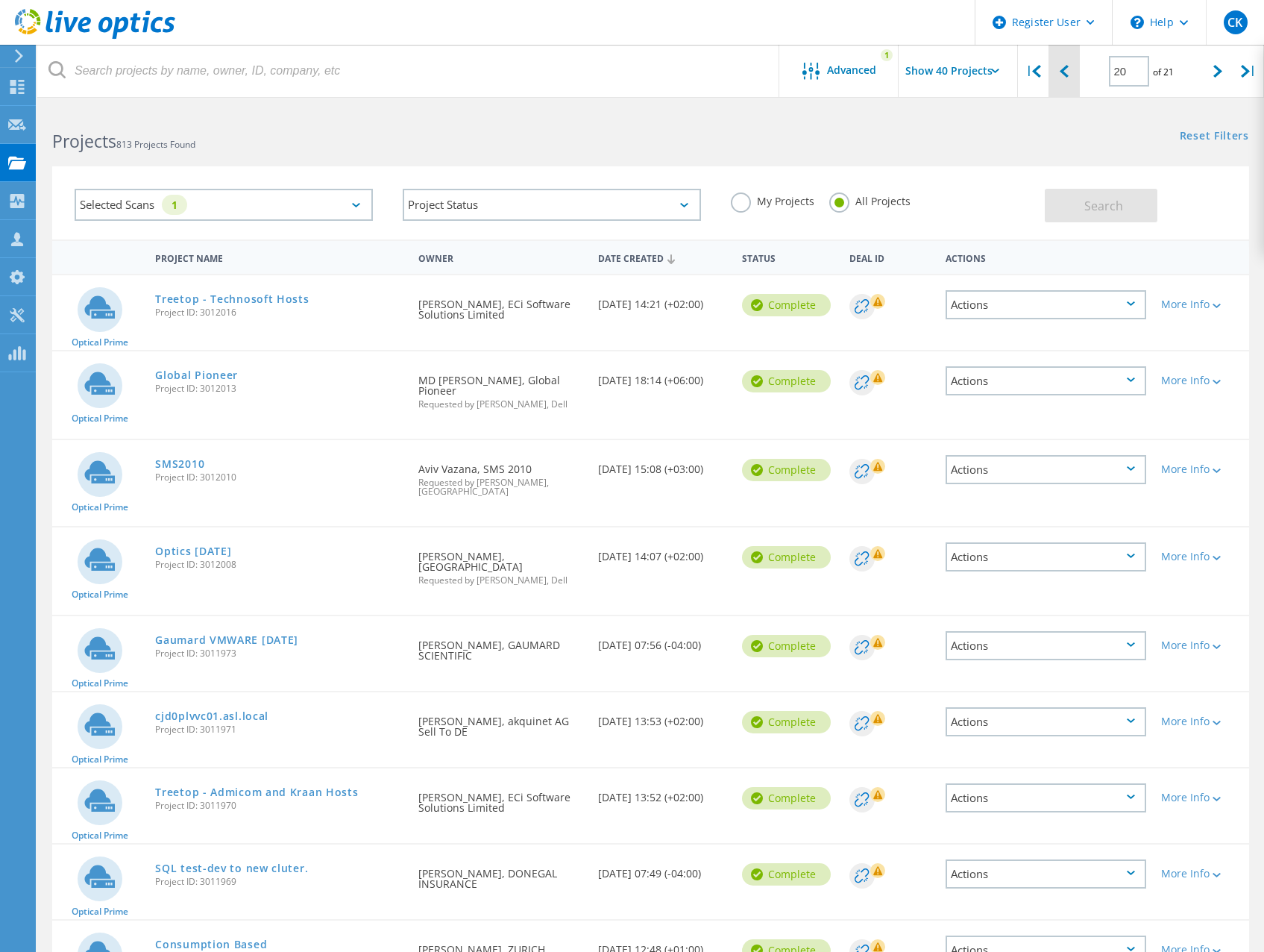
click at [1064, 77] on icon at bounding box center [1064, 71] width 9 height 13
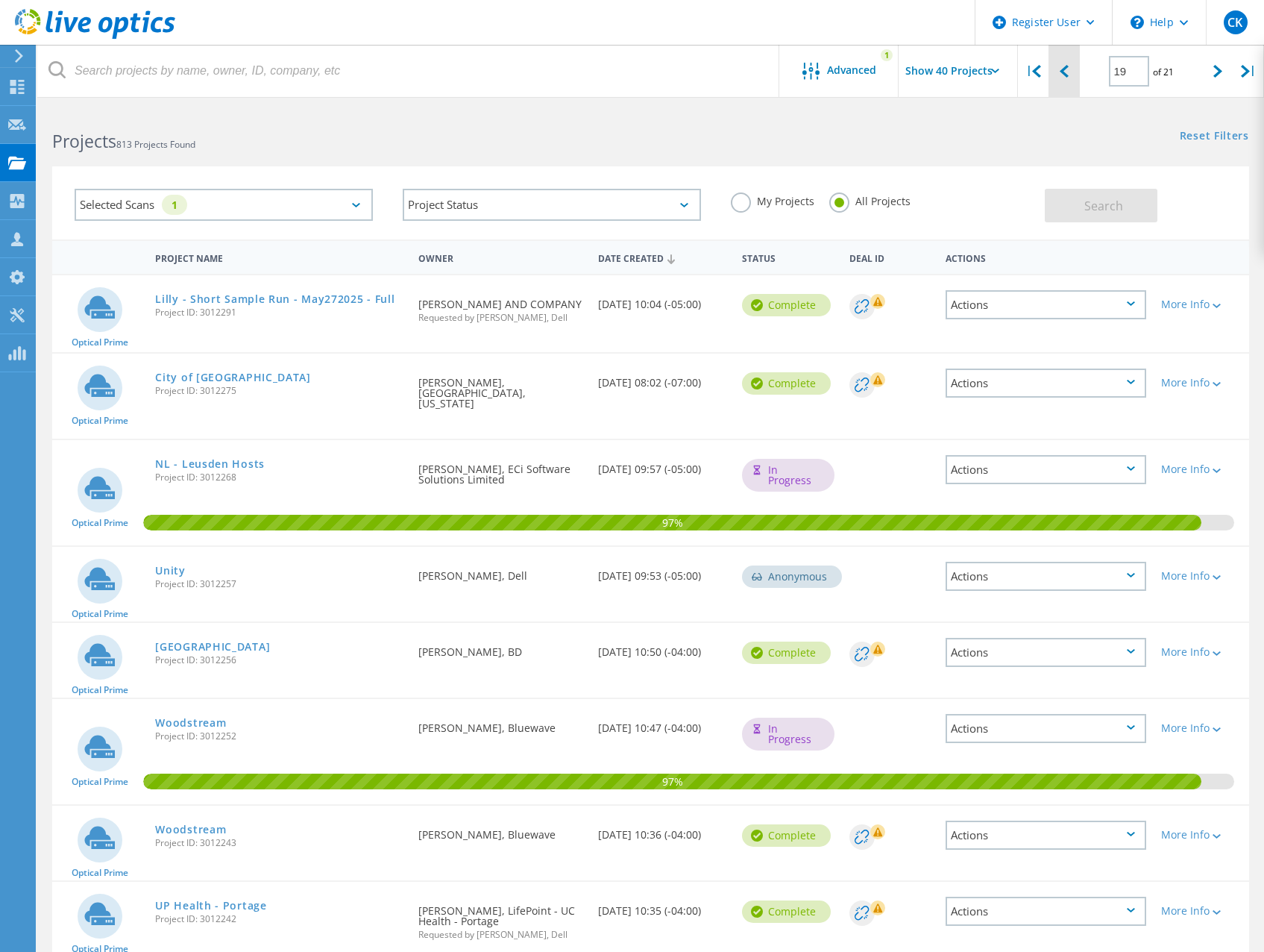
click at [1062, 76] on icon at bounding box center [1064, 71] width 9 height 13
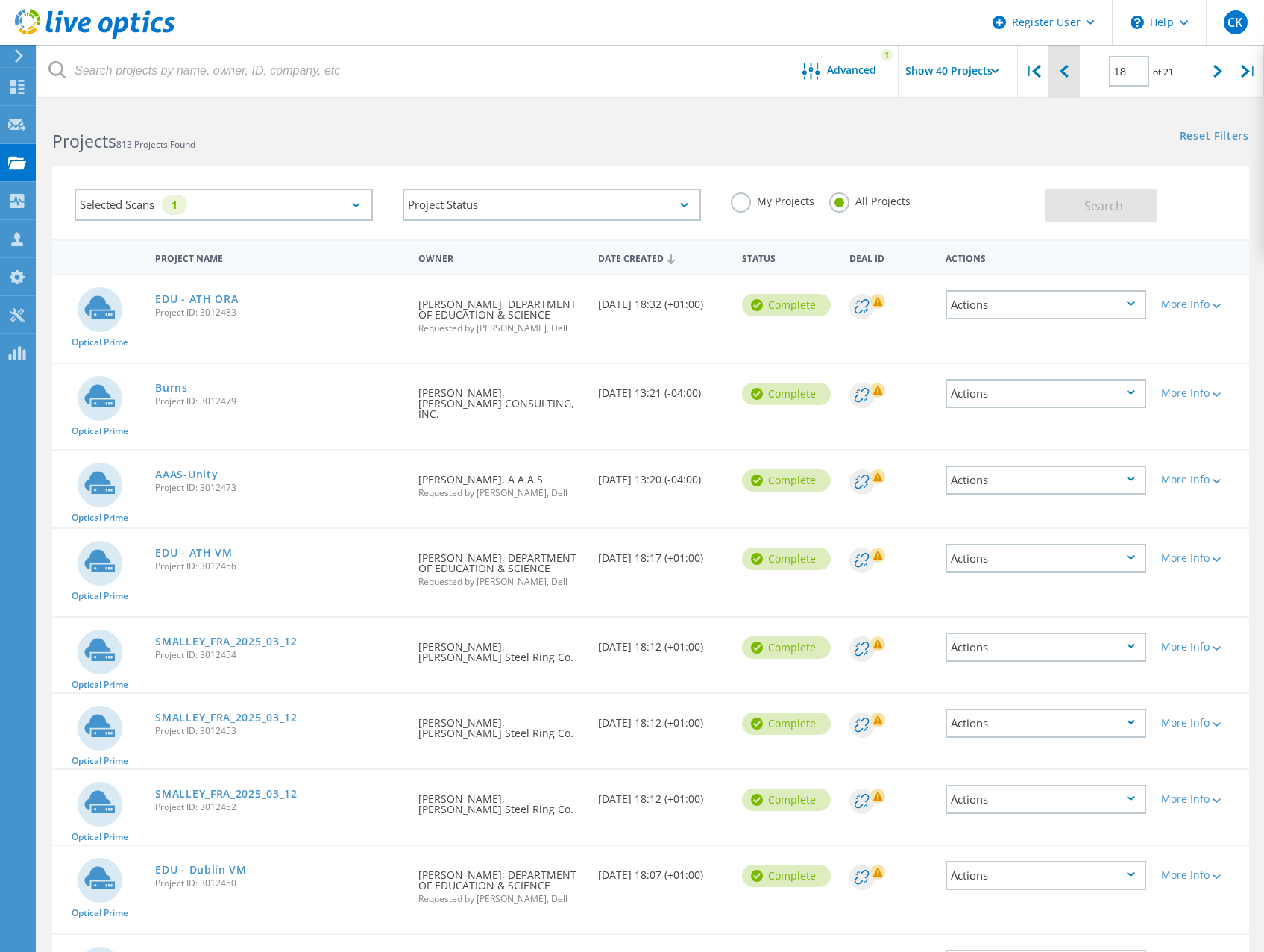
click at [1062, 76] on icon at bounding box center [1064, 71] width 9 height 13
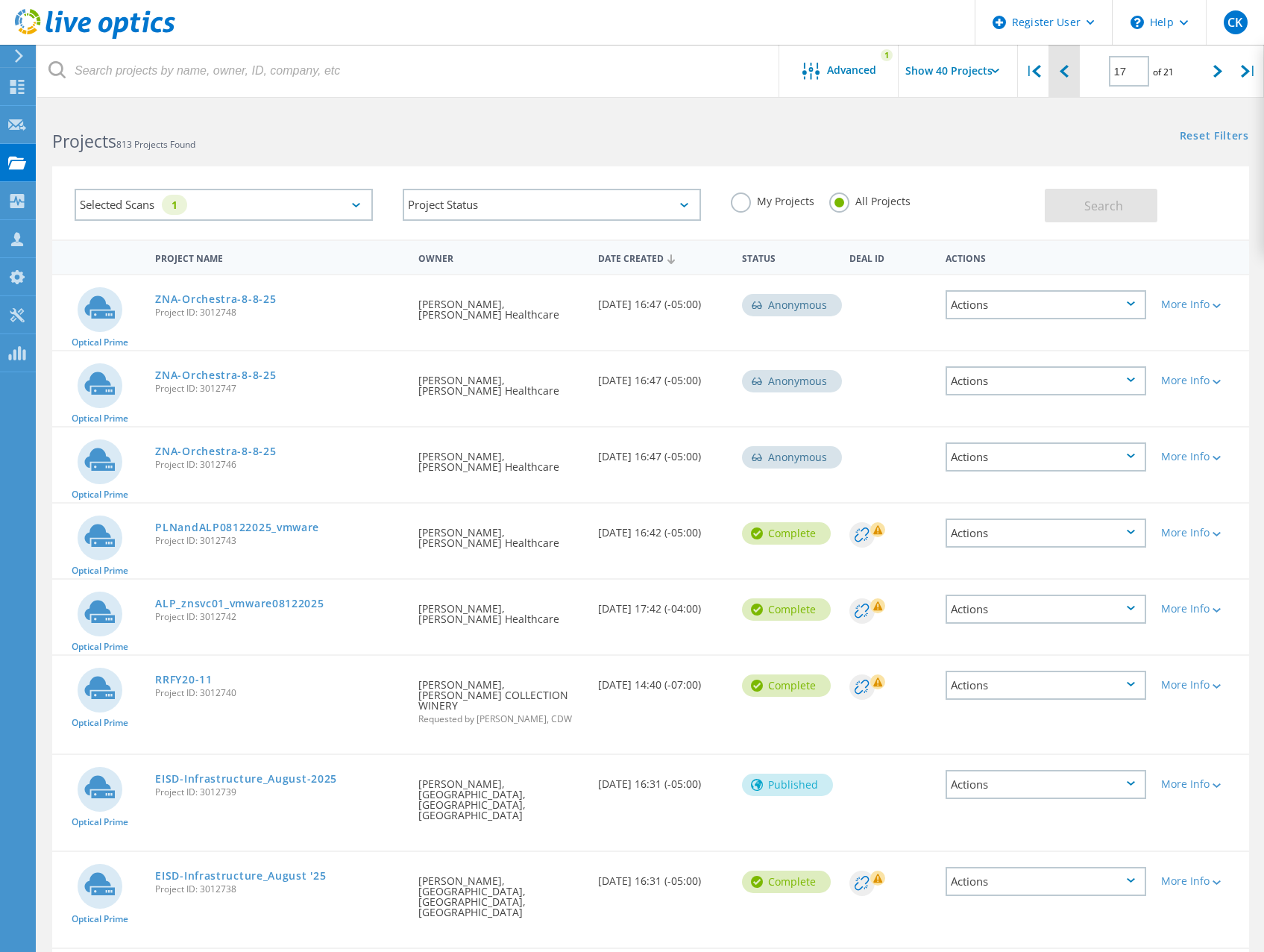
click at [1062, 76] on icon at bounding box center [1064, 71] width 9 height 13
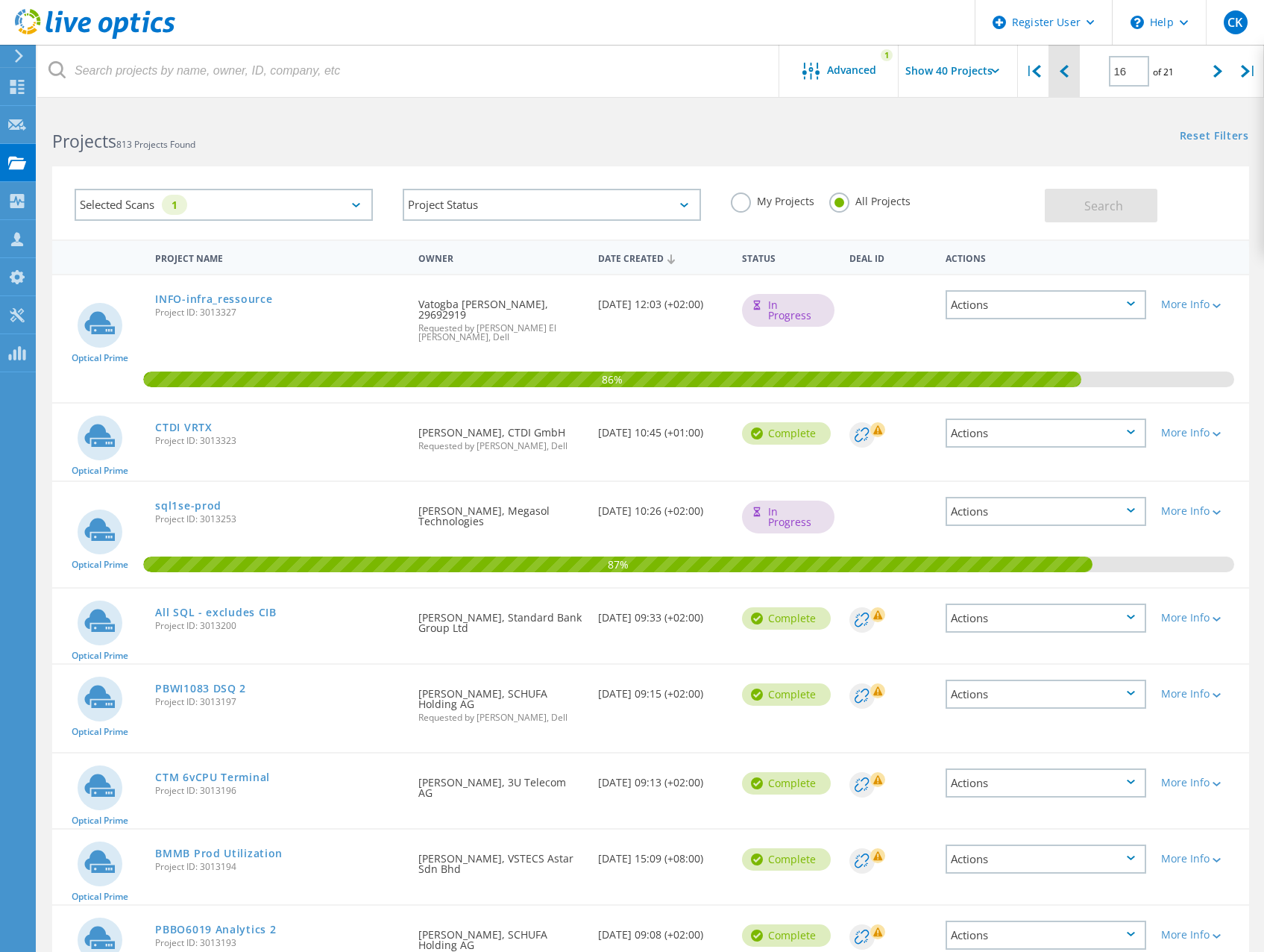
click at [1061, 82] on div at bounding box center [1064, 71] width 30 height 53
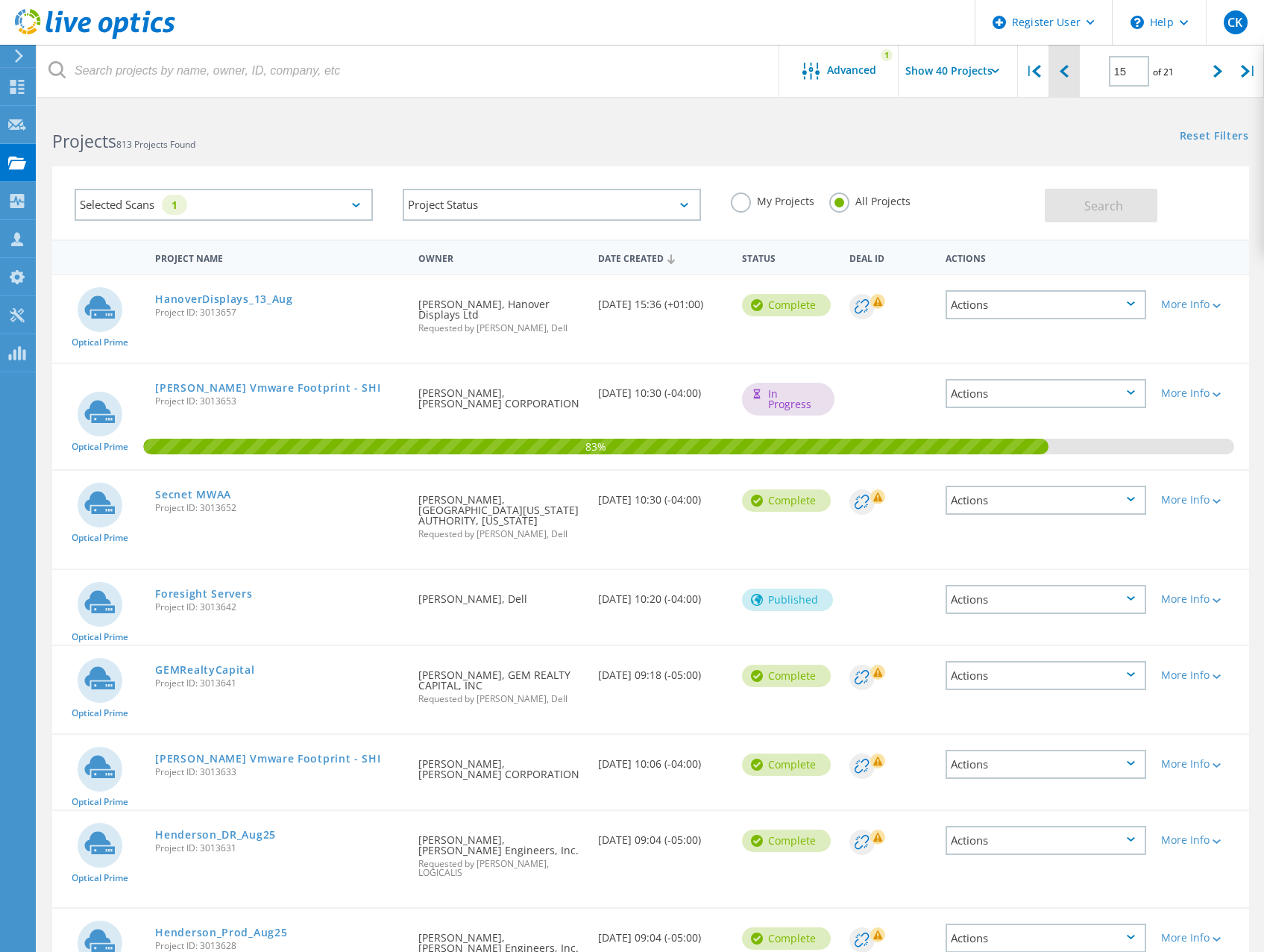
click at [1070, 80] on div at bounding box center [1064, 71] width 30 height 53
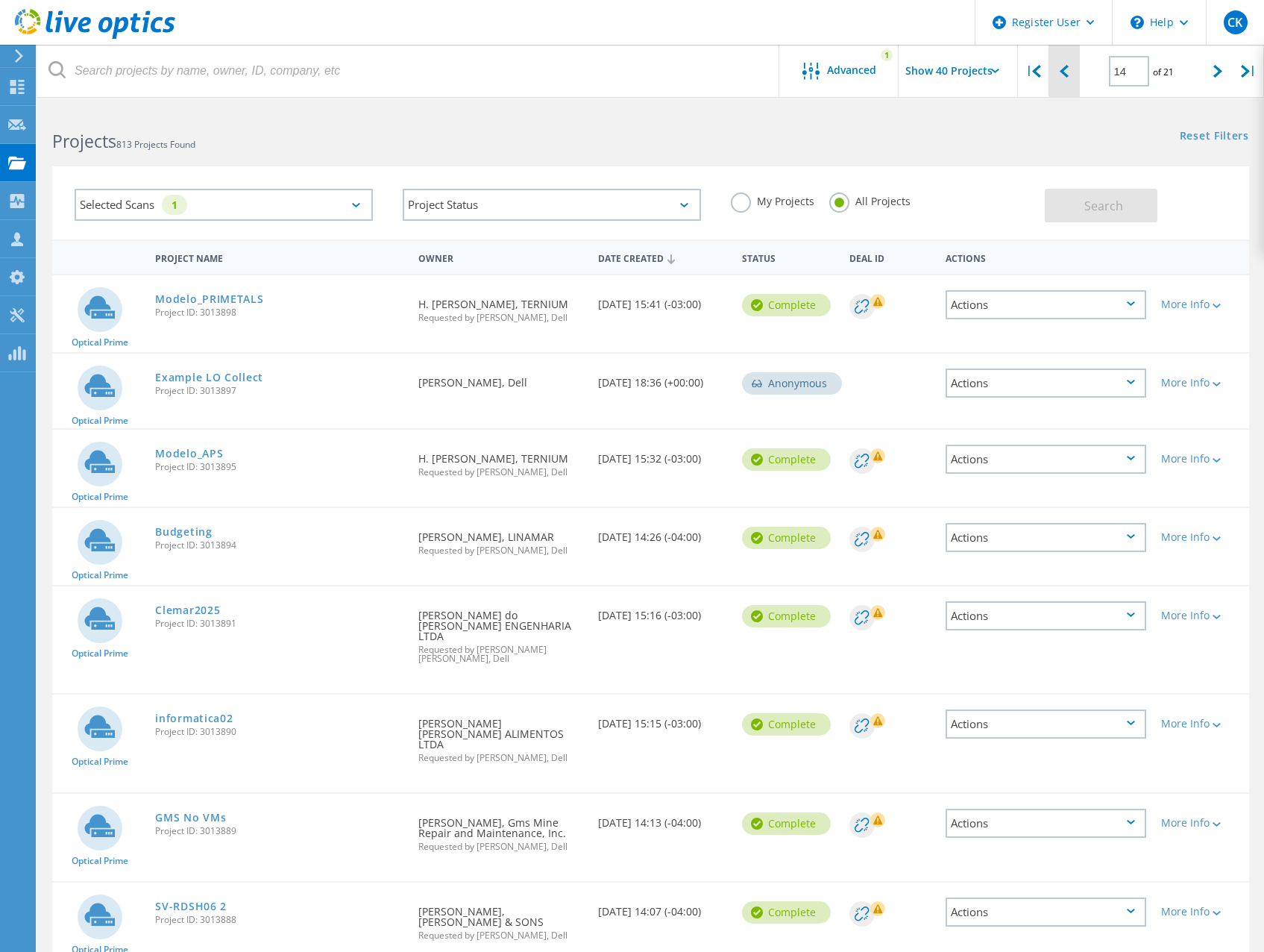
click at [1071, 77] on div at bounding box center [1064, 71] width 30 height 53
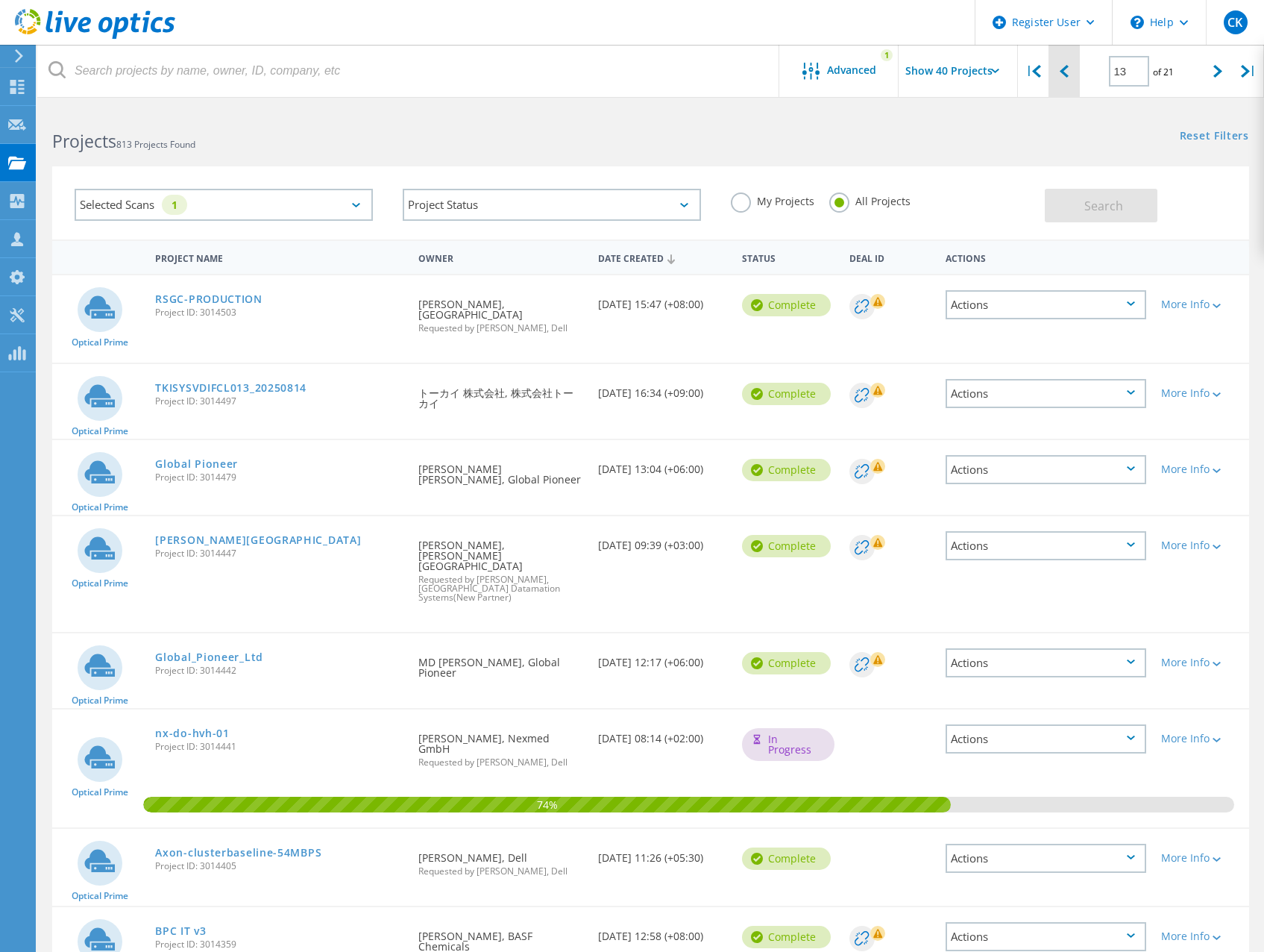
click at [1063, 80] on div at bounding box center [1064, 71] width 30 height 53
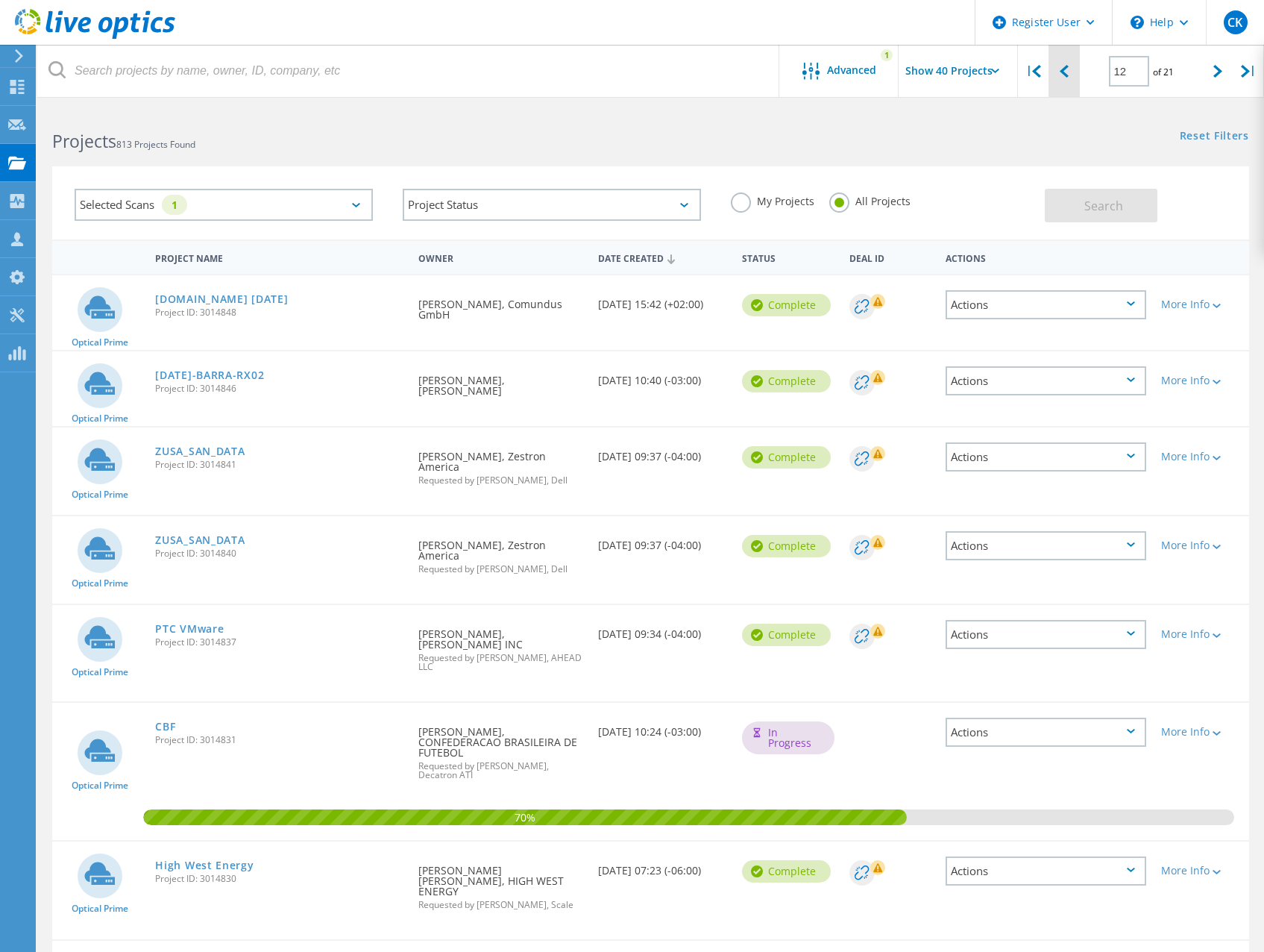
click at [1060, 76] on icon at bounding box center [1064, 71] width 9 height 13
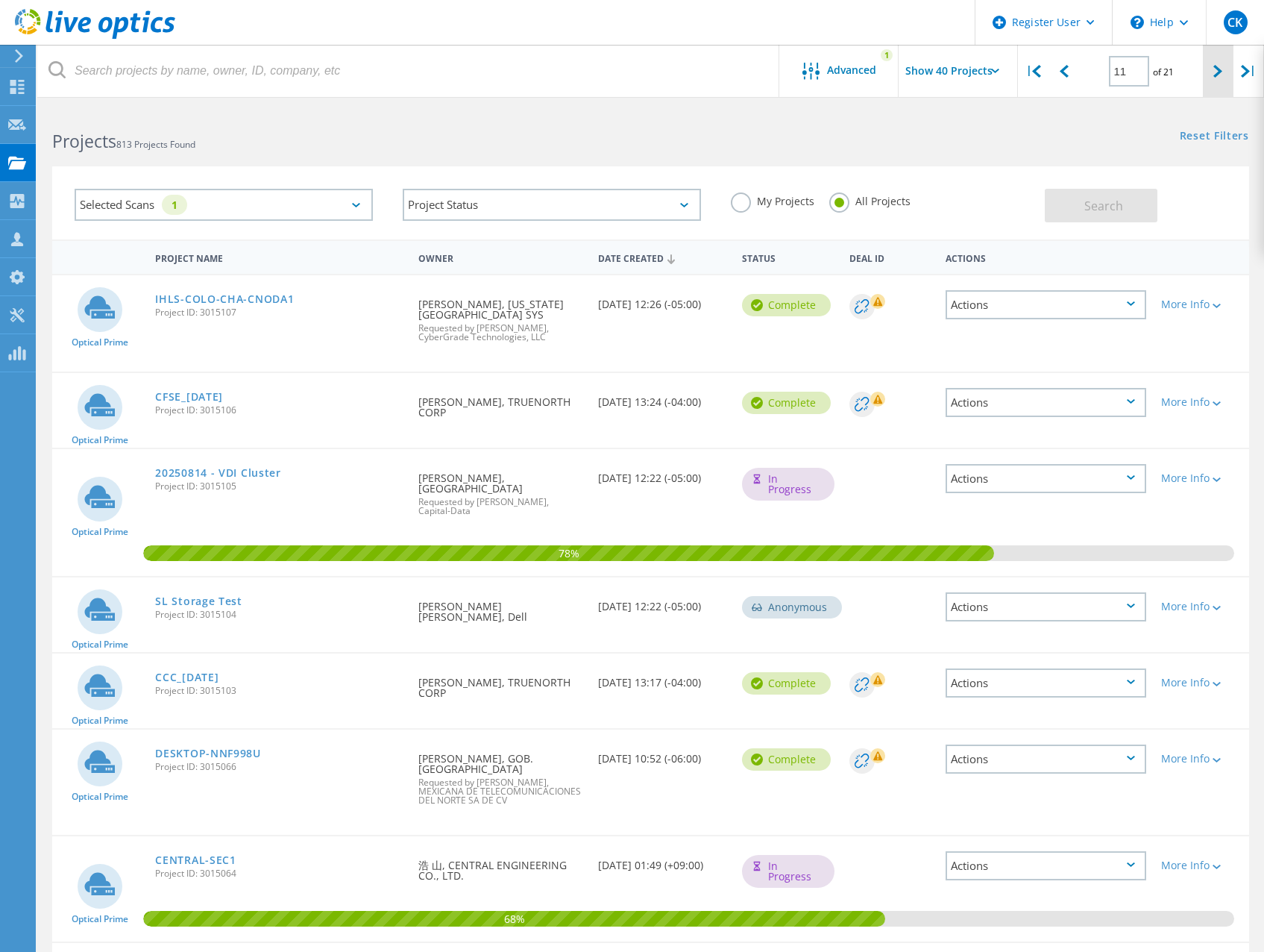
click at [1208, 73] on div at bounding box center [1219, 71] width 30 height 53
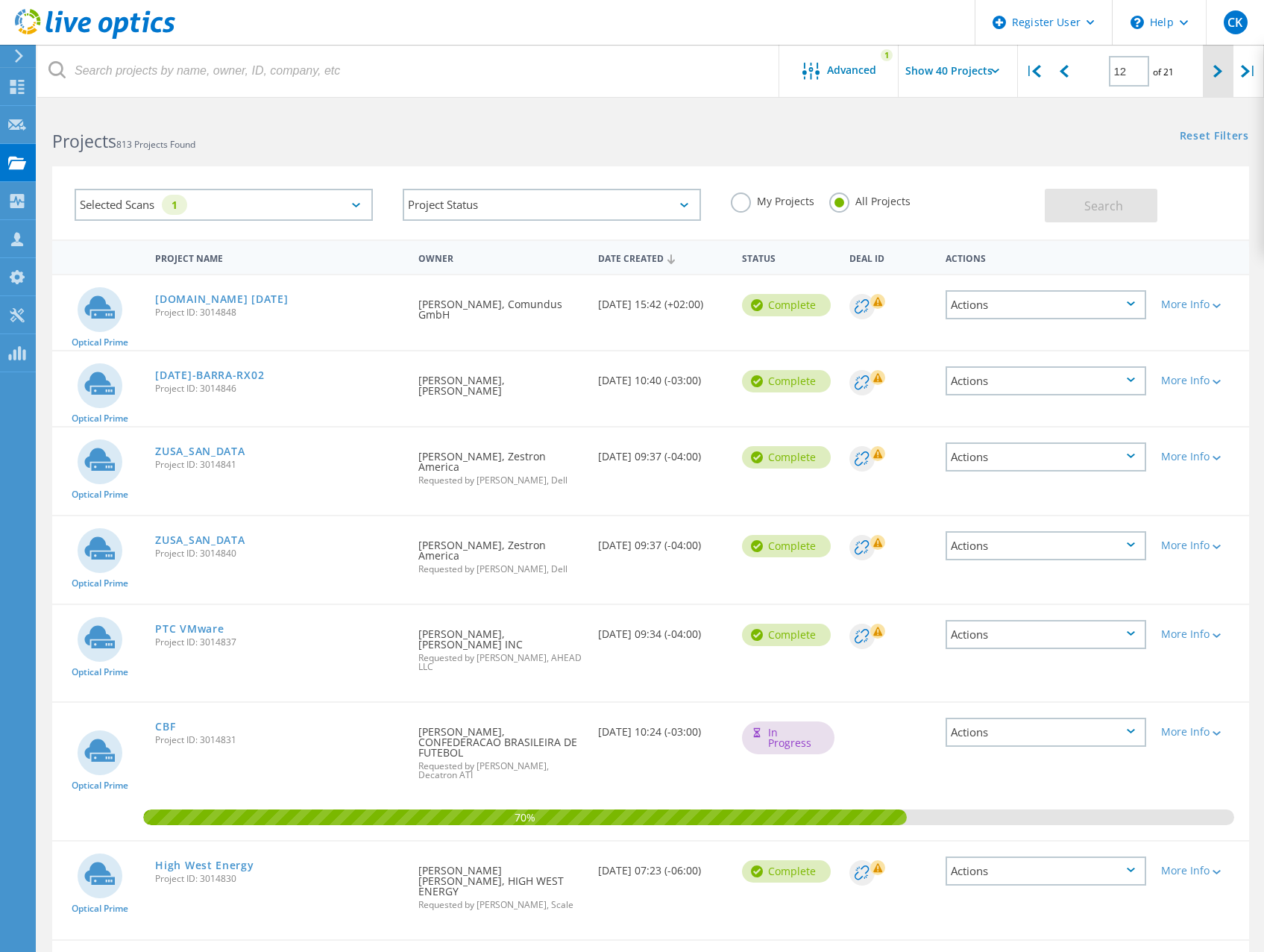
click at [1208, 73] on div at bounding box center [1219, 71] width 30 height 53
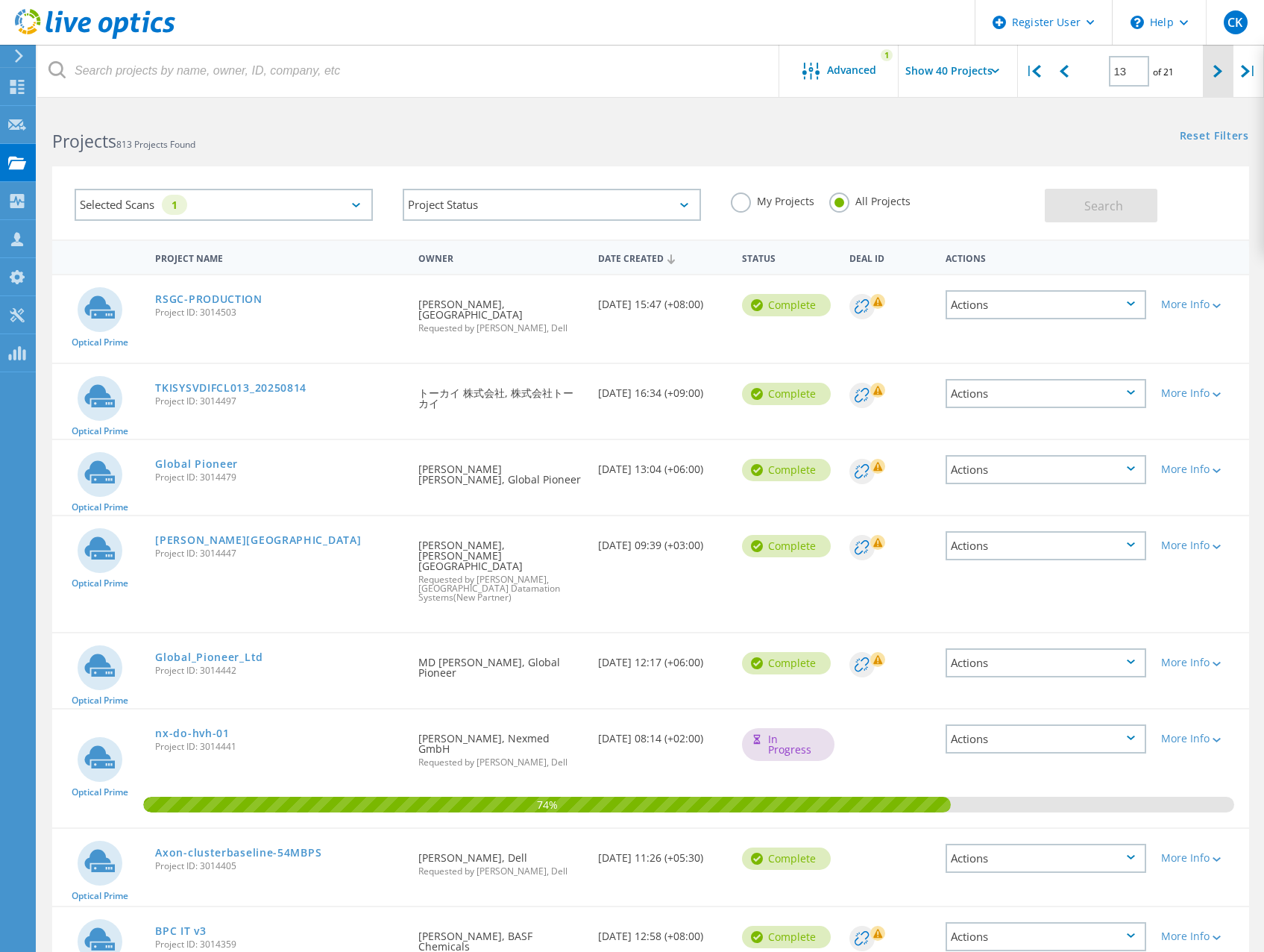
click at [1208, 73] on div at bounding box center [1219, 71] width 30 height 53
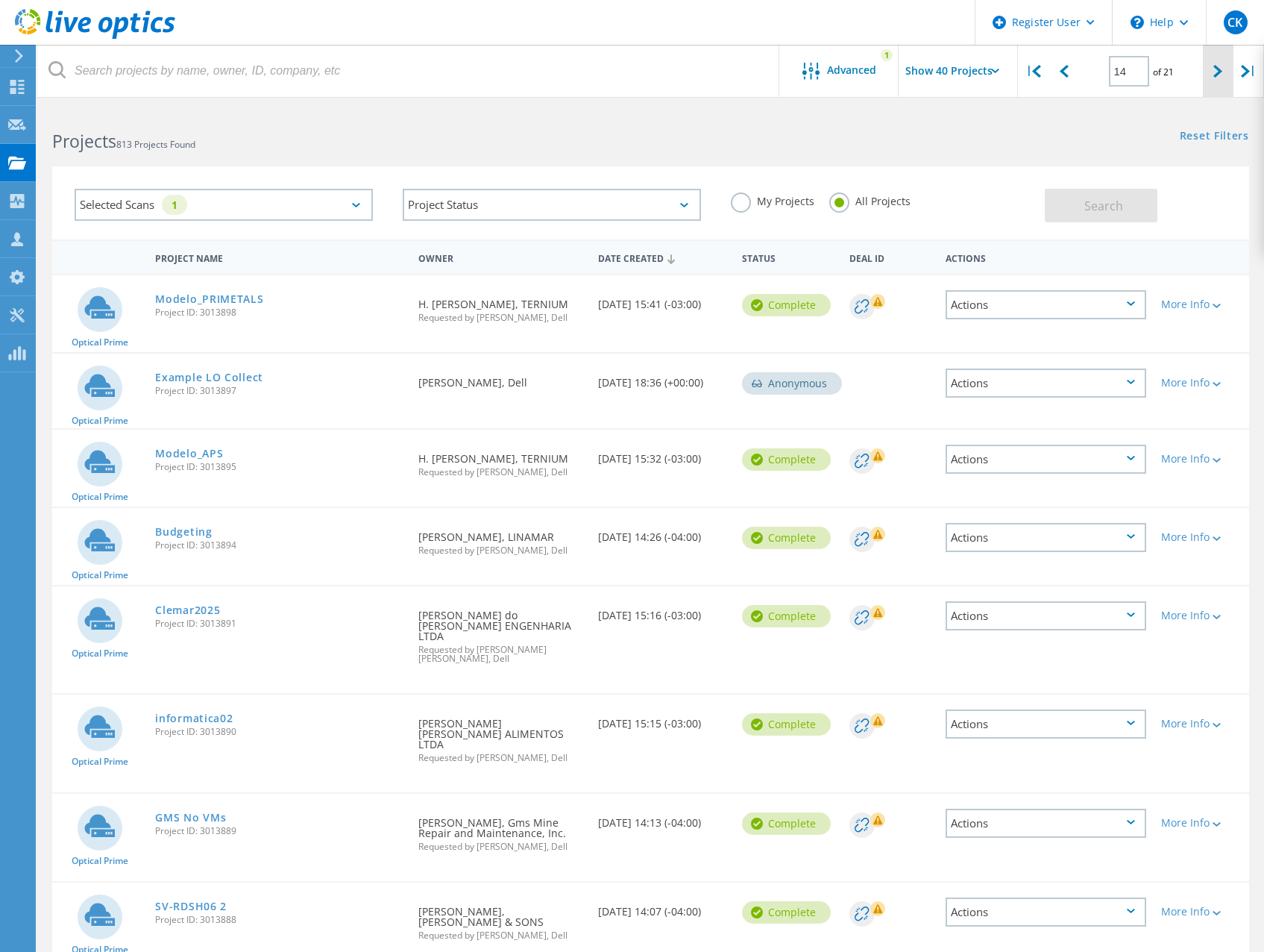
click at [1209, 82] on div at bounding box center [1219, 71] width 30 height 53
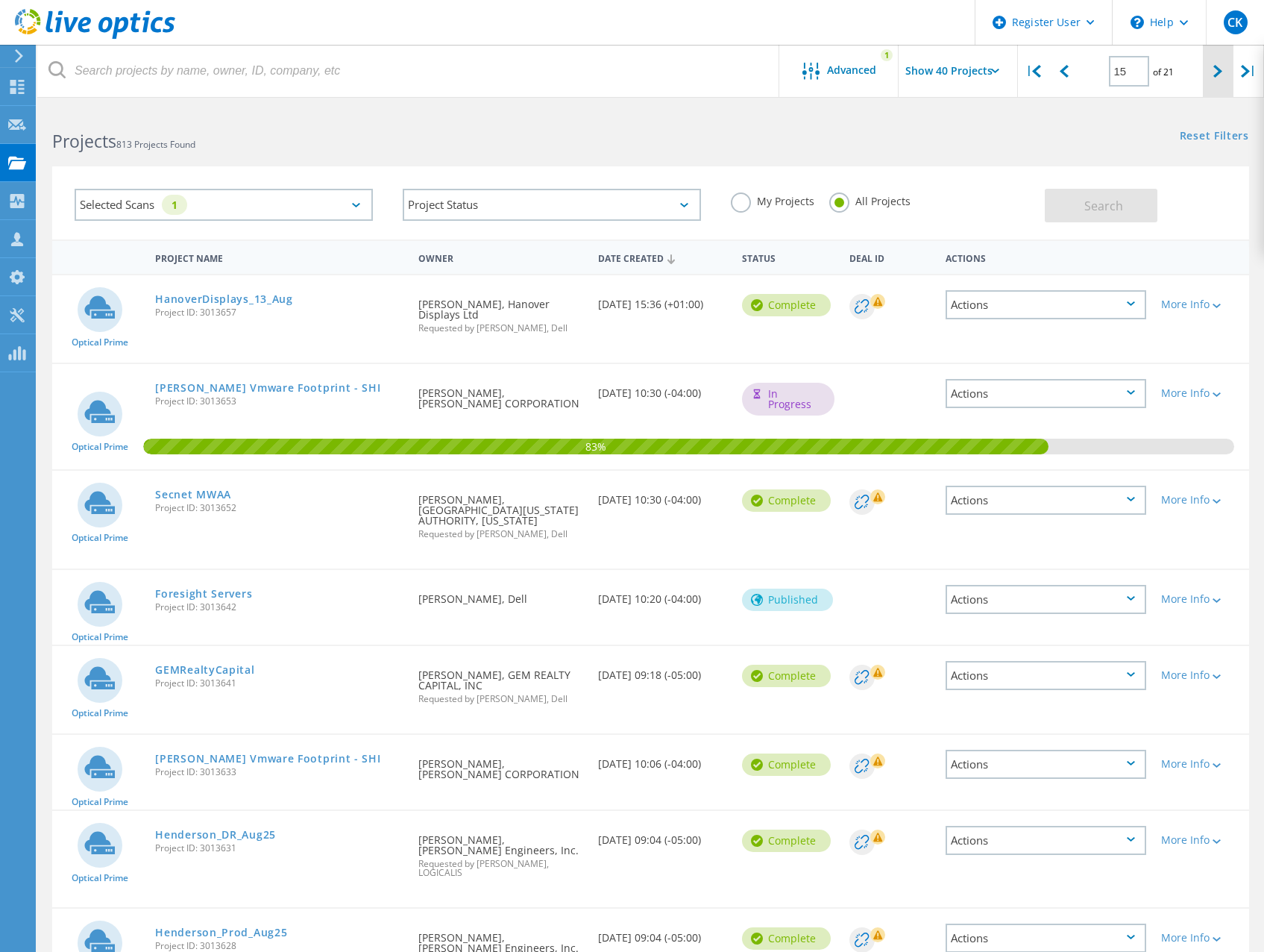
click at [1219, 69] on icon at bounding box center [1218, 71] width 9 height 13
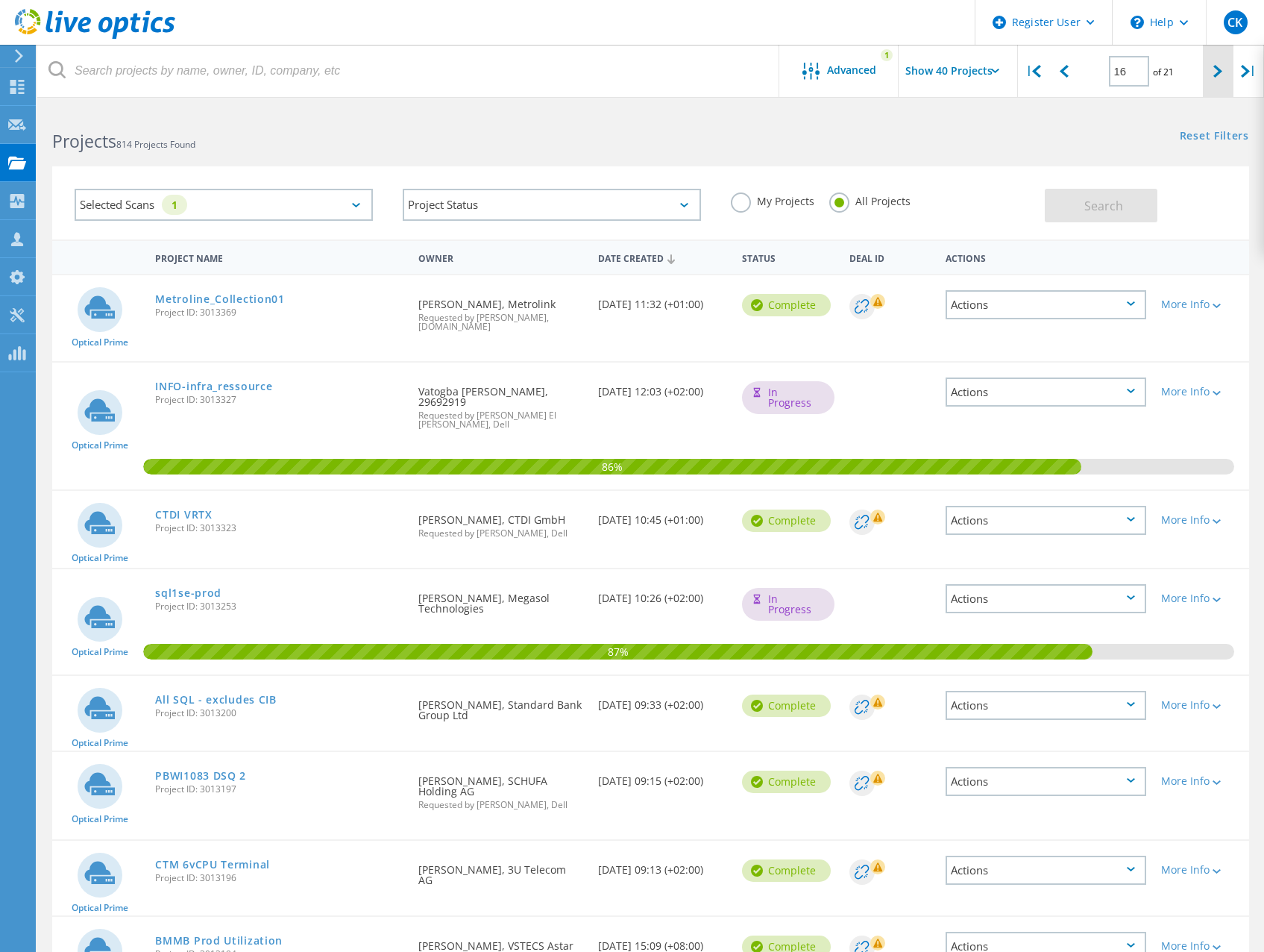
click at [1219, 66] on icon at bounding box center [1218, 71] width 9 height 13
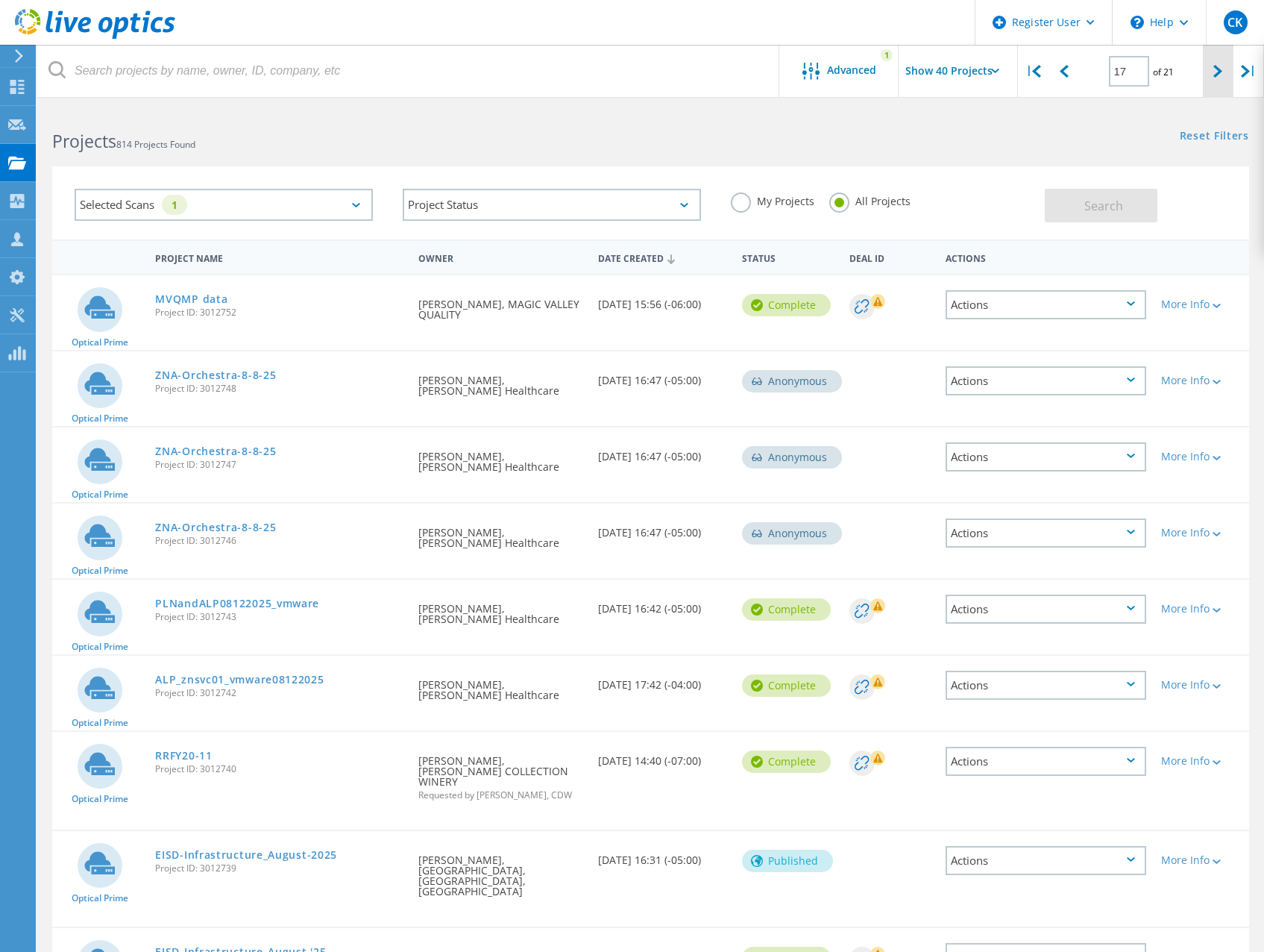
click at [1210, 77] on div at bounding box center [1219, 71] width 30 height 53
type input "18"
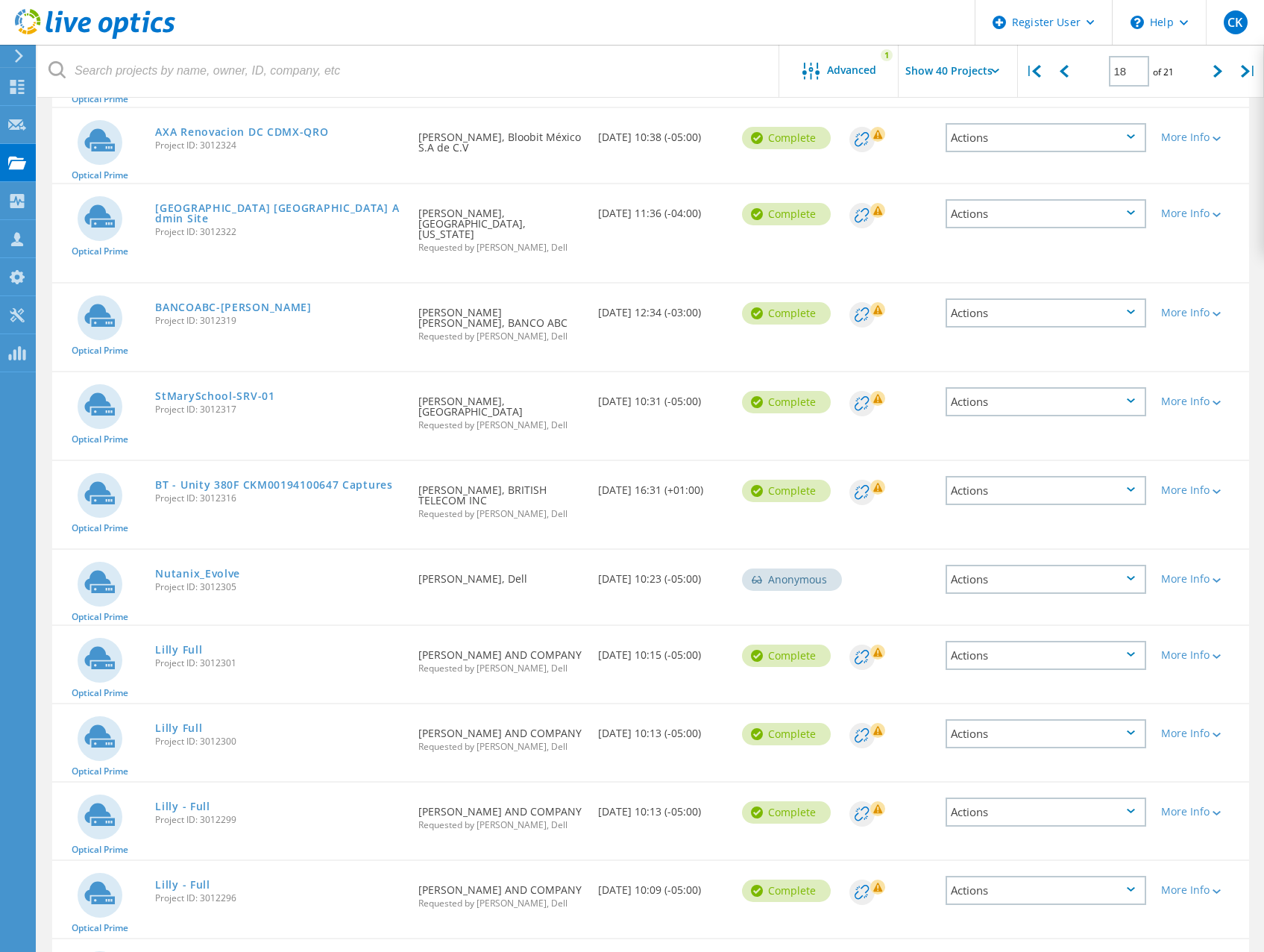
scroll to position [2732, 0]
